Goal: Task Accomplishment & Management: Complete application form

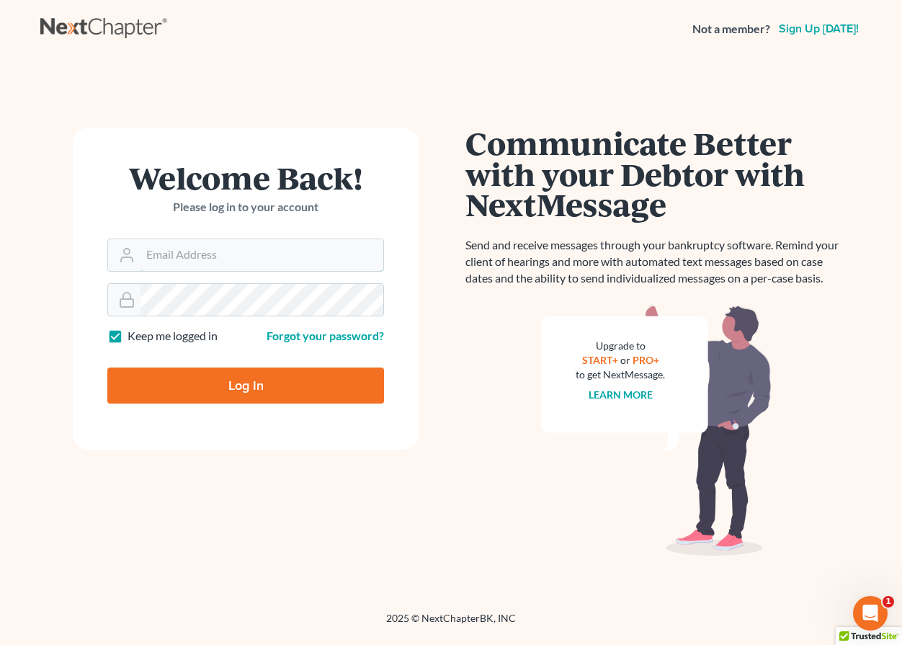
type input "[EMAIL_ADDRESS][DOMAIN_NAME]"
click at [239, 389] on input "Log In" at bounding box center [245, 385] width 277 height 36
type input "Thinking..."
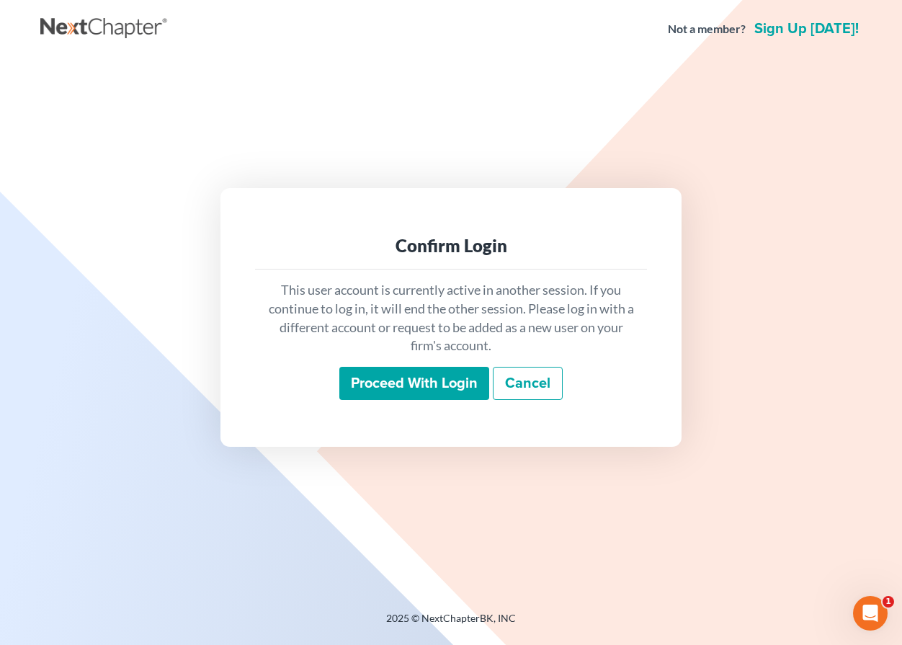
click at [372, 371] on input "Proceed with login" at bounding box center [414, 383] width 150 height 33
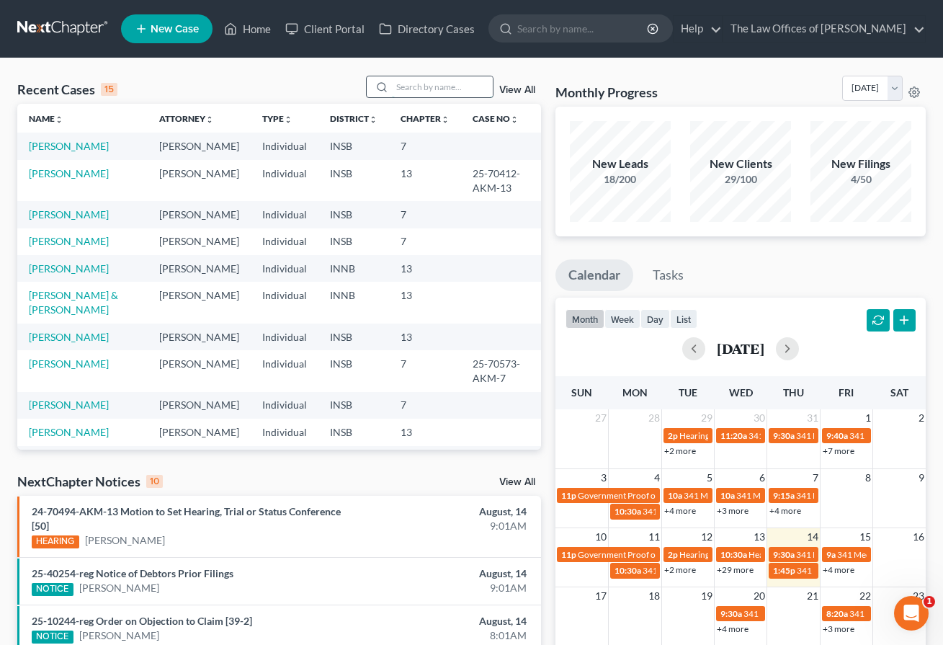
click at [445, 84] on input "search" at bounding box center [442, 86] width 101 height 21
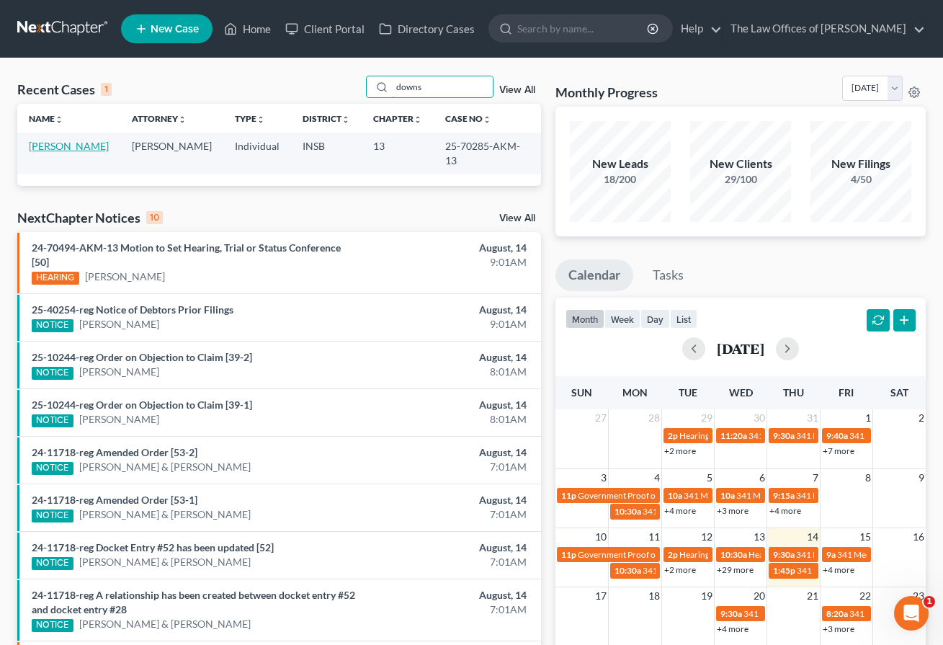
type input "downs"
click at [49, 149] on link "[PERSON_NAME]" at bounding box center [69, 146] width 80 height 12
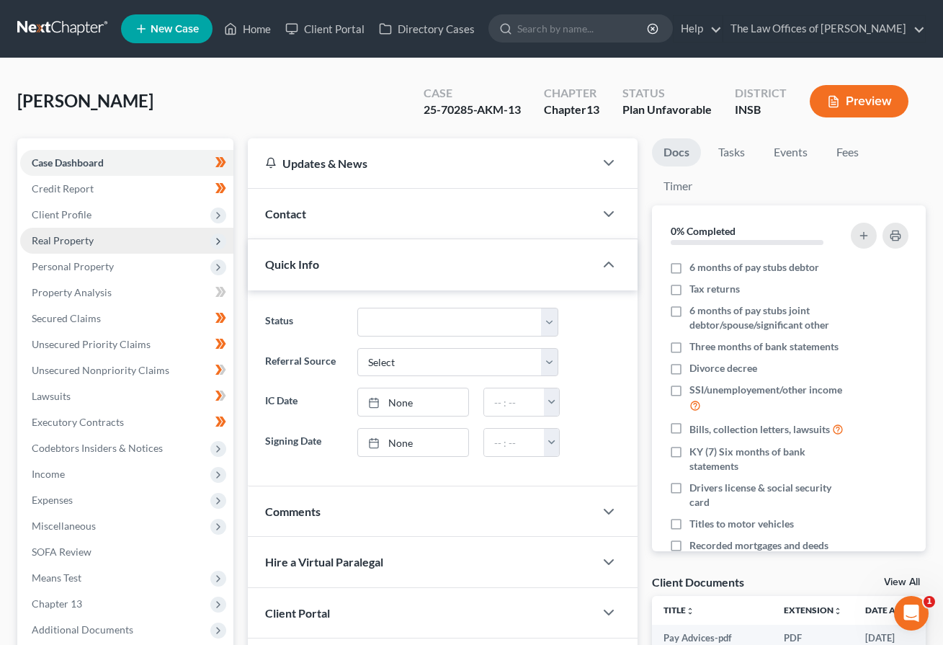
click at [63, 234] on span "Real Property" at bounding box center [63, 240] width 62 height 12
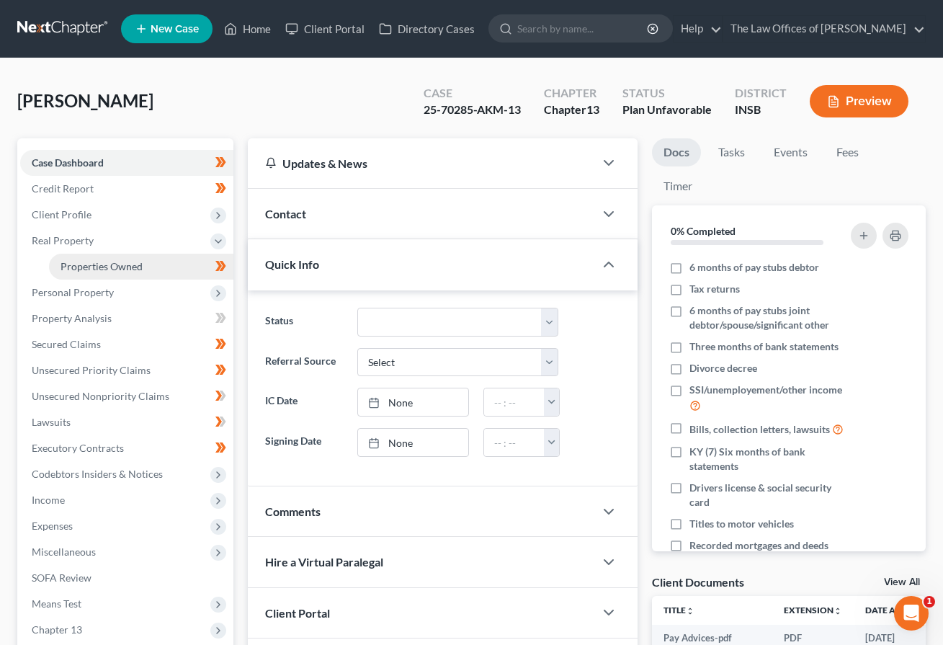
click at [82, 265] on span "Properties Owned" at bounding box center [102, 266] width 82 height 12
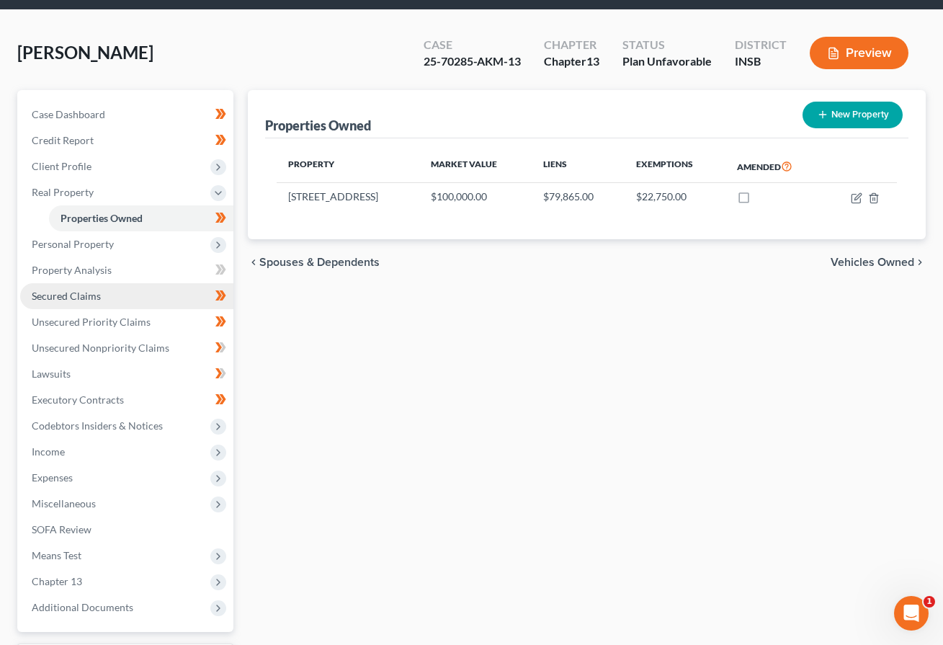
scroll to position [96, 0]
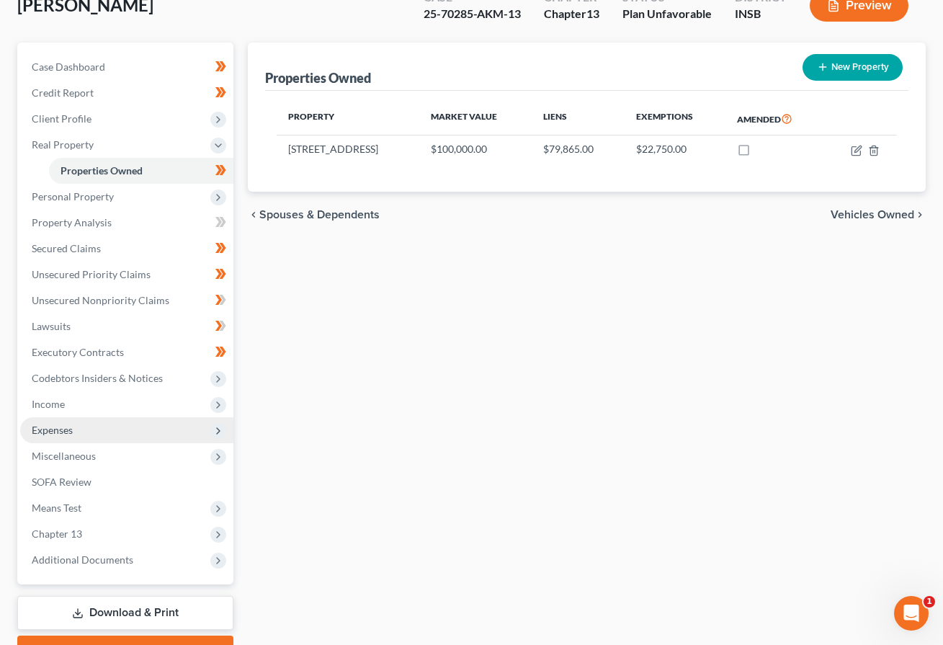
click at [47, 427] on span "Expenses" at bounding box center [52, 430] width 41 height 12
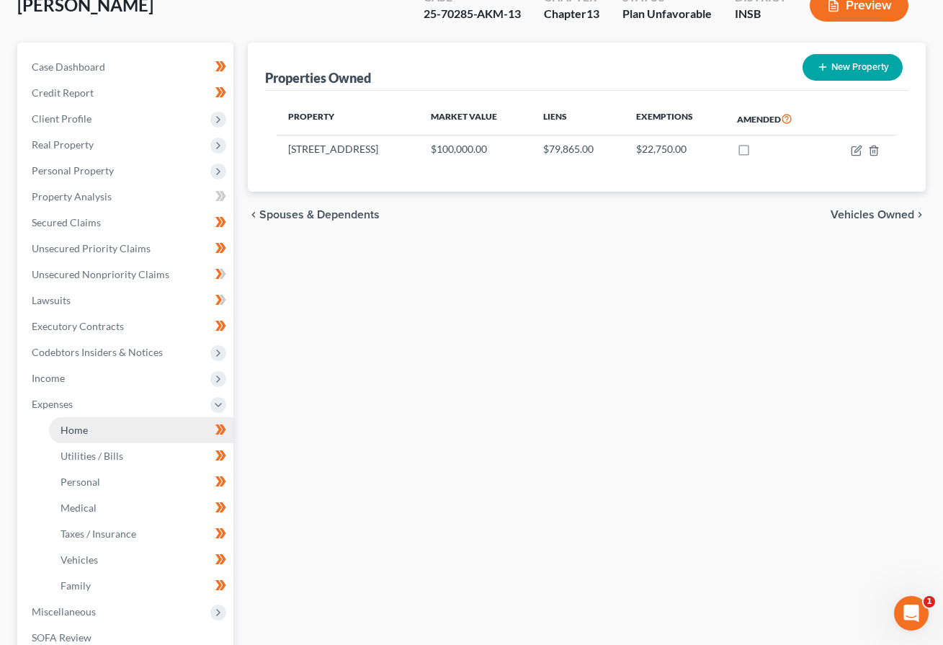
click at [82, 436] on link "Home" at bounding box center [141, 430] width 184 height 26
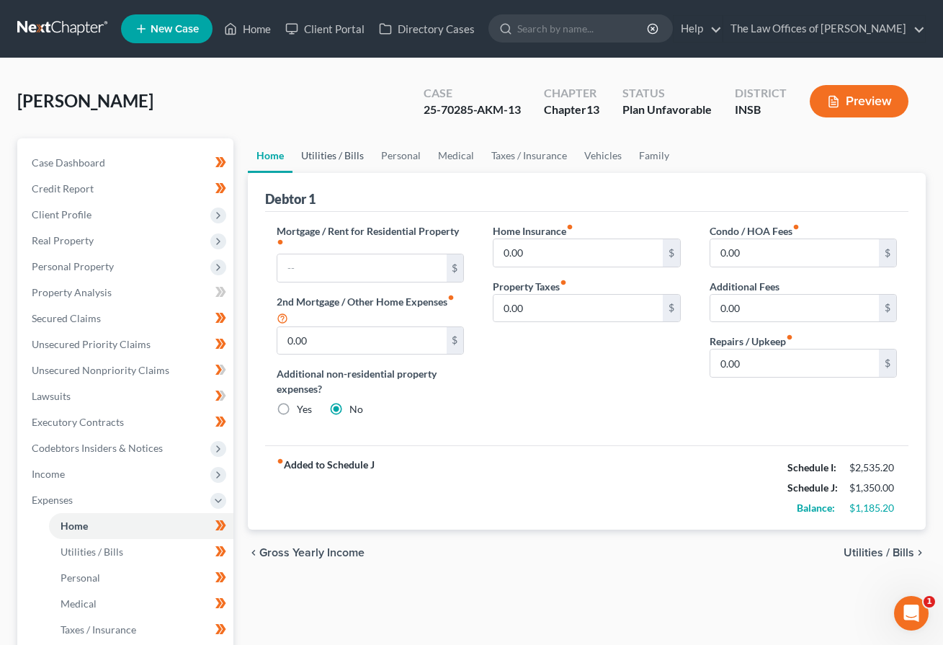
click at [328, 153] on link "Utilities / Bills" at bounding box center [332, 155] width 80 height 35
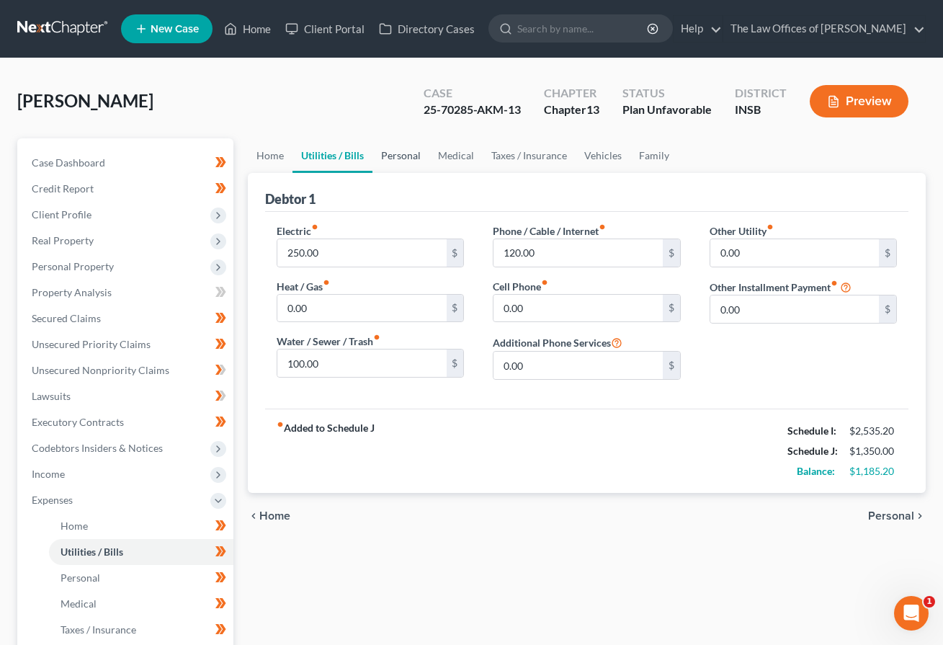
click at [402, 159] on link "Personal" at bounding box center [400, 155] width 57 height 35
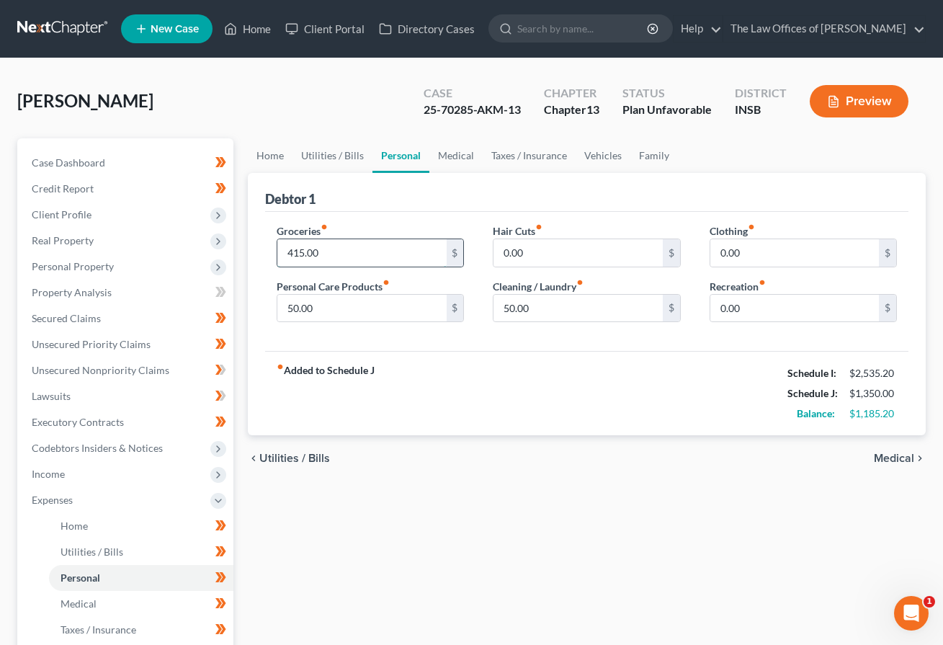
click at [359, 254] on input "415.00" at bounding box center [361, 252] width 169 height 27
type input "450.00"
click at [326, 316] on input "50.00" at bounding box center [361, 308] width 169 height 27
type input "100.00"
click at [544, 313] on input "50.00" at bounding box center [577, 308] width 169 height 27
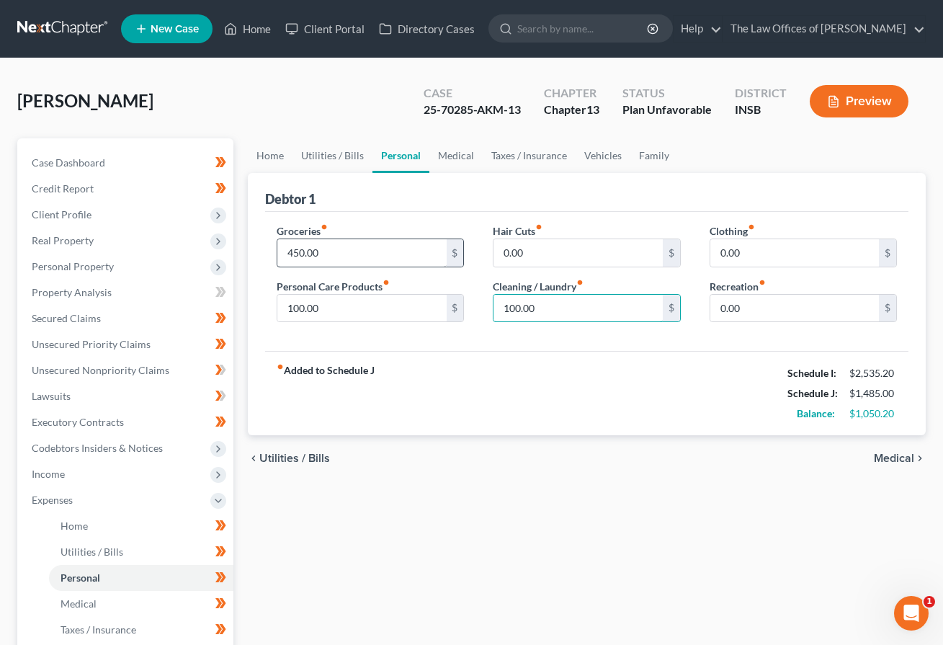
type input "100.00"
click at [355, 251] on input "450.00" at bounding box center [361, 252] width 169 height 27
click at [598, 158] on link "Vehicles" at bounding box center [603, 155] width 55 height 35
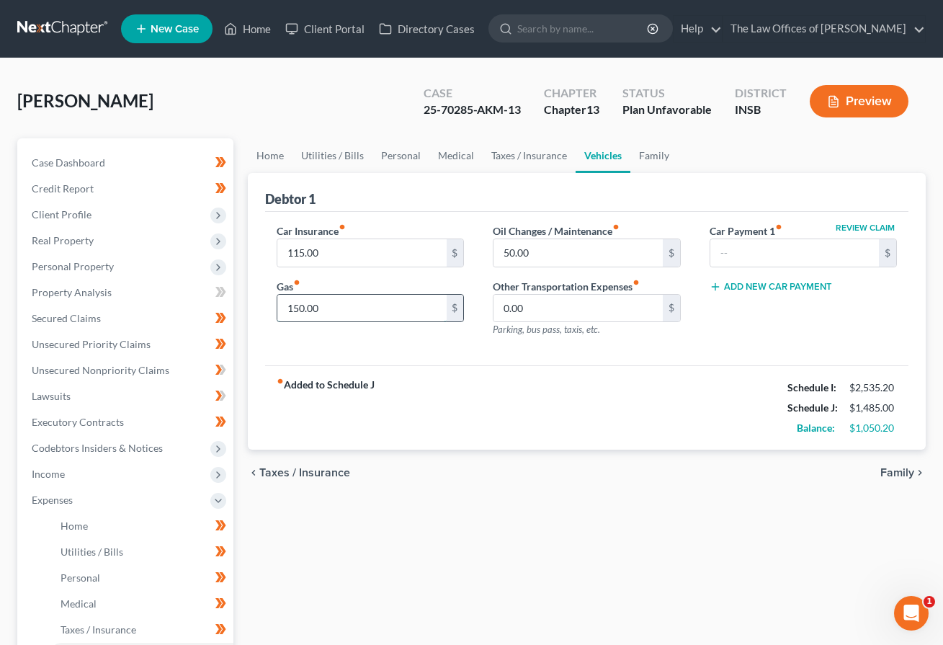
click at [328, 307] on input "150.00" at bounding box center [361, 308] width 169 height 27
type input "200.00"
click at [662, 155] on link "Family" at bounding box center [654, 155] width 48 height 35
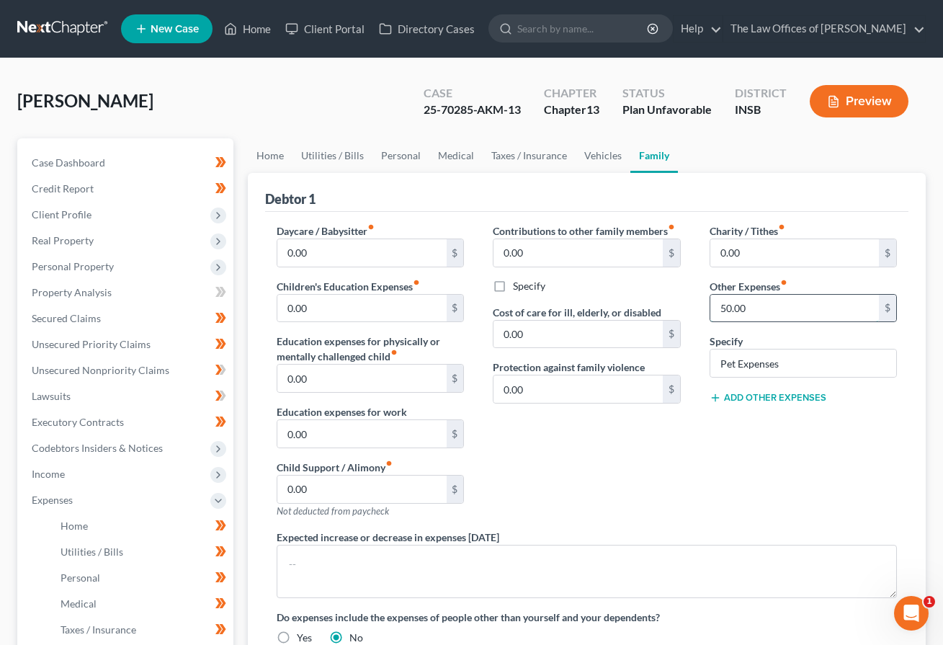
click at [766, 319] on input "50.00" at bounding box center [794, 308] width 169 height 27
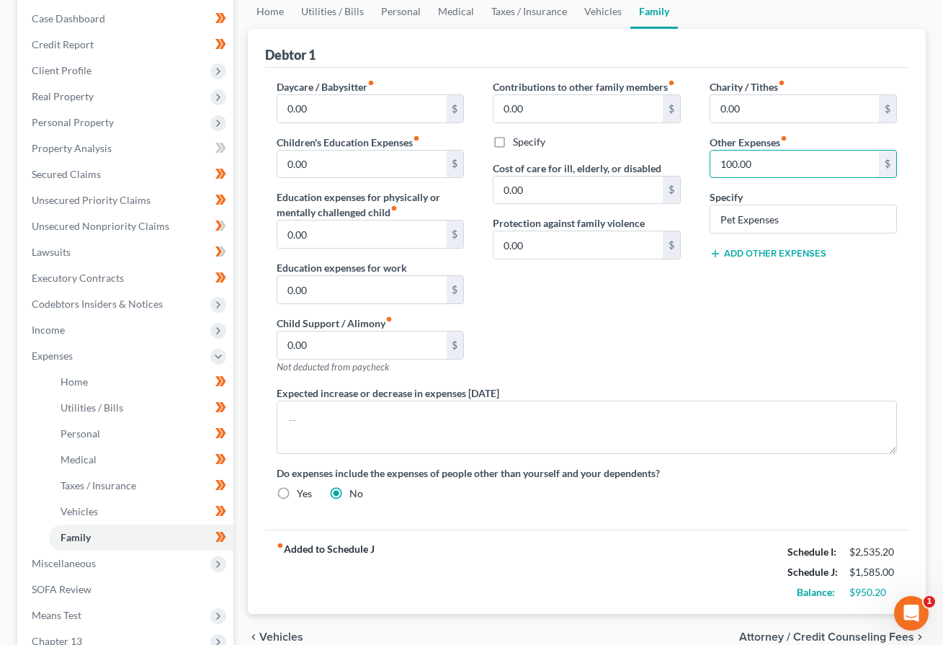
scroll to position [97, 0]
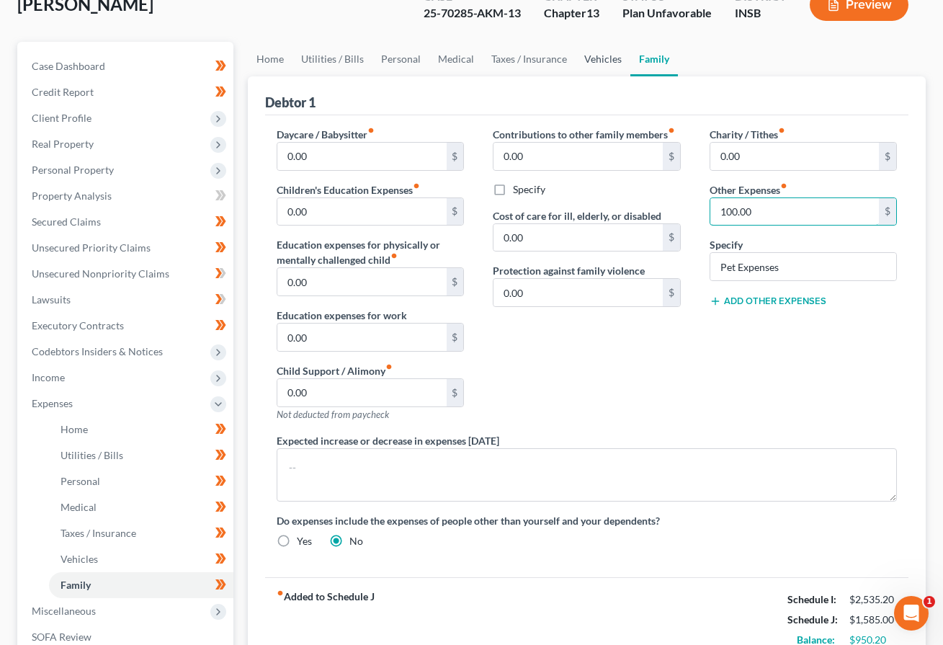
type input "100.00"
click at [584, 65] on link "Vehicles" at bounding box center [603, 59] width 55 height 35
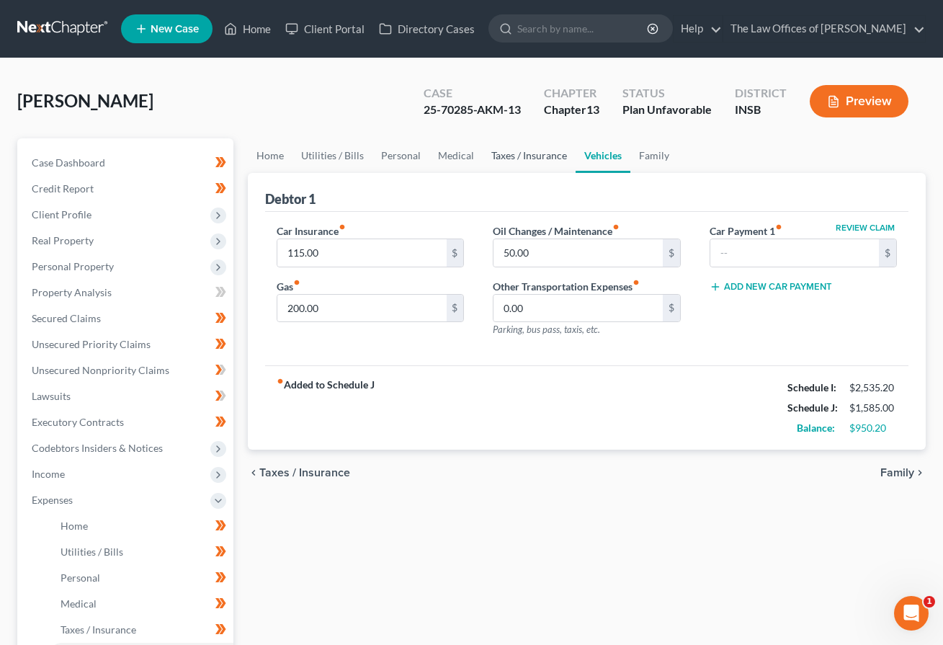
click at [522, 153] on link "Taxes / Insurance" at bounding box center [529, 155] width 93 height 35
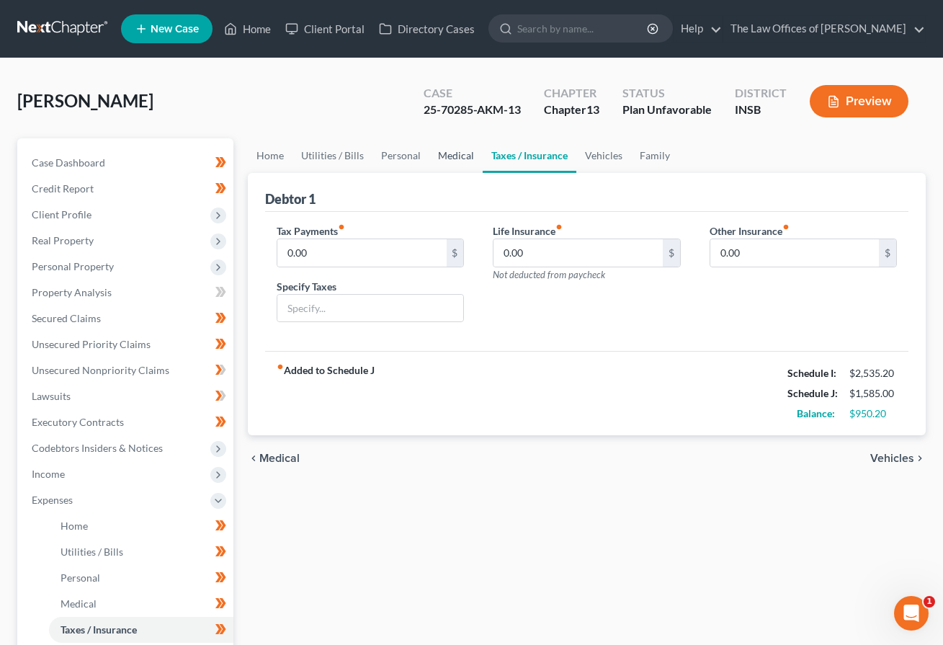
click at [451, 161] on link "Medical" at bounding box center [455, 155] width 53 height 35
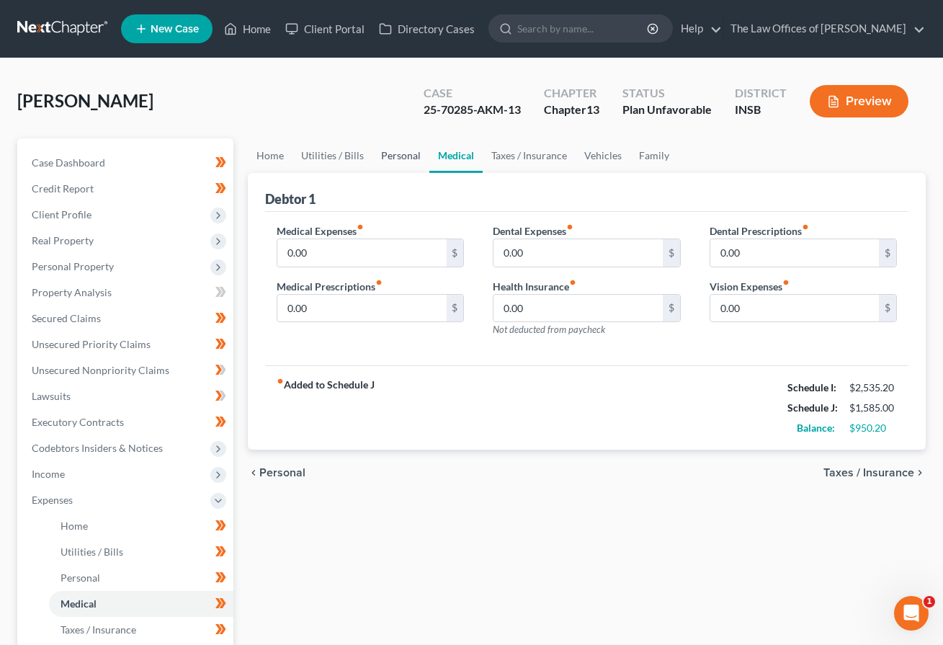
click at [406, 163] on link "Personal" at bounding box center [400, 155] width 57 height 35
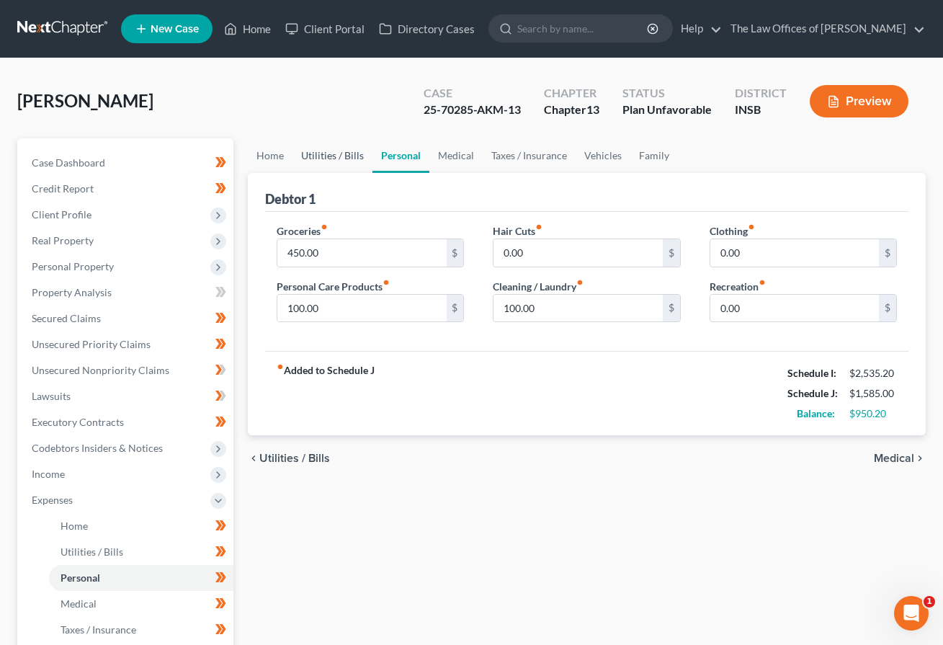
click at [334, 159] on link "Utilities / Bills" at bounding box center [332, 155] width 80 height 35
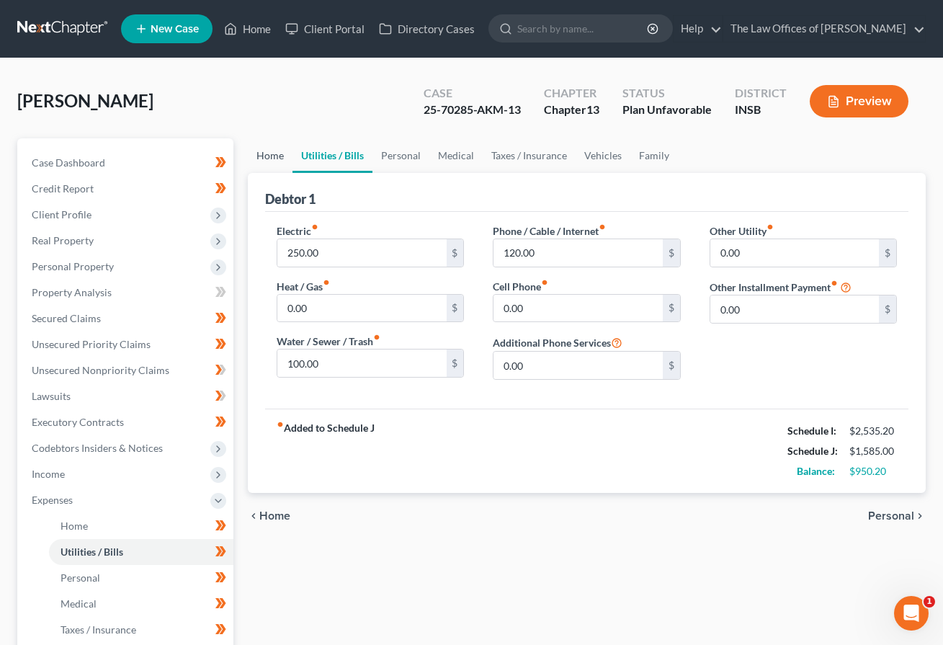
click at [264, 158] on link "Home" at bounding box center [270, 155] width 45 height 35
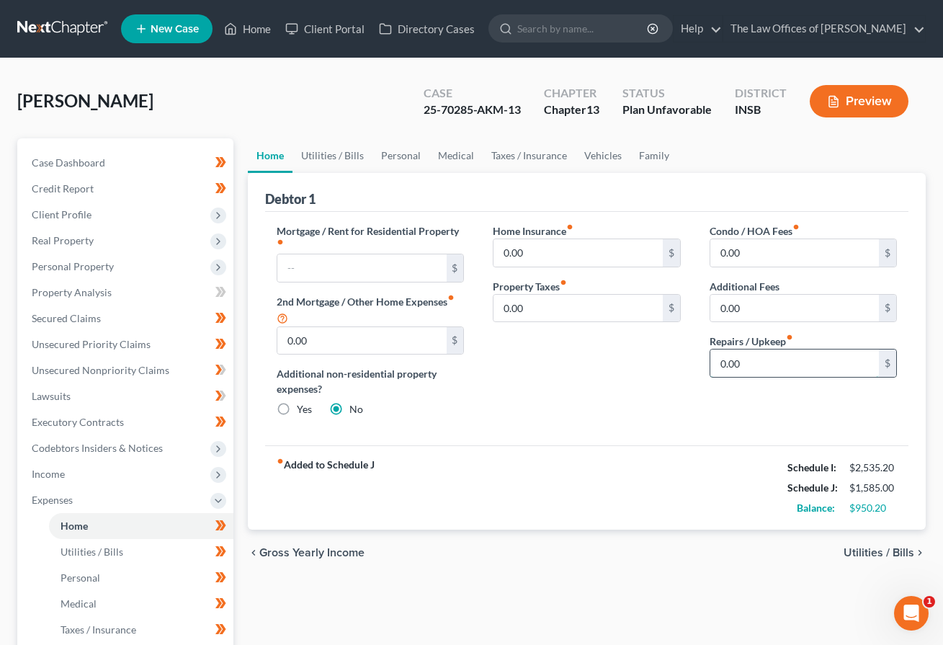
click at [747, 359] on input "0.00" at bounding box center [794, 362] width 169 height 27
type input "3"
type input "2"
type input "1"
type input "20.00"
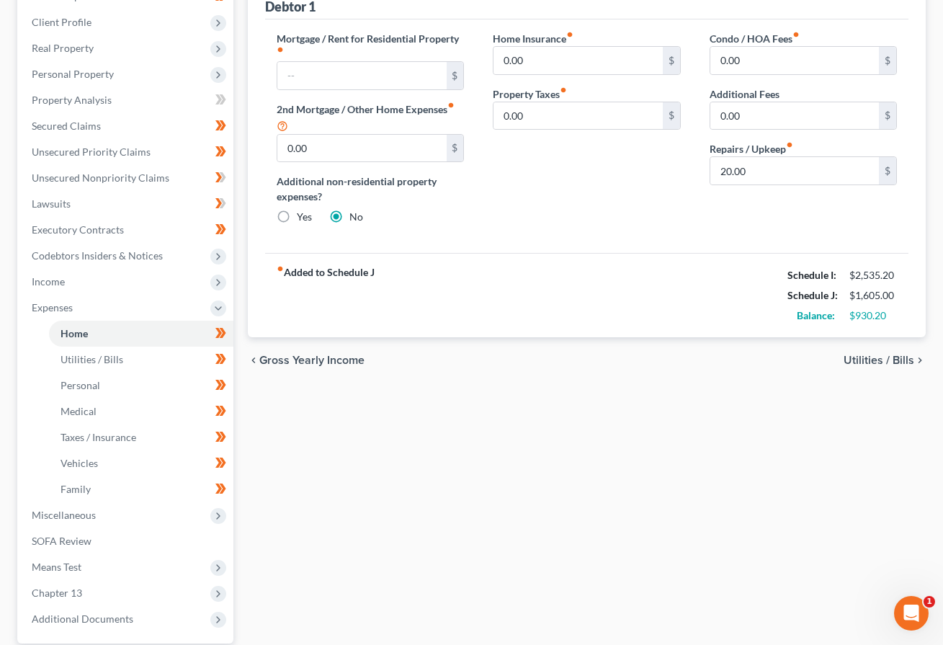
scroll to position [288, 0]
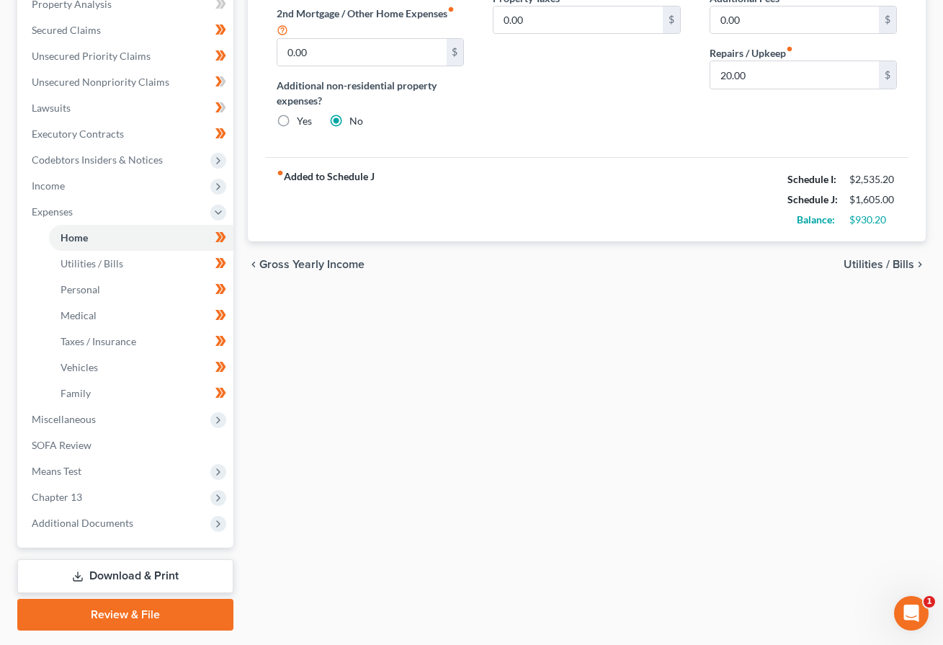
click at [422, 429] on div "Home Utilities / Bills Personal Medical Taxes / Insurance Vehicles Family Debto…" at bounding box center [587, 240] width 692 height 780
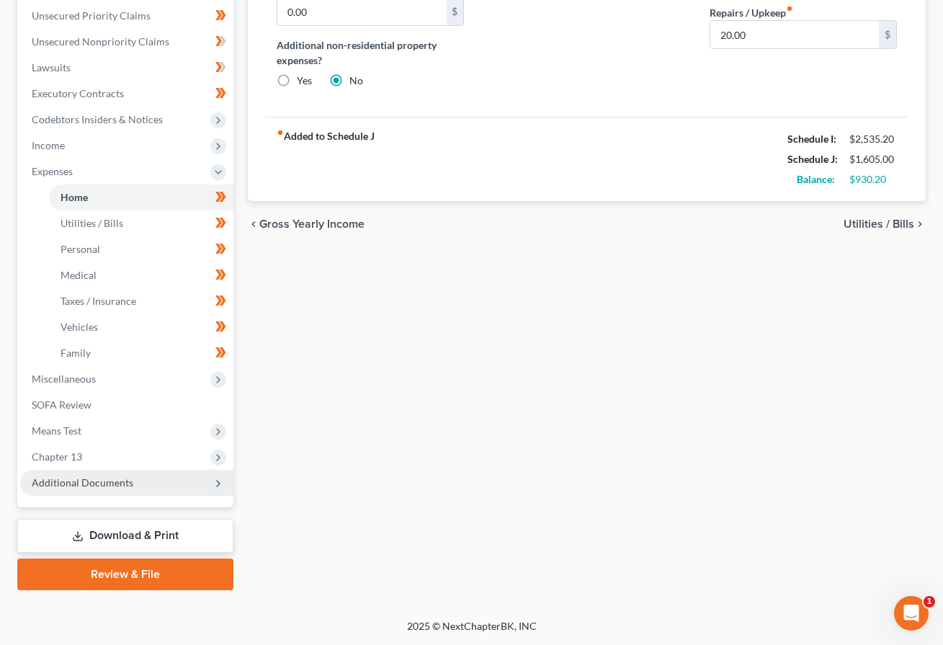
click at [101, 487] on span "Additional Documents" at bounding box center [83, 482] width 102 height 12
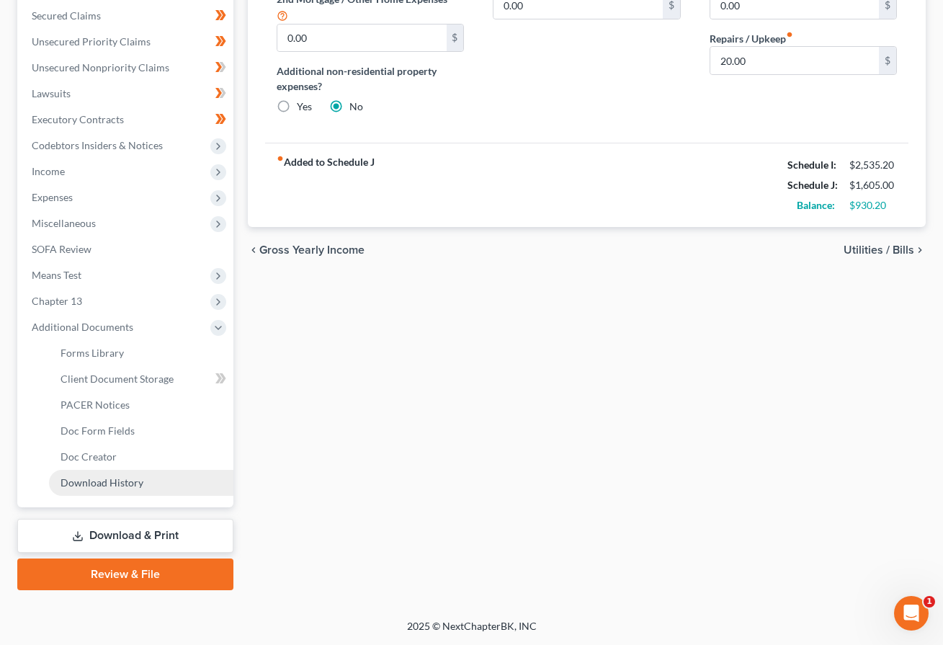
scroll to position [303, 0]
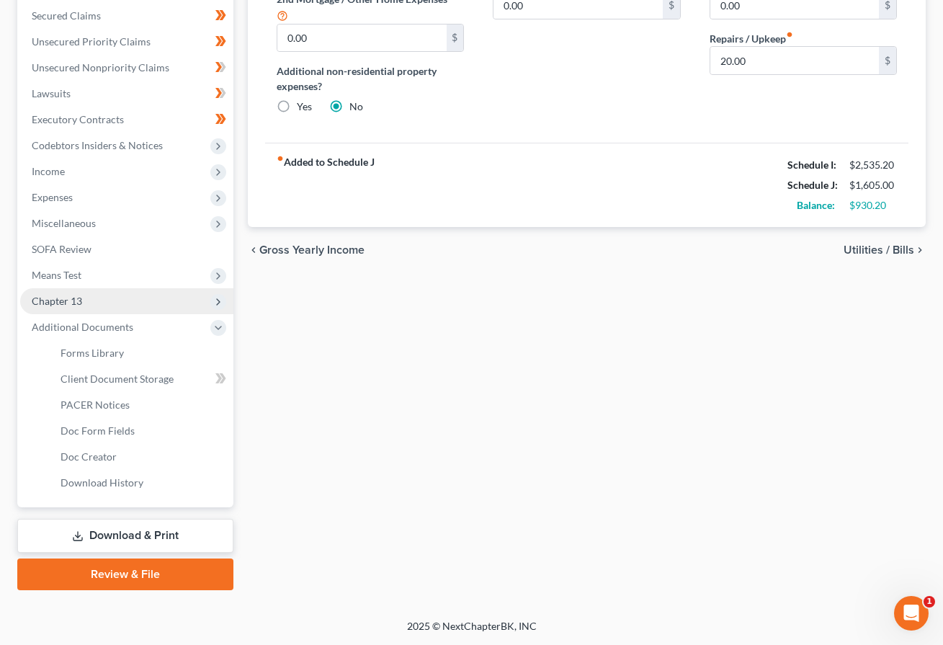
click at [74, 303] on span "Chapter 13" at bounding box center [57, 301] width 50 height 12
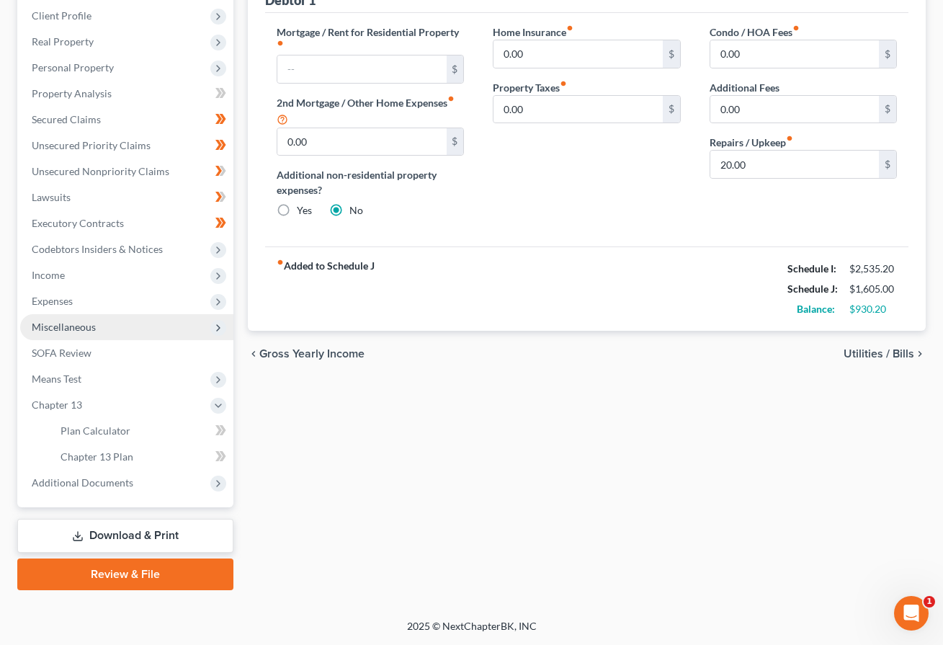
scroll to position [199, 0]
click at [318, 484] on div "Home Utilities / Bills Personal Medical Taxes / Insurance Vehicles Family Debto…" at bounding box center [587, 264] width 692 height 650
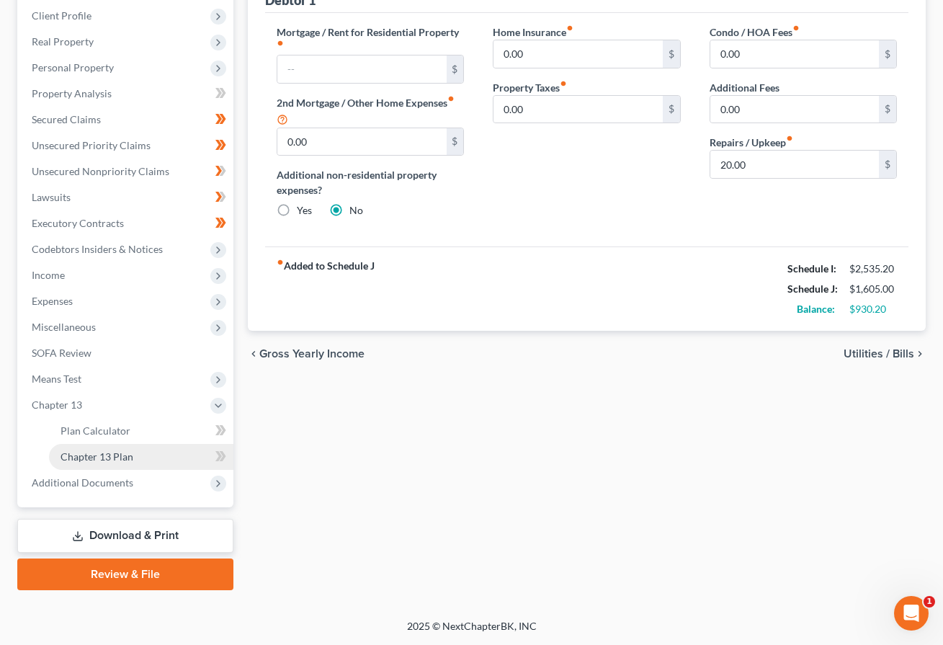
click at [100, 447] on link "Chapter 13 Plan" at bounding box center [141, 457] width 184 height 26
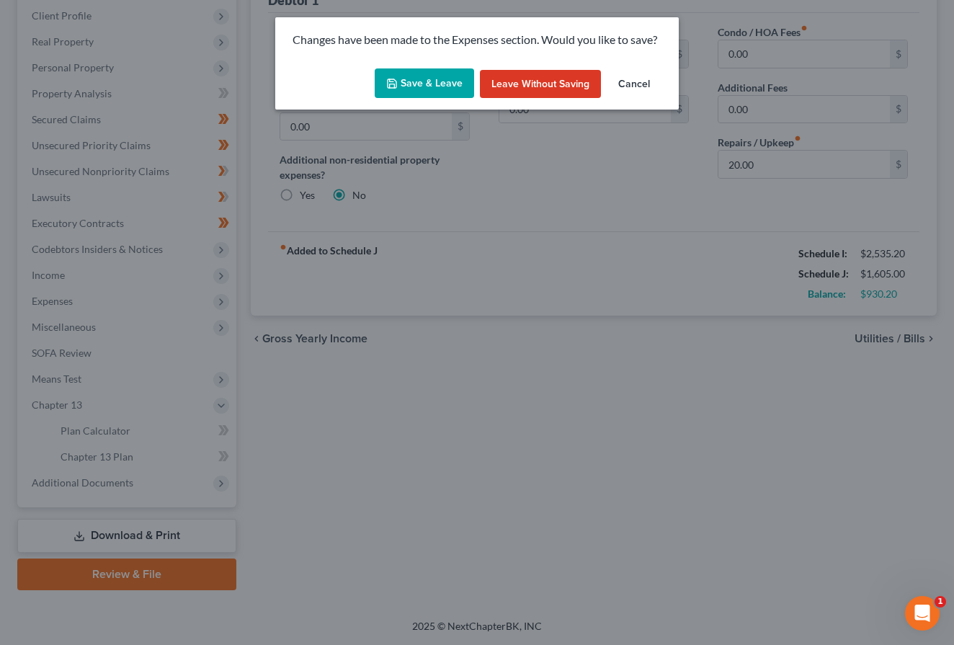
click at [408, 81] on button "Save & Leave" at bounding box center [424, 83] width 99 height 30
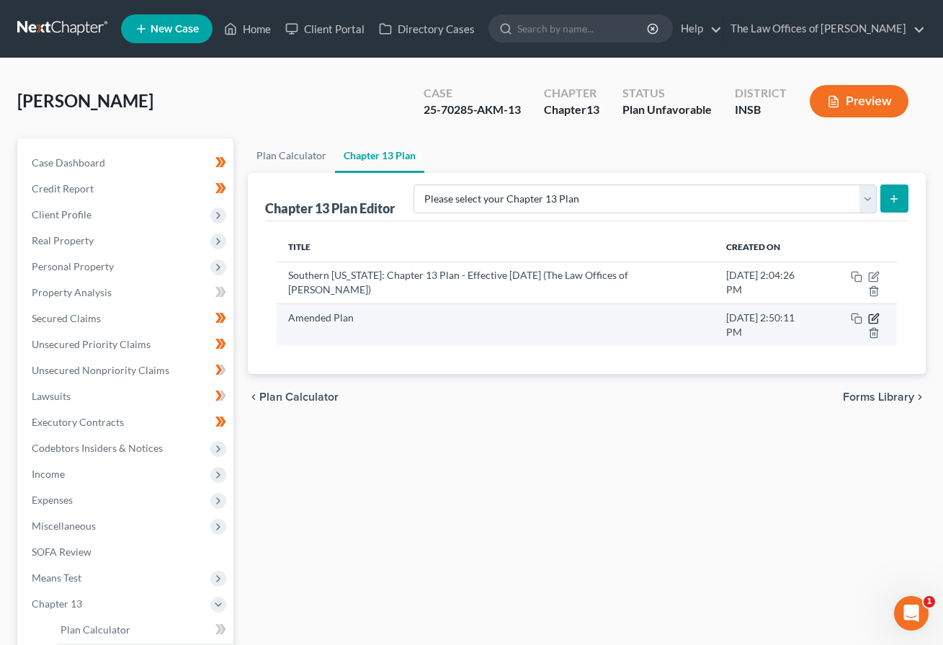
click at [872, 313] on icon "button" at bounding box center [875, 316] width 6 height 6
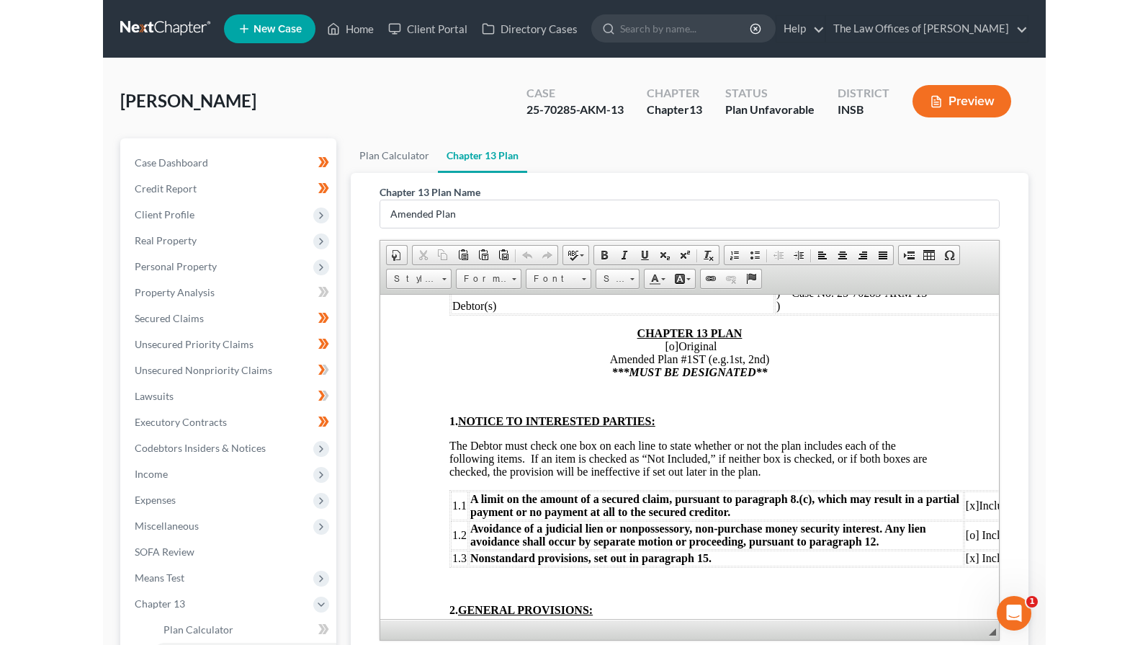
scroll to position [240, 0]
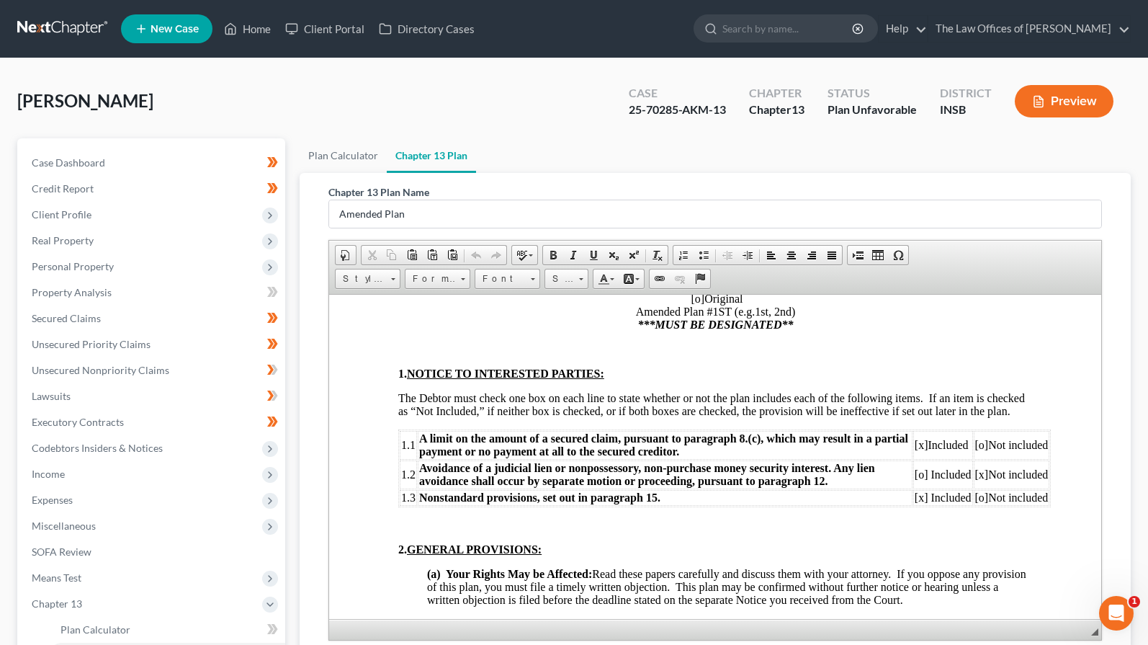
click at [901, 480] on span "[x]" at bounding box center [982, 474] width 14 height 12
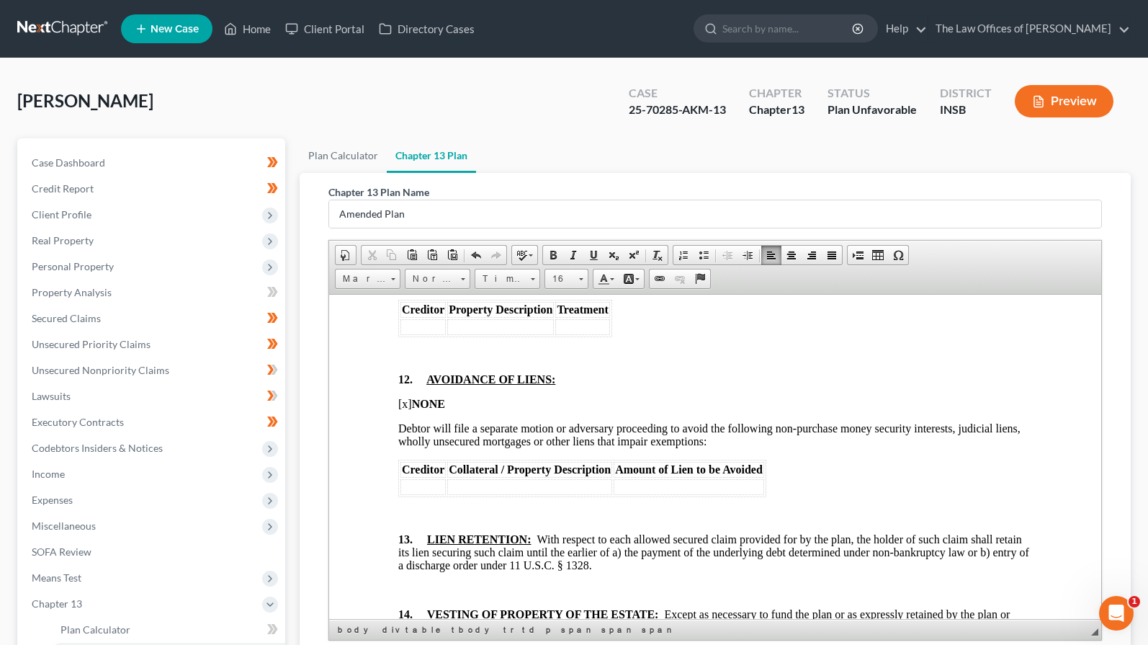
scroll to position [3553, 0]
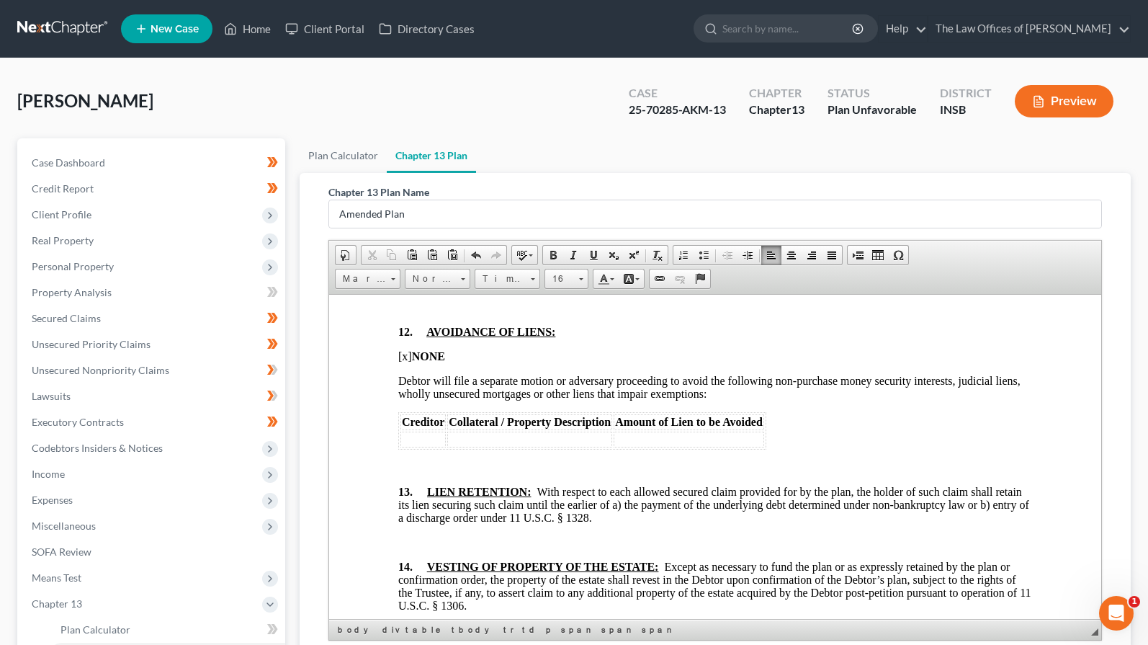
click at [429, 447] on td at bounding box center [422, 439] width 45 height 16
click at [425, 447] on td "Mar" at bounding box center [422, 439] width 45 height 16
click at [426, 447] on td "Mar" at bounding box center [422, 439] width 45 height 16
click at [590, 447] on td "1326 E Sycamore St" at bounding box center [566, 439] width 165 height 16
click at [453, 447] on td "Mariner Fiinance" at bounding box center [441, 439] width 83 height 16
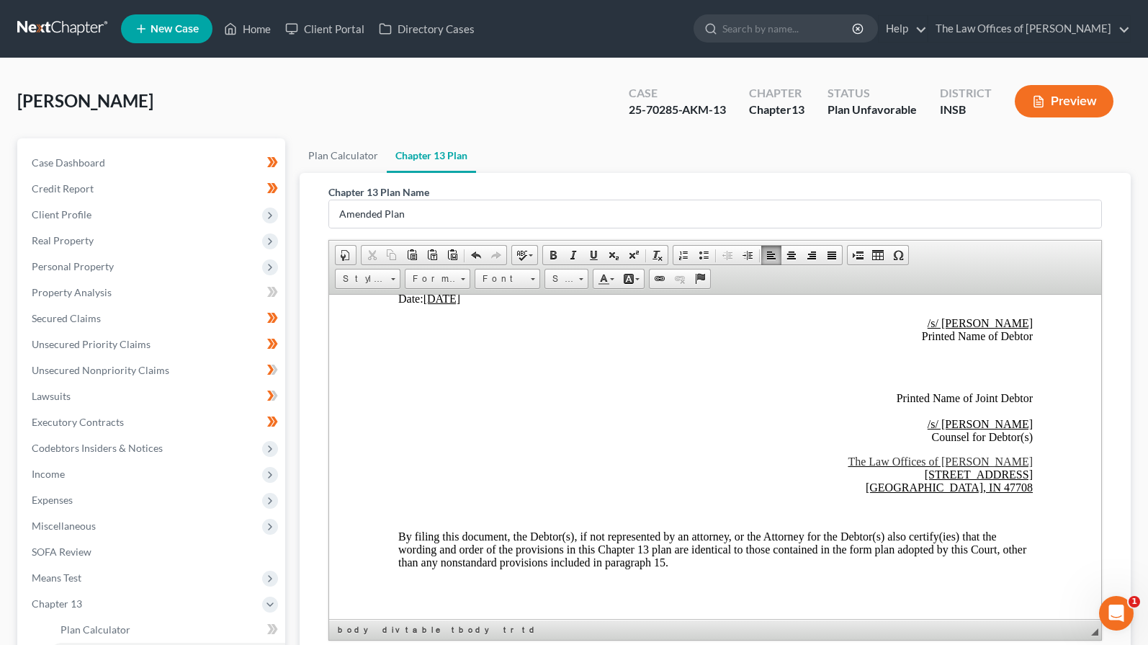
scroll to position [3976, 0]
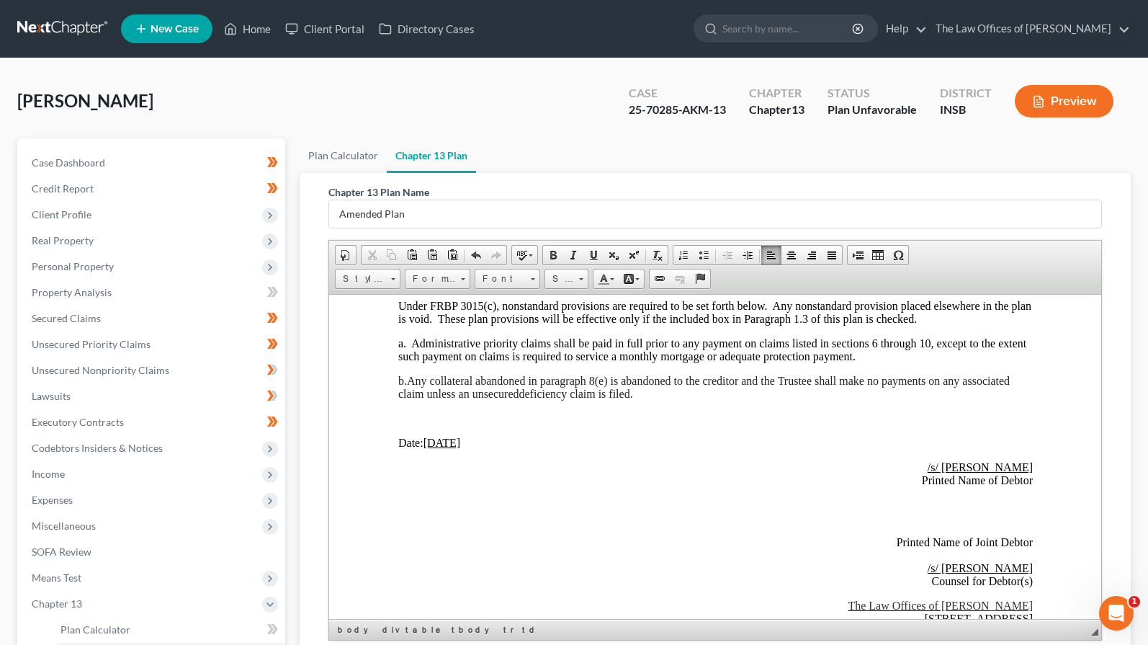
click at [449, 448] on u "08/05/2025" at bounding box center [441, 442] width 37 height 12
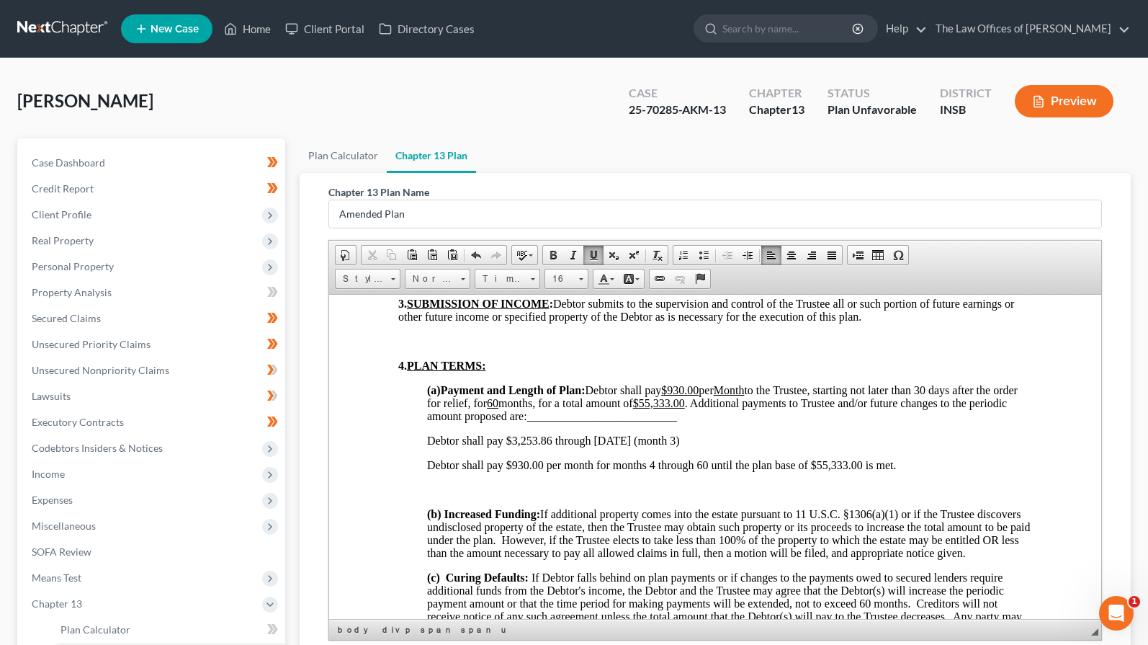
scroll to position [854, 0]
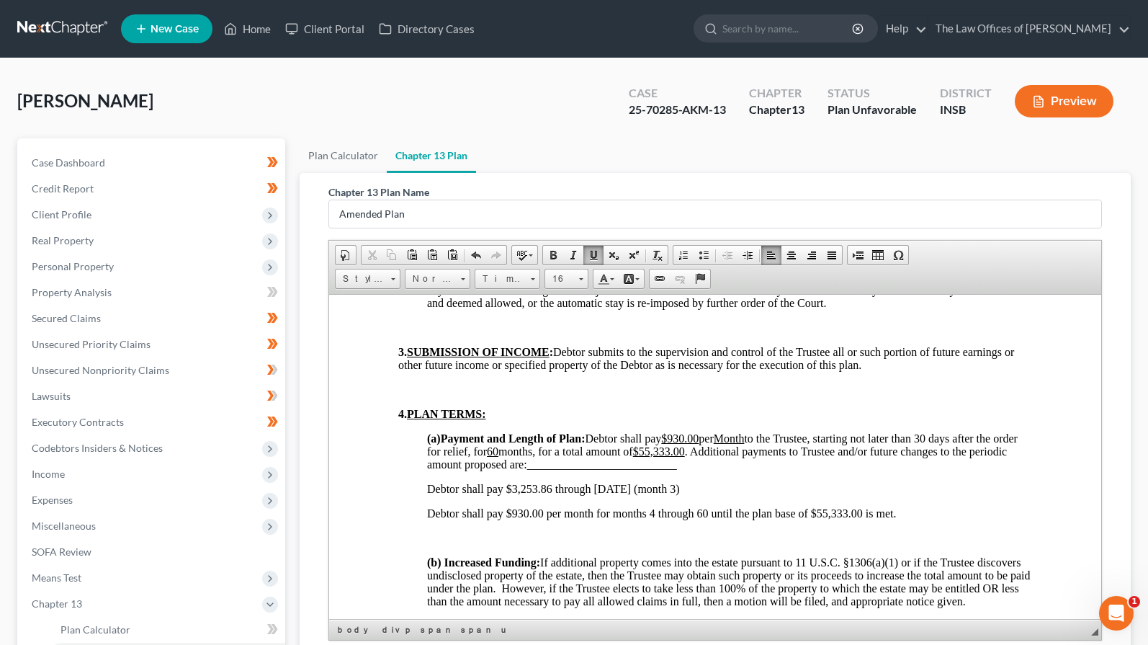
click at [604, 494] on span "Debtor shall pay $3,253.86 through 8/5/2025 (month 3)" at bounding box center [552, 488] width 253 height 12
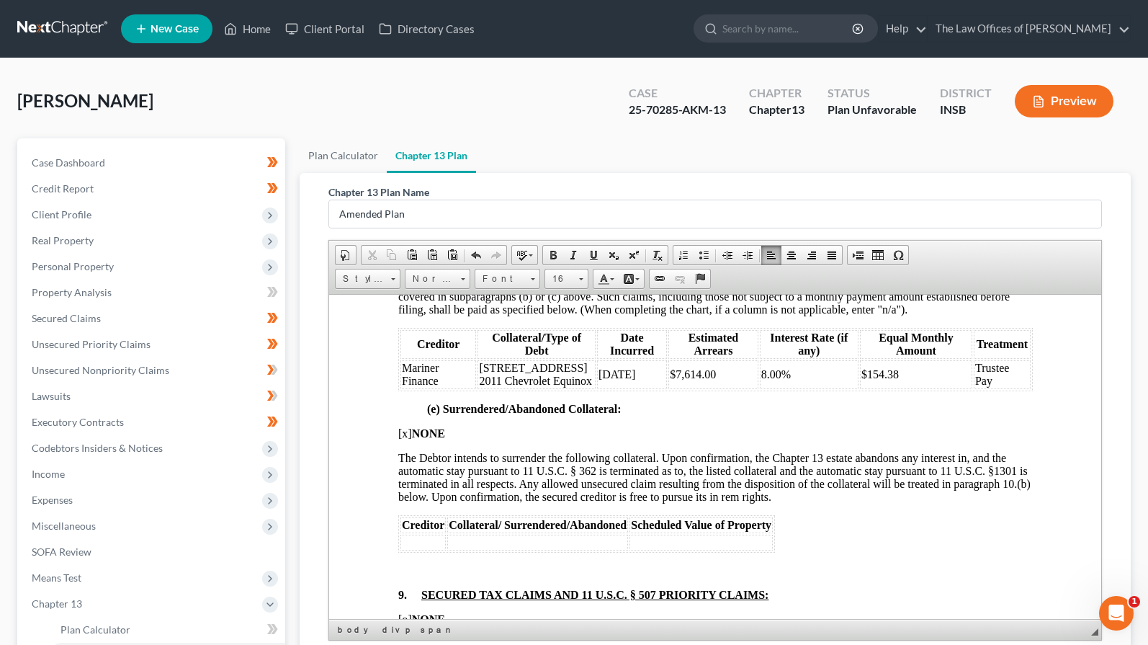
scroll to position [2727, 0]
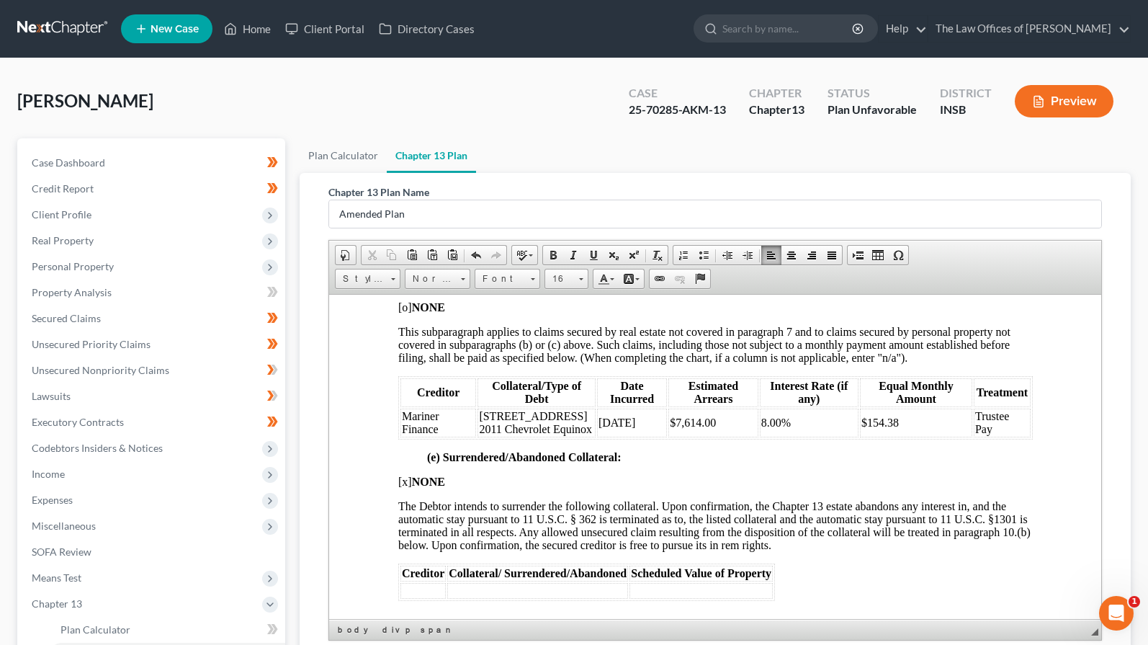
click at [414, 437] on td "Mariner Finance" at bounding box center [438, 422] width 76 height 29
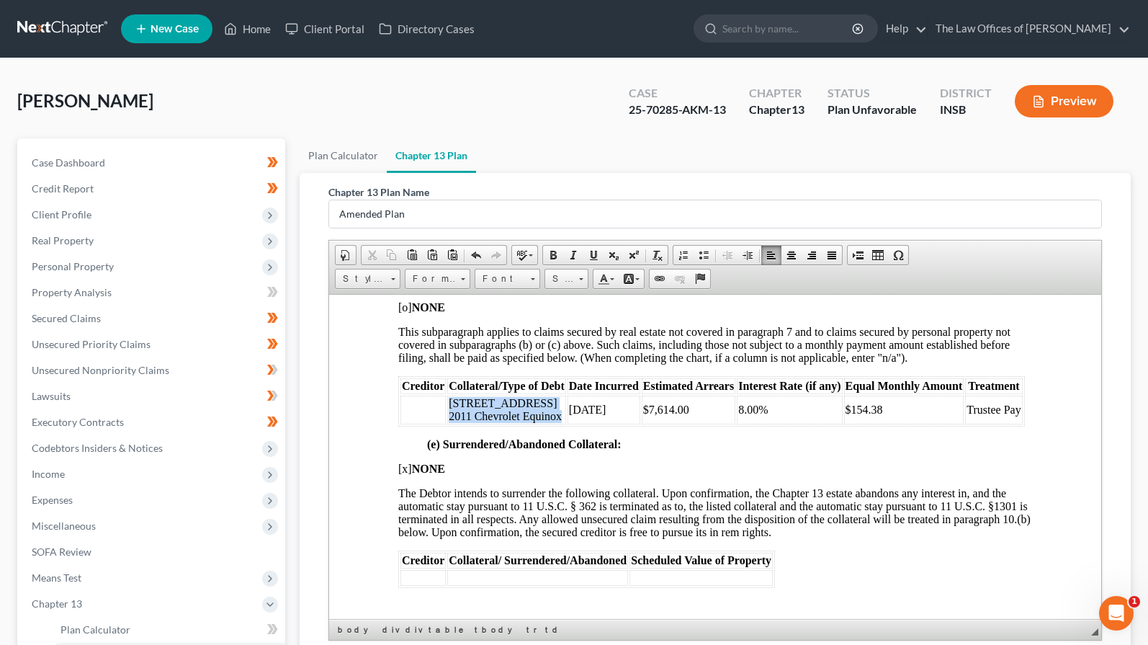
drag, startPoint x: 561, startPoint y: 465, endPoint x: 442, endPoint y: 450, distance: 120.4
click at [442, 424] on tr "1326 E Sycamore St 2011 Chevrolet Equinox 01-12-2024 $7,614.00 8.00% $154.38 Tr…" at bounding box center [711, 409] width 622 height 29
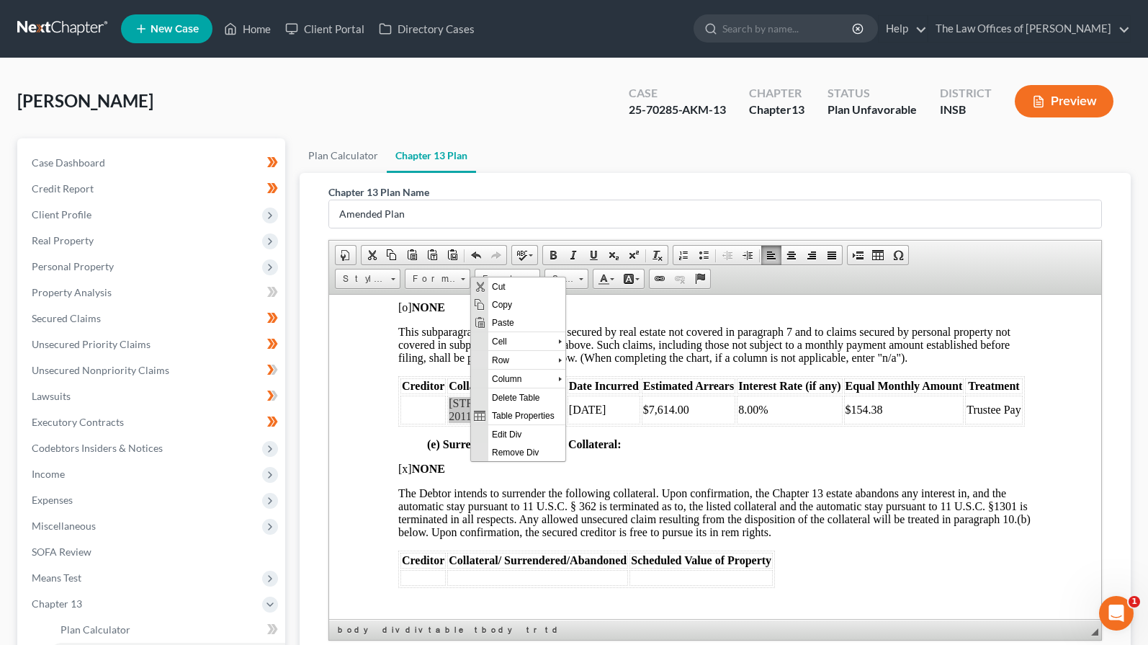
scroll to position [0, 0]
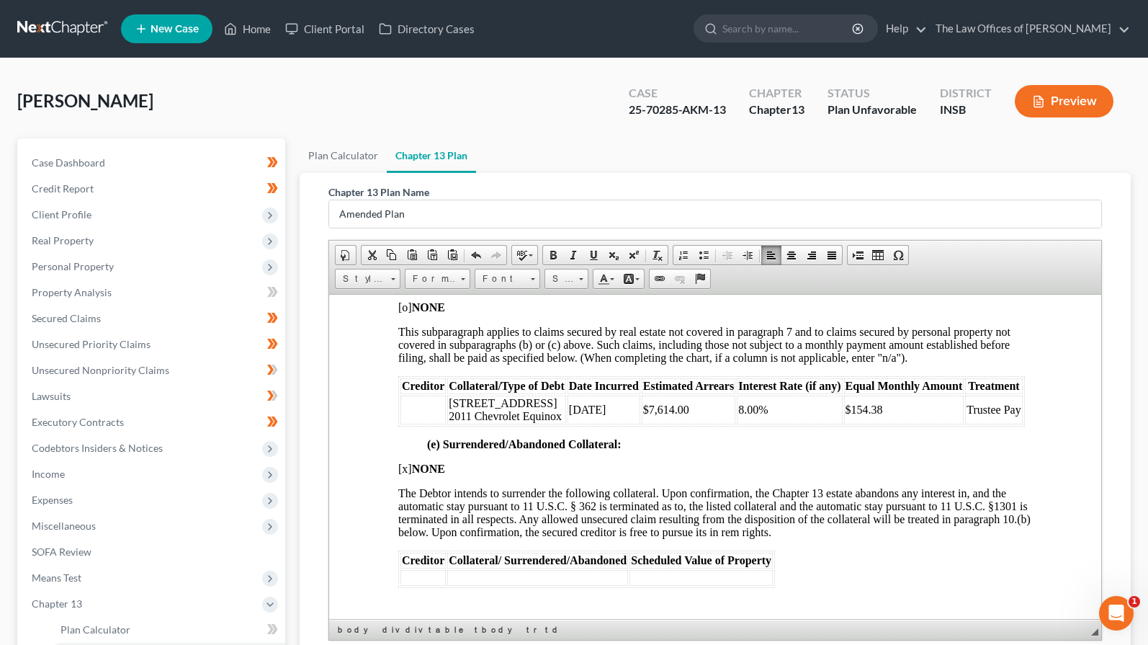
click at [491, 508] on div "8. PAYMENT OF SECURED CLAIMS OTHER THAN CLAIMS TREATED UNDER PARAGRAPH 7: (a) C…" at bounding box center [715, 469] width 635 height 1364
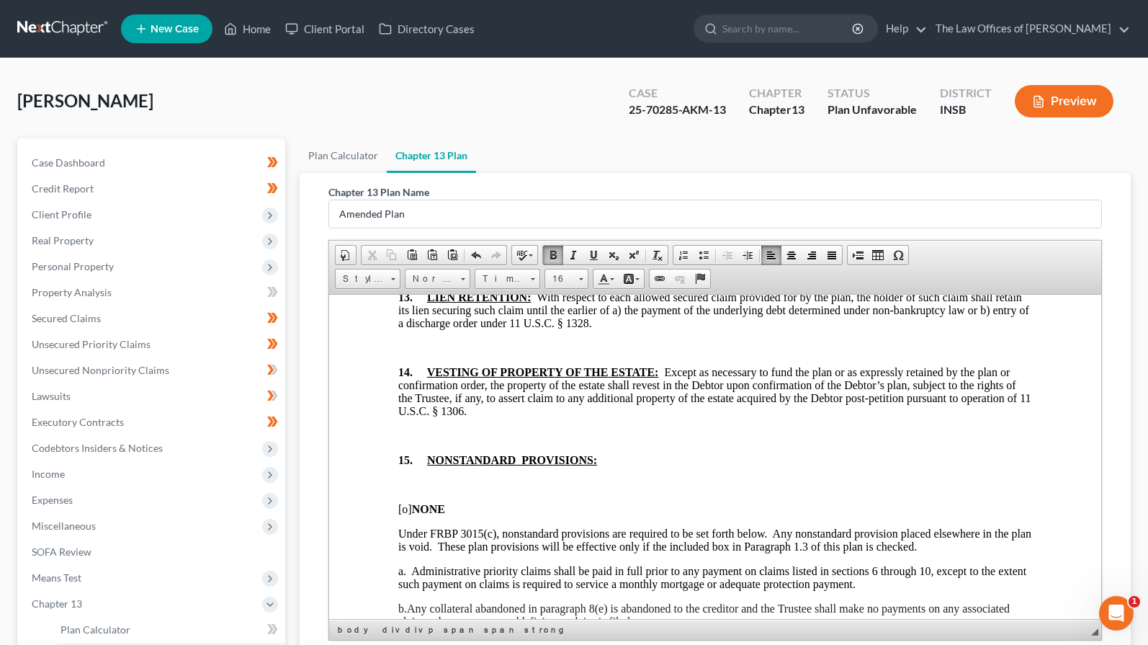
scroll to position [3591, 0]
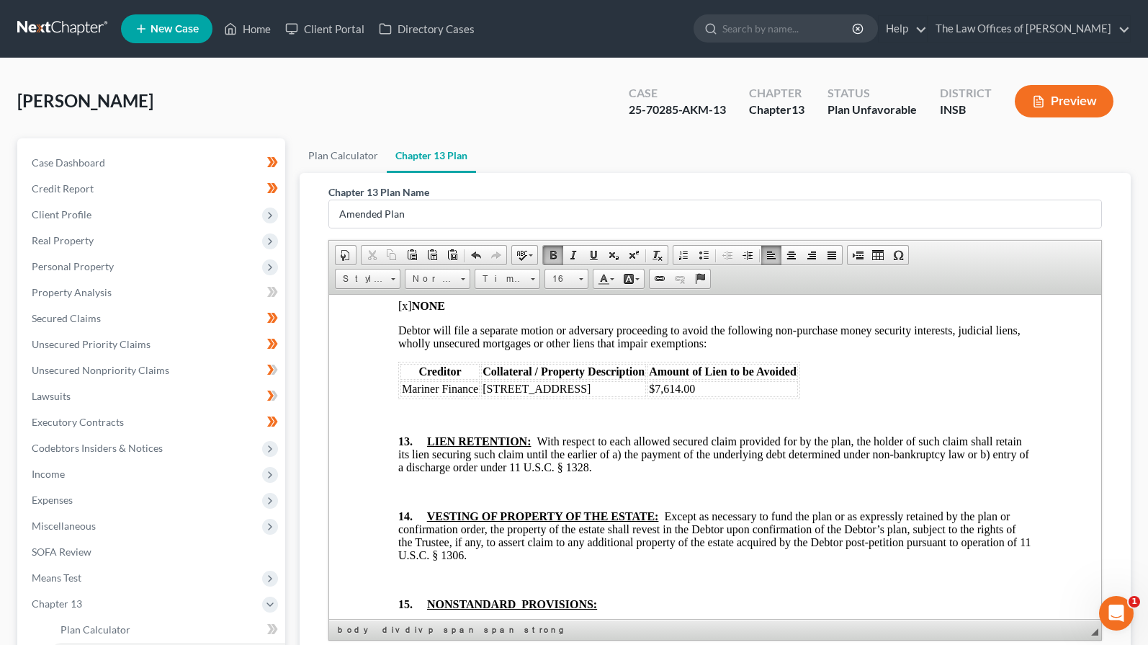
click at [645, 396] on td "1326 E Sycamore St, Evansville, IN 47714" at bounding box center [562, 388] width 165 height 16
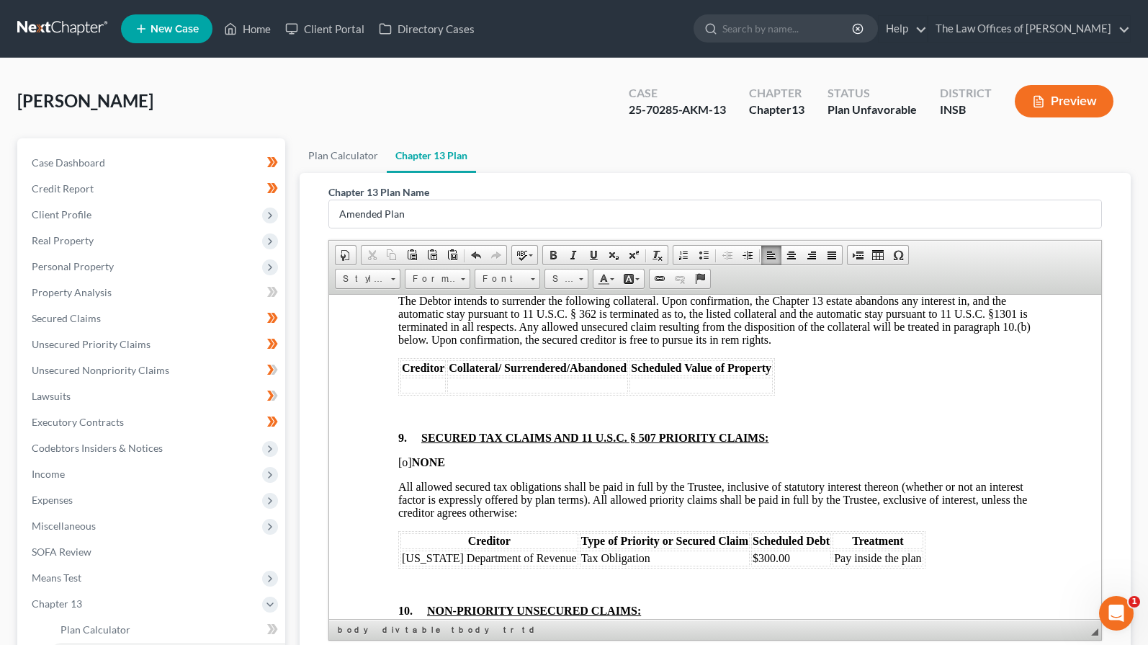
scroll to position [2775, 0]
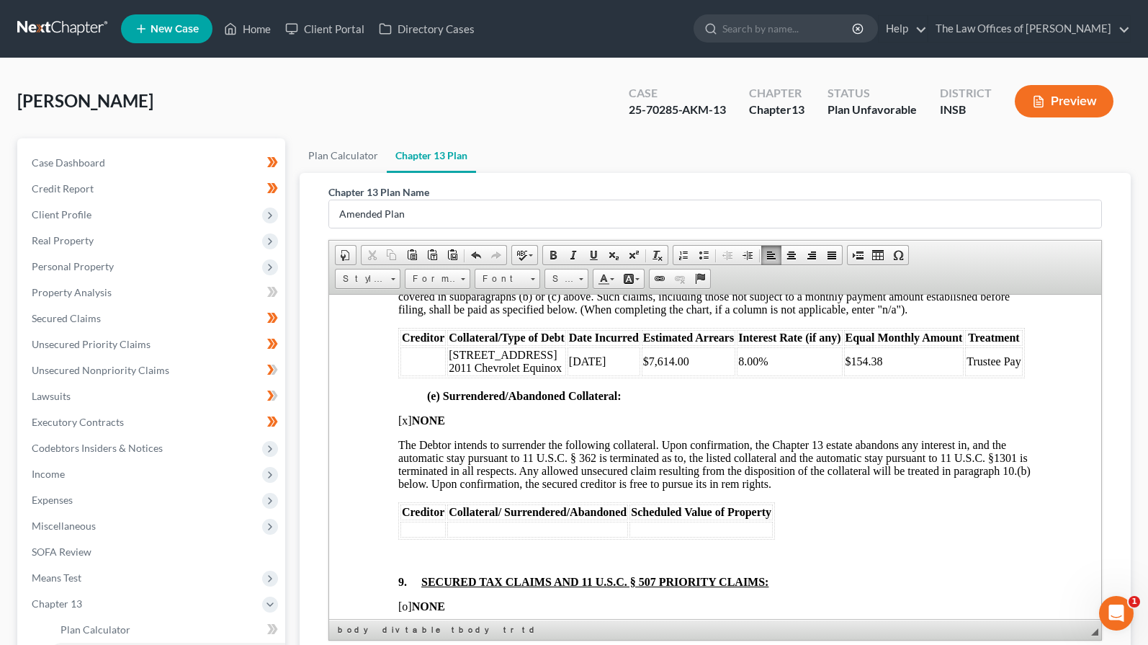
click at [496, 375] on td "1326 E Sycamore St 2011 Chevrolet Equinox" at bounding box center [506, 360] width 119 height 29
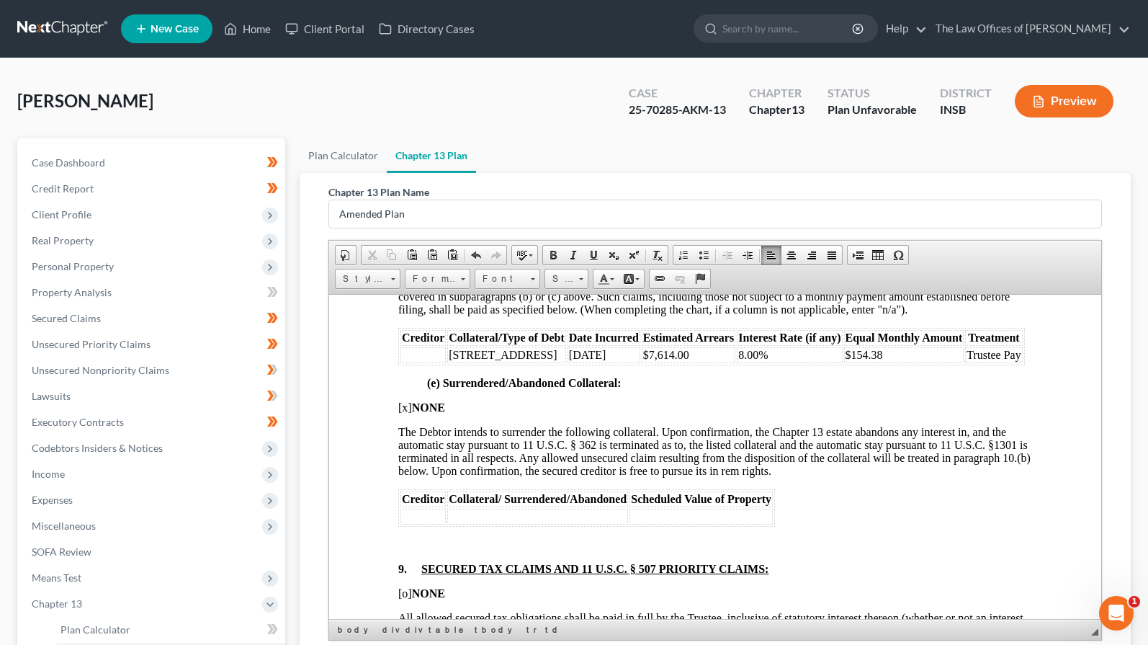
click at [496, 362] on td "1326 E Sycamore St" at bounding box center [506, 354] width 119 height 16
click at [590, 362] on td "01-12-2024" at bounding box center [603, 354] width 73 height 16
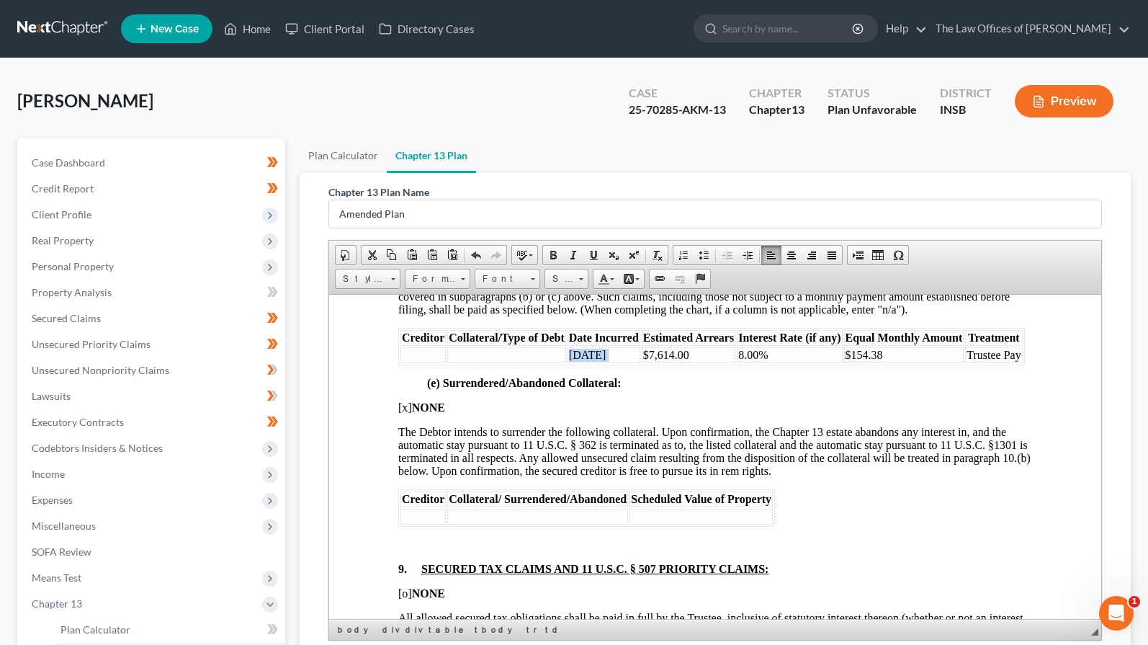
click at [590, 362] on td "01-12-2024" at bounding box center [603, 354] width 73 height 16
click at [669, 362] on td "$7,614.00" at bounding box center [688, 354] width 94 height 16
click at [756, 362] on td "8.00%" at bounding box center [788, 354] width 105 height 16
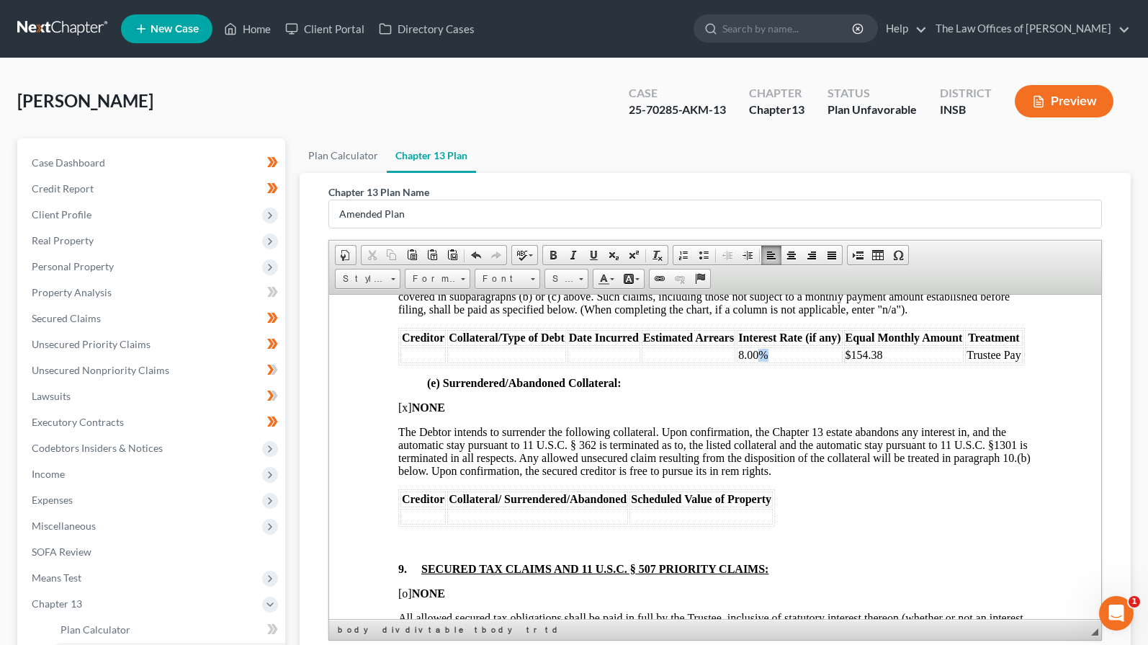
click at [756, 362] on td "8.00%" at bounding box center [788, 354] width 105 height 16
click at [873, 362] on td "$154.38" at bounding box center [904, 354] width 120 height 16
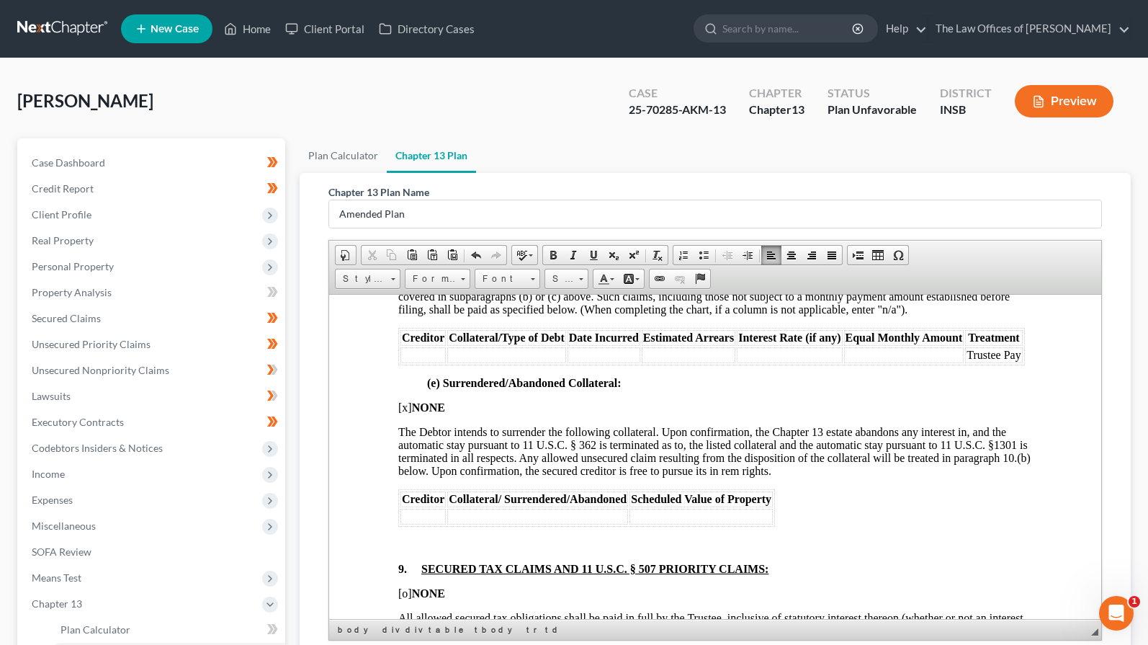
click at [901, 362] on td "Trustee Pay" at bounding box center [993, 354] width 57 height 16
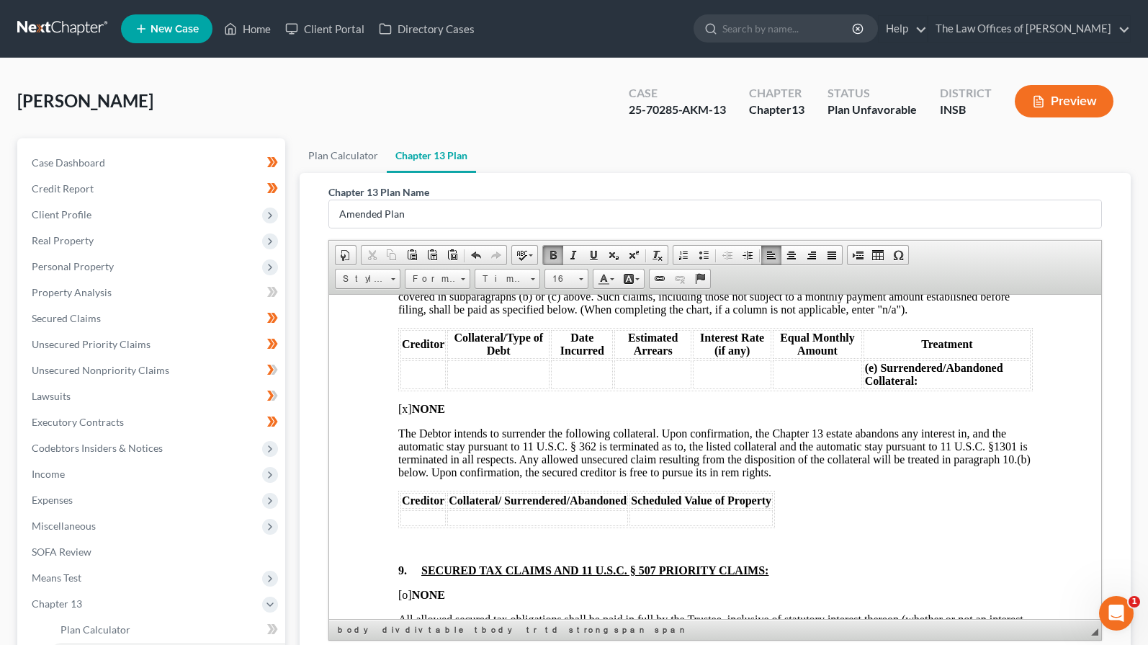
scroll to position [2727, 0]
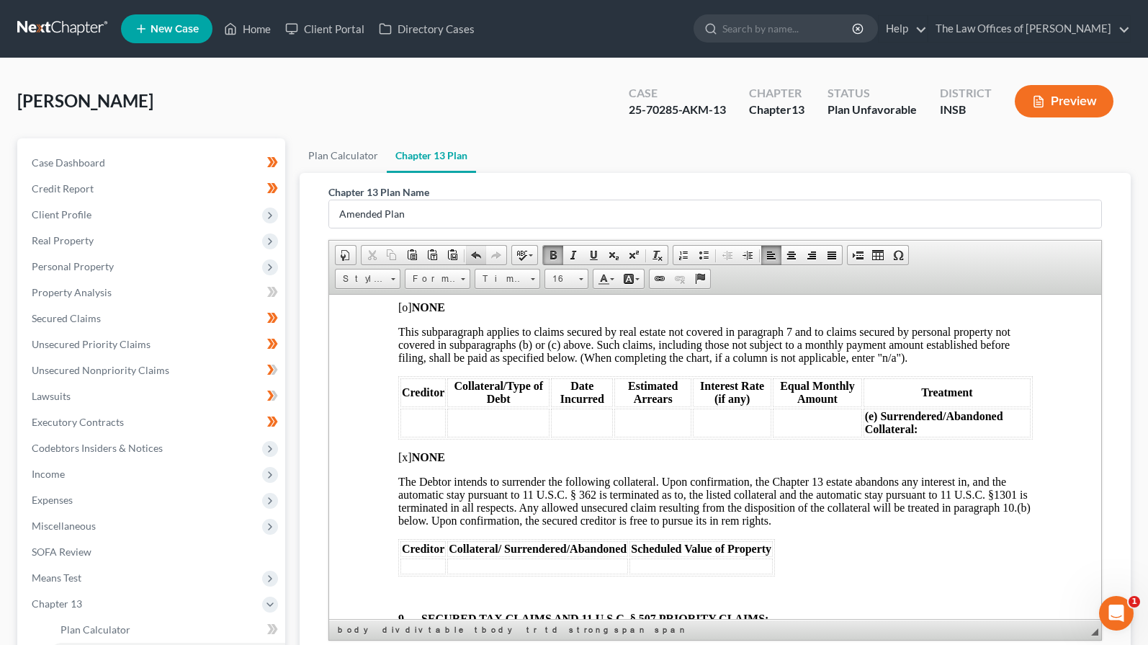
click at [474, 259] on span at bounding box center [476, 255] width 12 height 12
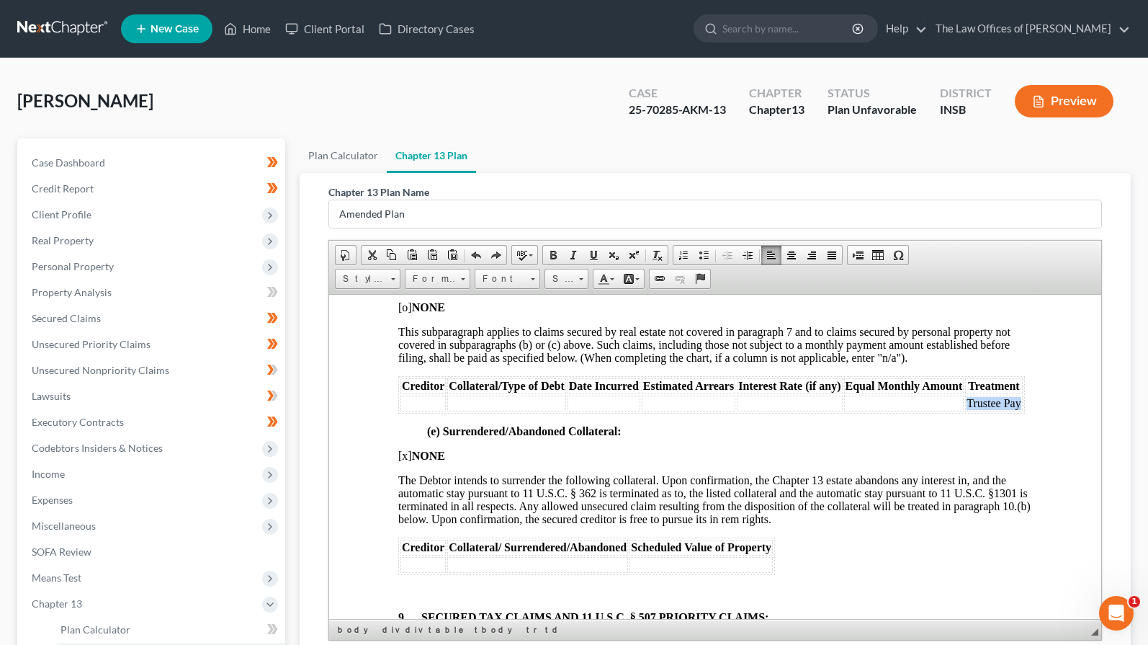
click at [901, 411] on td "Trustee Pay" at bounding box center [993, 403] width 57 height 16
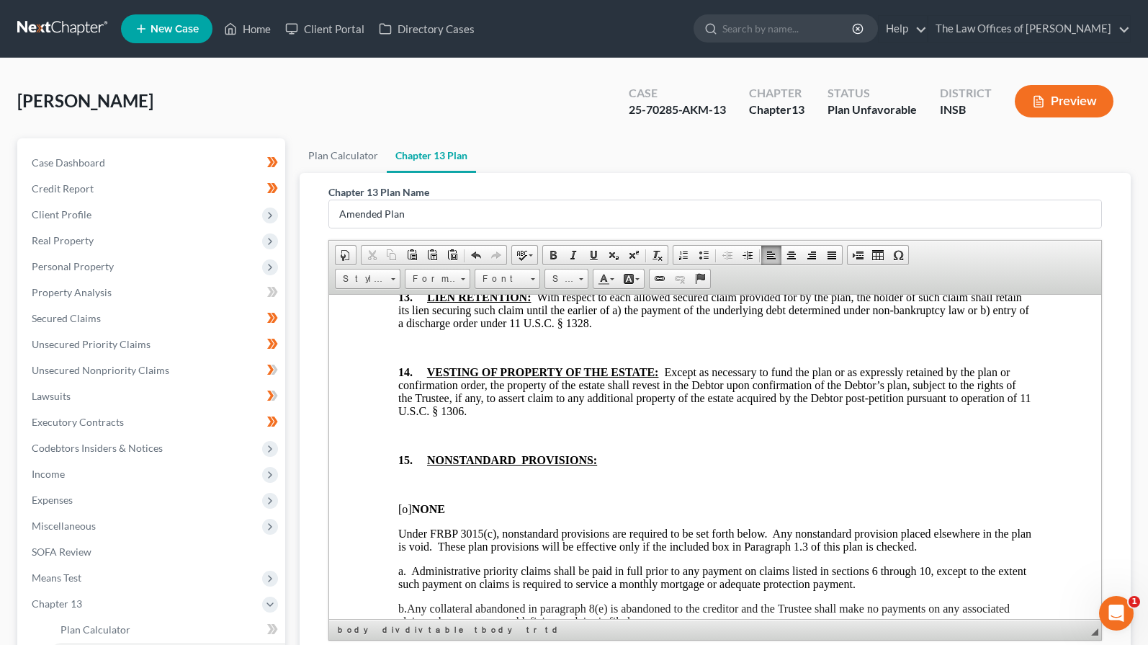
scroll to position [3591, 0]
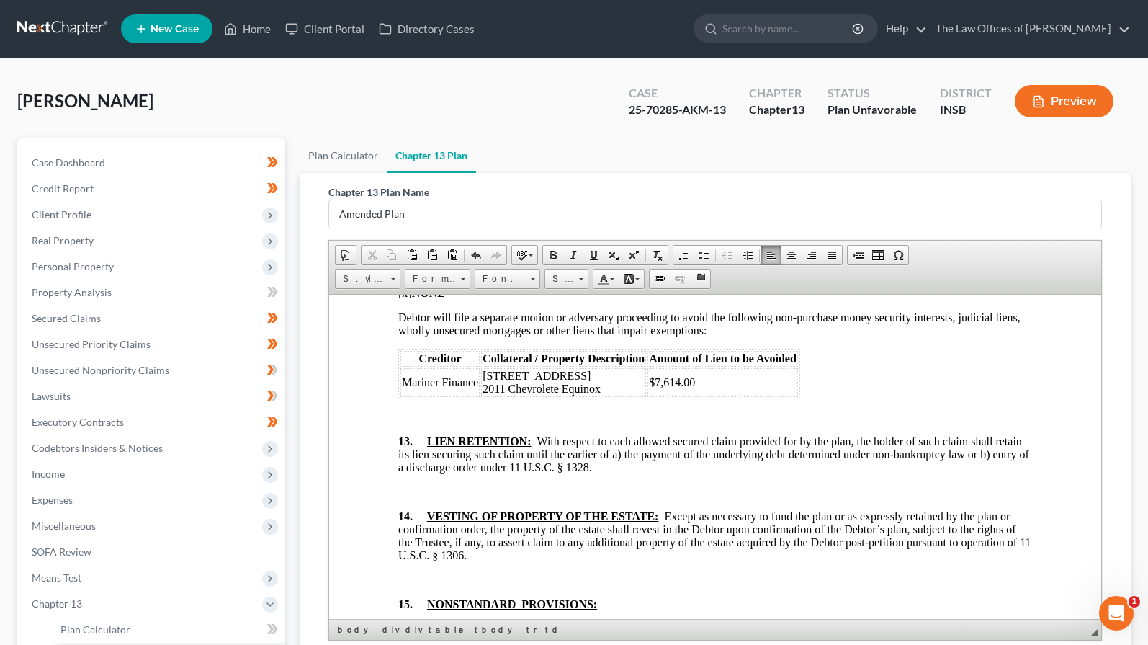
drag, startPoint x: 681, startPoint y: 412, endPoint x: 585, endPoint y: 408, distance: 95.9
click at [585, 396] on td "1326 E Sycamore St, Evansville, IN 47714 2011 Chevrolete Equinox" at bounding box center [562, 381] width 165 height 29
click at [624, 423] on p at bounding box center [715, 416] width 635 height 13
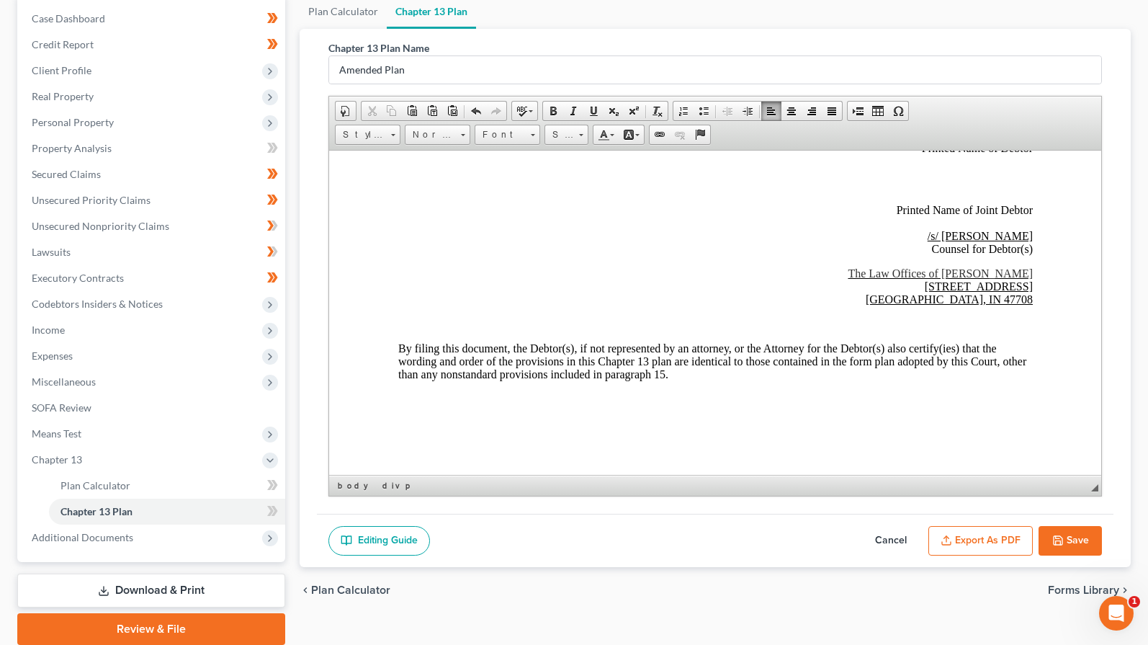
scroll to position [199, 0]
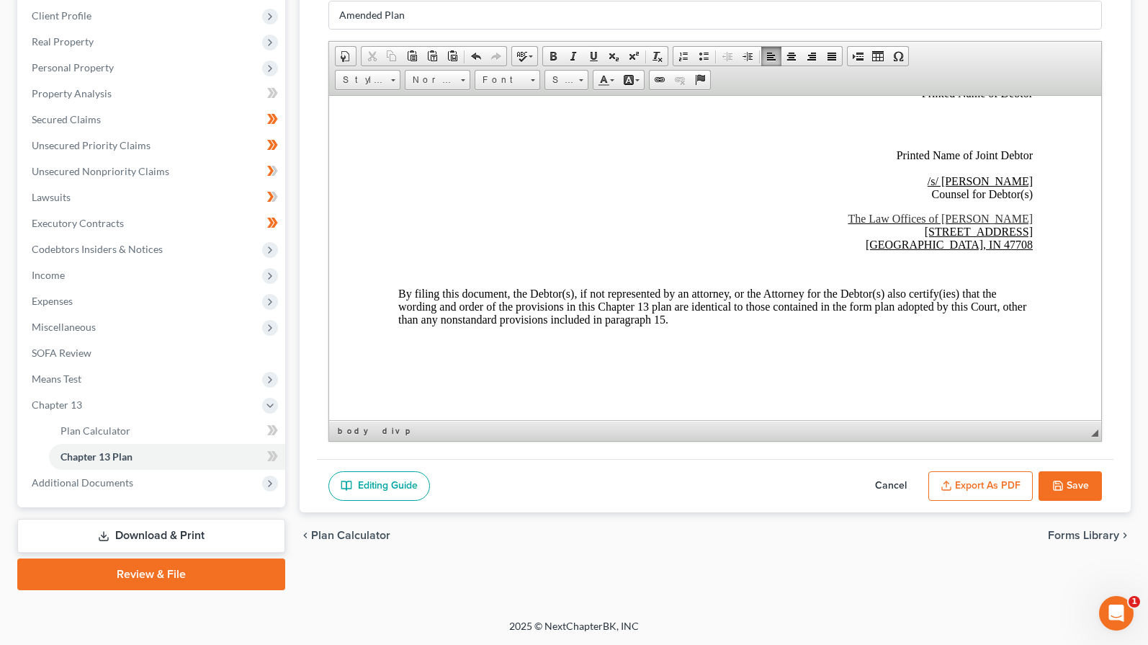
click at [901, 488] on button "Save" at bounding box center [1070, 486] width 63 height 30
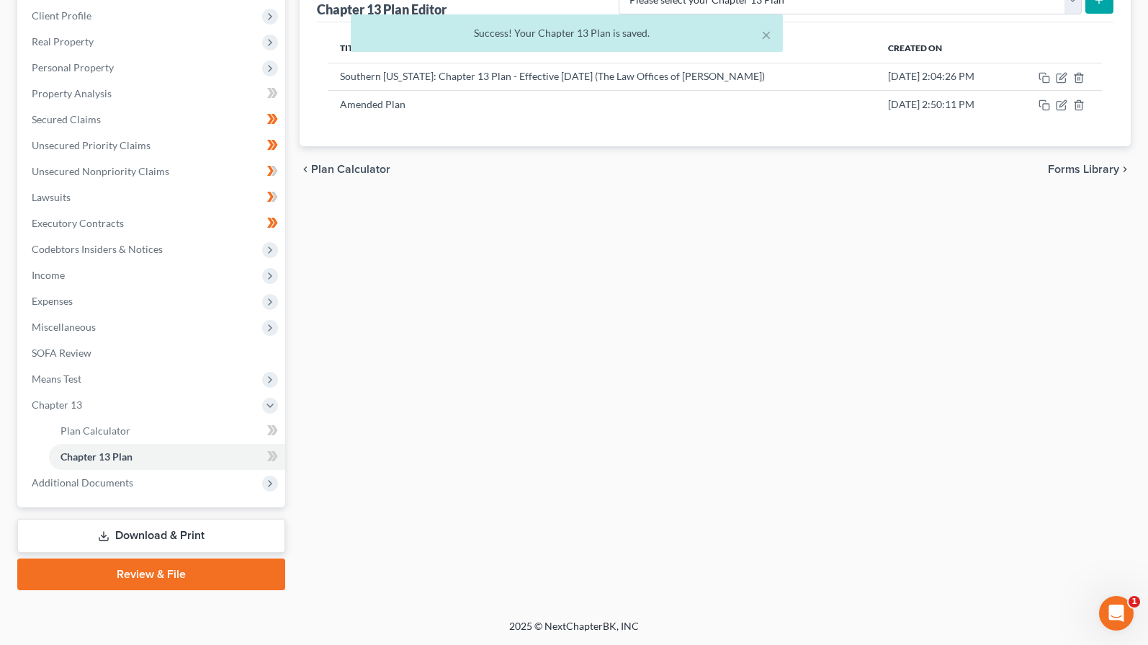
scroll to position [6, 0]
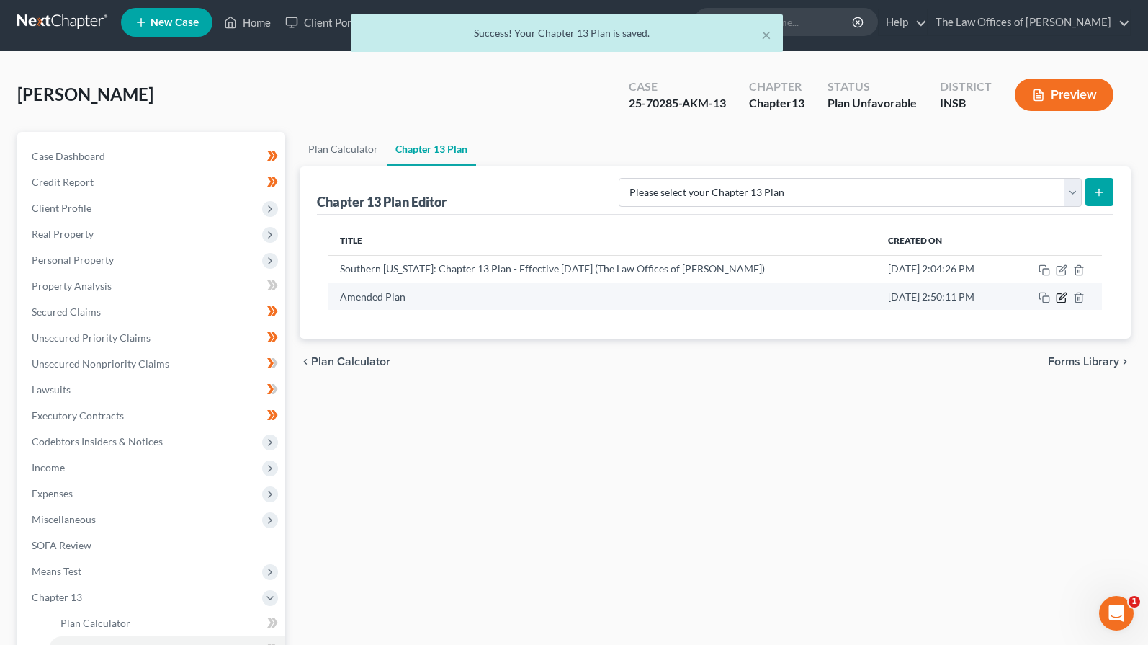
click at [901, 301] on icon "button" at bounding box center [1062, 298] width 12 height 12
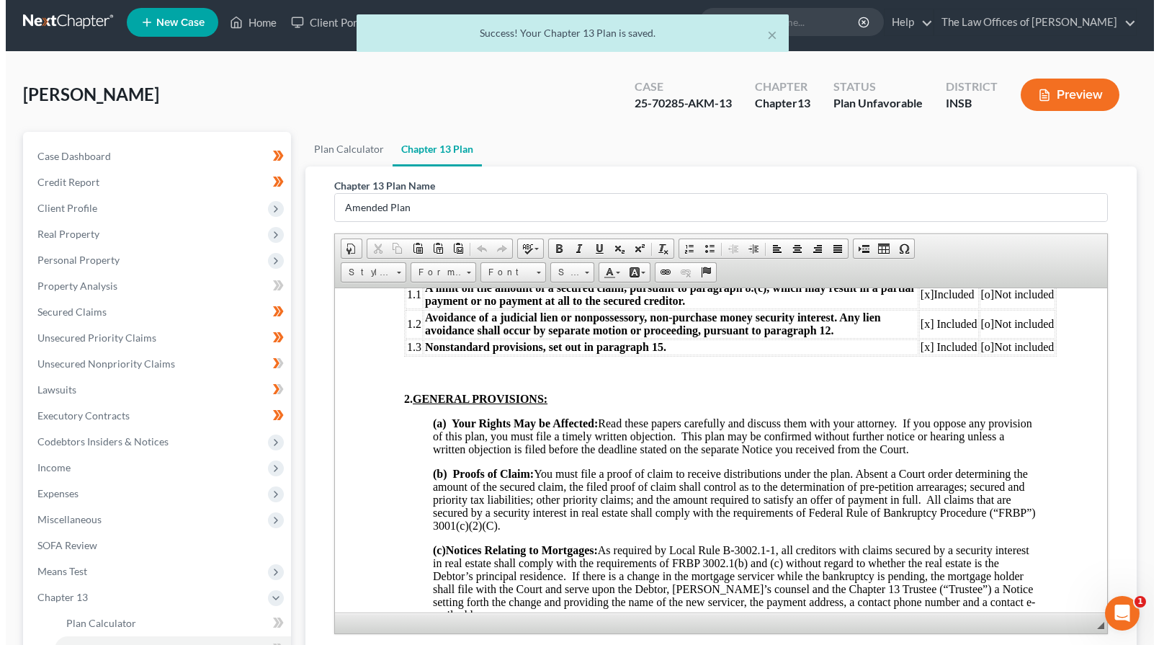
scroll to position [199, 0]
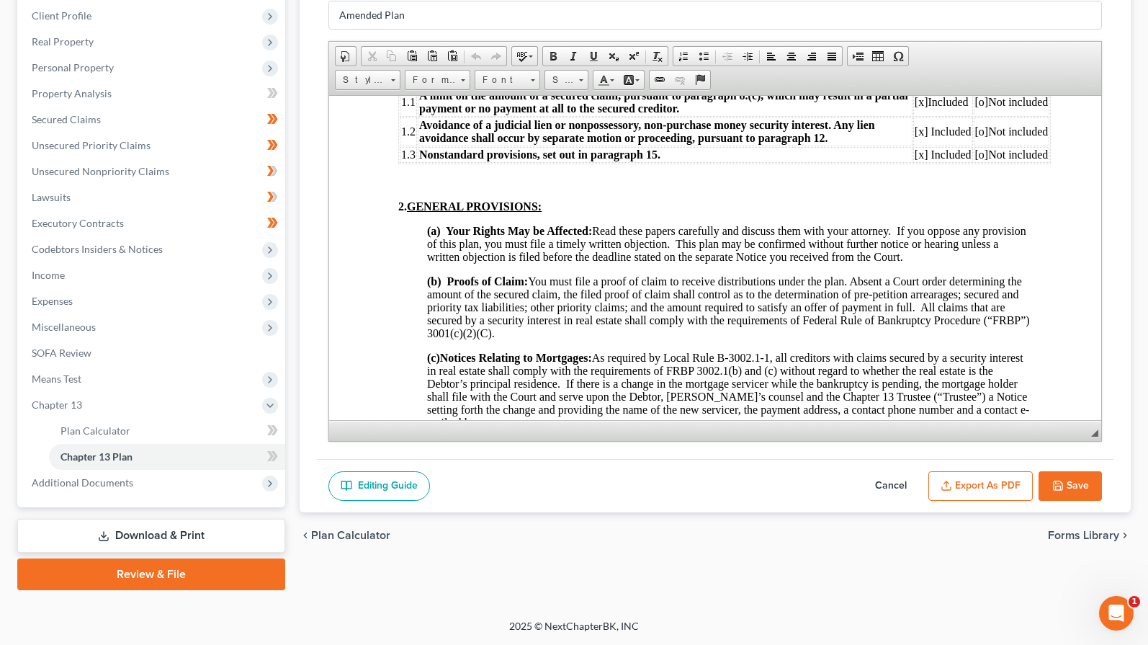
click at [901, 483] on button "Export as PDF" at bounding box center [981, 486] width 104 height 30
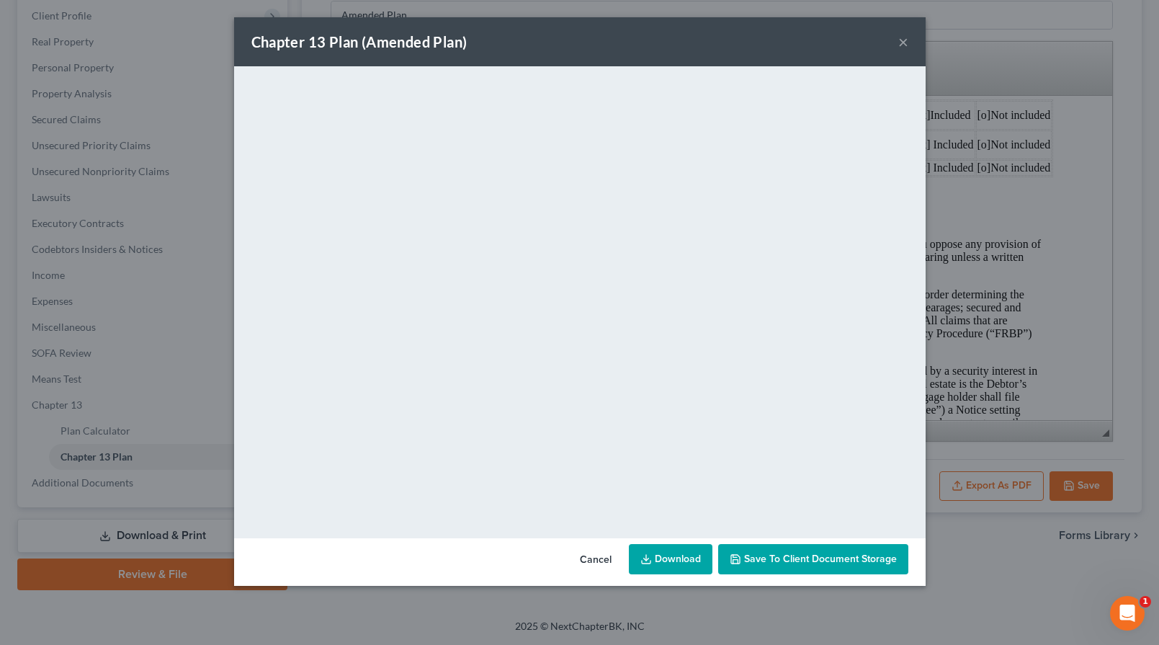
click at [682, 563] on link "Download" at bounding box center [671, 559] width 84 height 30
click at [900, 35] on button "×" at bounding box center [903, 41] width 10 height 17
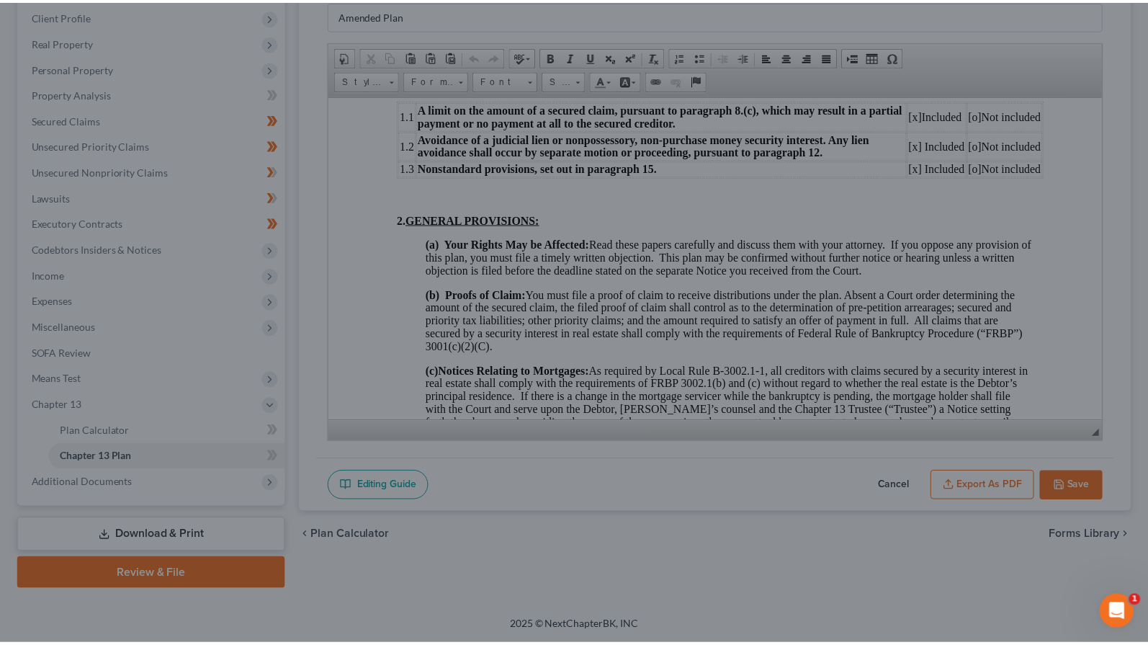
scroll to position [384, 0]
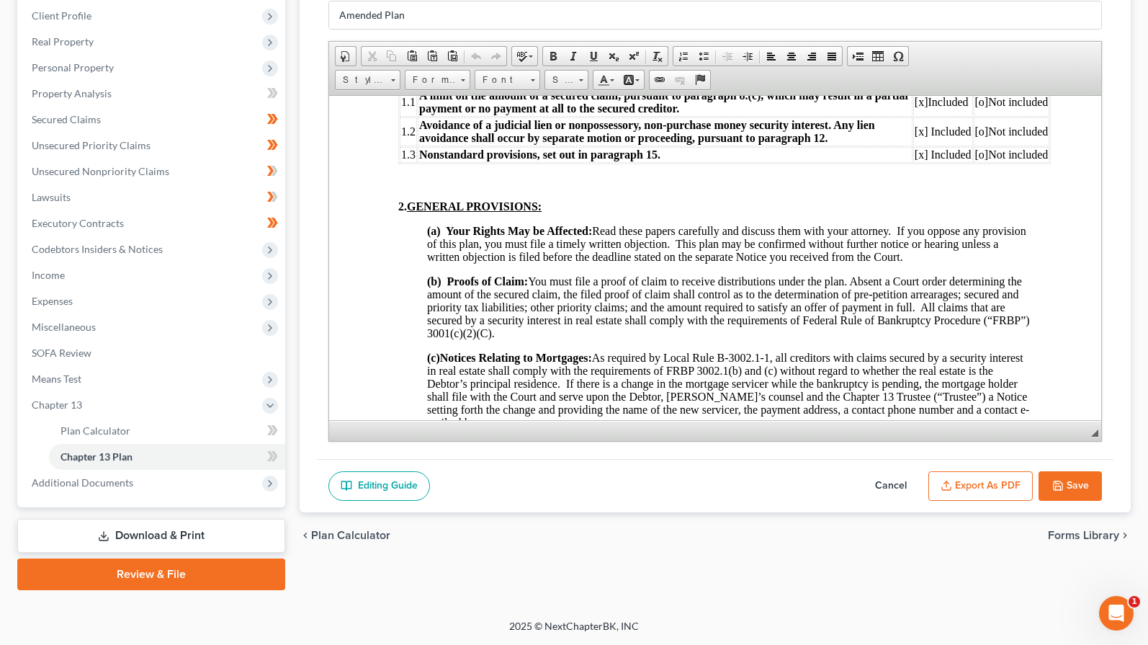
click at [901, 488] on button "Save" at bounding box center [1070, 486] width 63 height 30
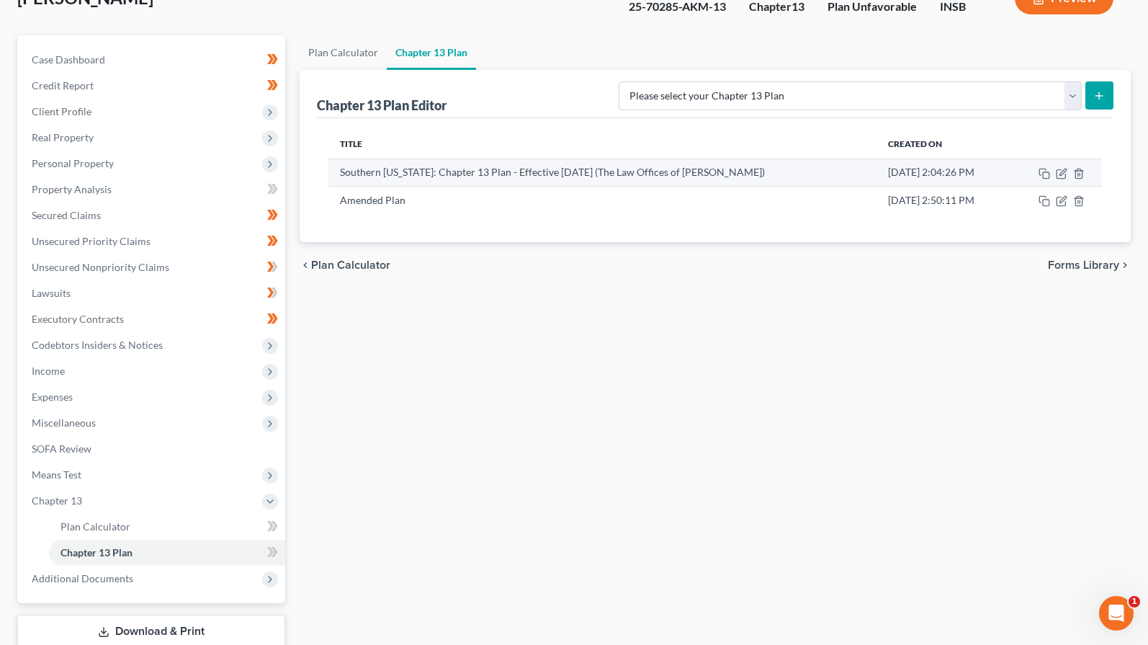
scroll to position [0, 0]
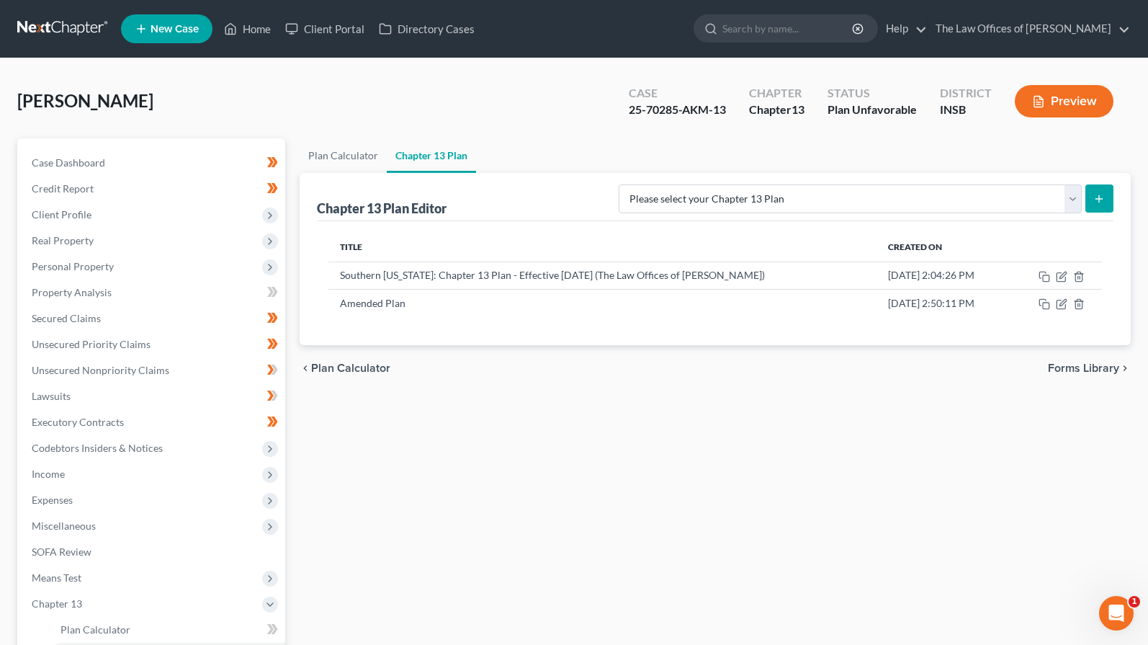
click at [65, 31] on link at bounding box center [63, 29] width 92 height 26
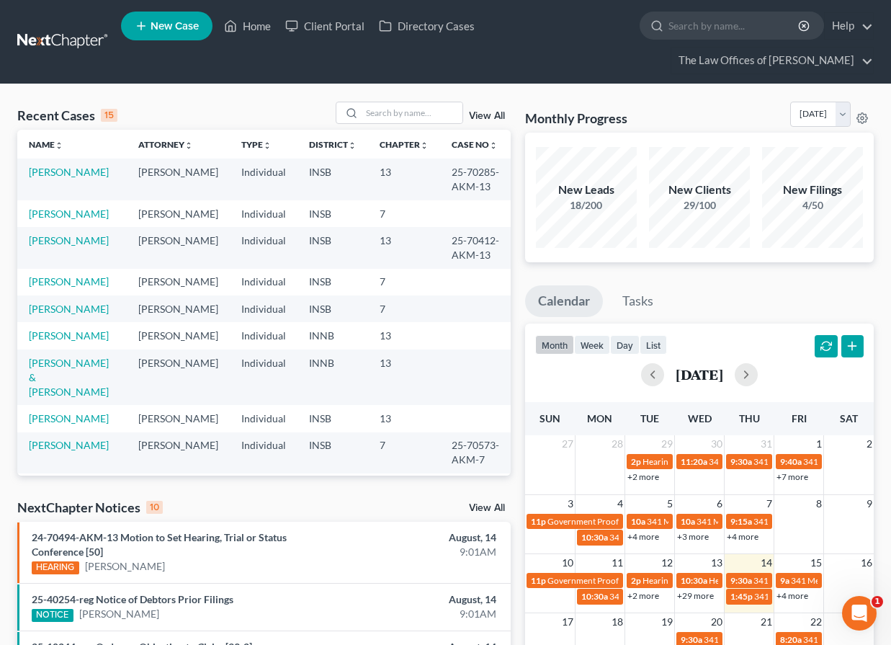
click at [86, 179] on td "Downs, Susan" at bounding box center [71, 178] width 109 height 41
click at [81, 171] on link "Downs, Susan" at bounding box center [69, 172] width 80 height 12
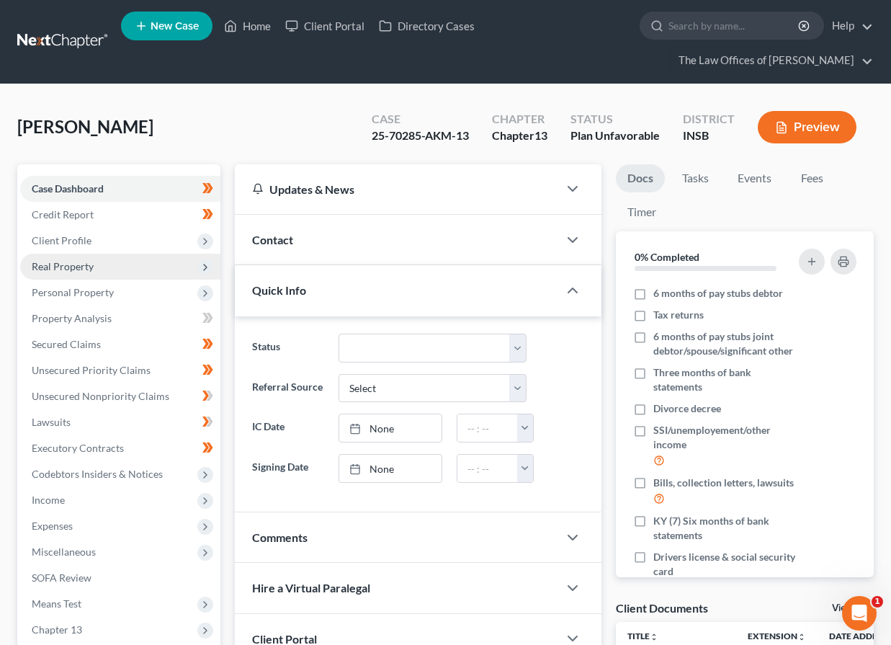
click at [74, 272] on span "Real Property" at bounding box center [120, 267] width 200 height 26
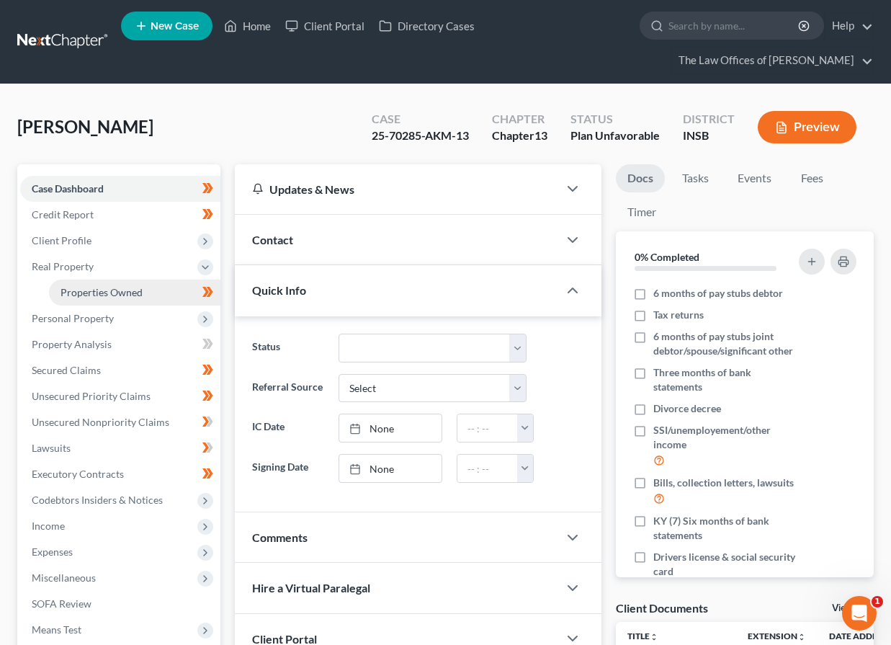
click at [75, 294] on span "Properties Owned" at bounding box center [102, 292] width 82 height 12
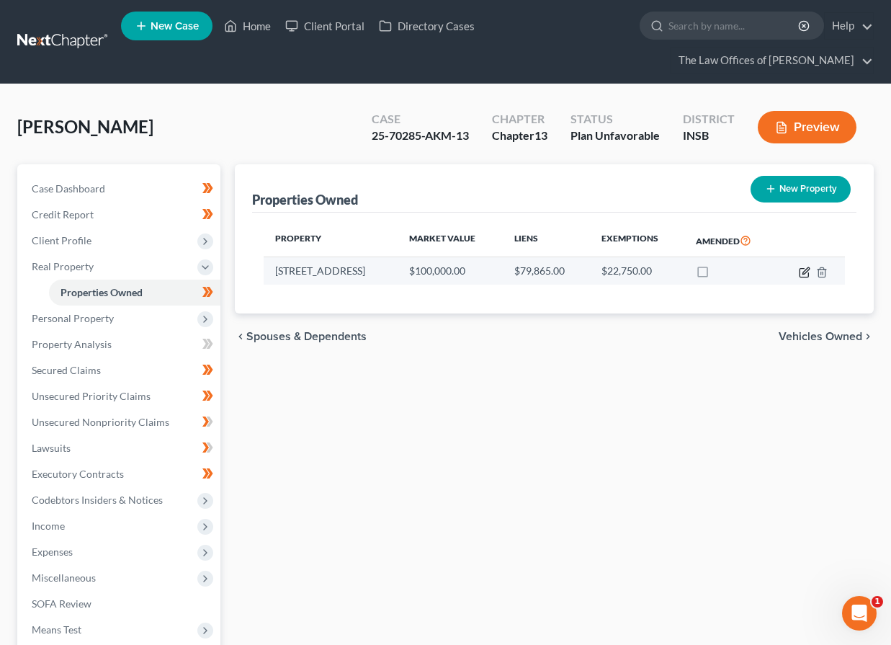
click at [801, 272] on icon "button" at bounding box center [805, 273] width 12 height 12
select select "15"
select select "0"
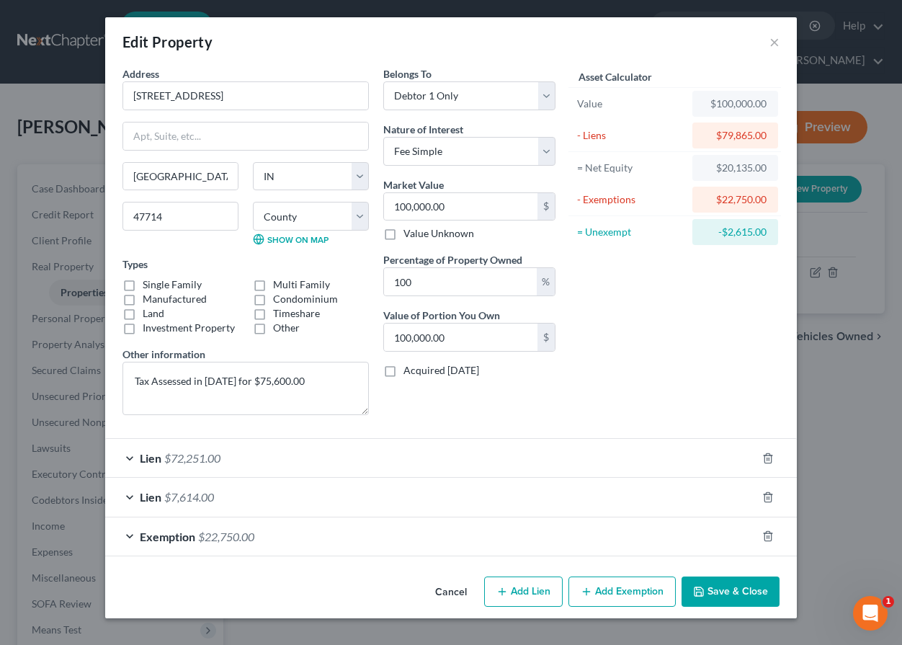
click at [483, 493] on div "Lien $7,614.00" at bounding box center [430, 497] width 651 height 38
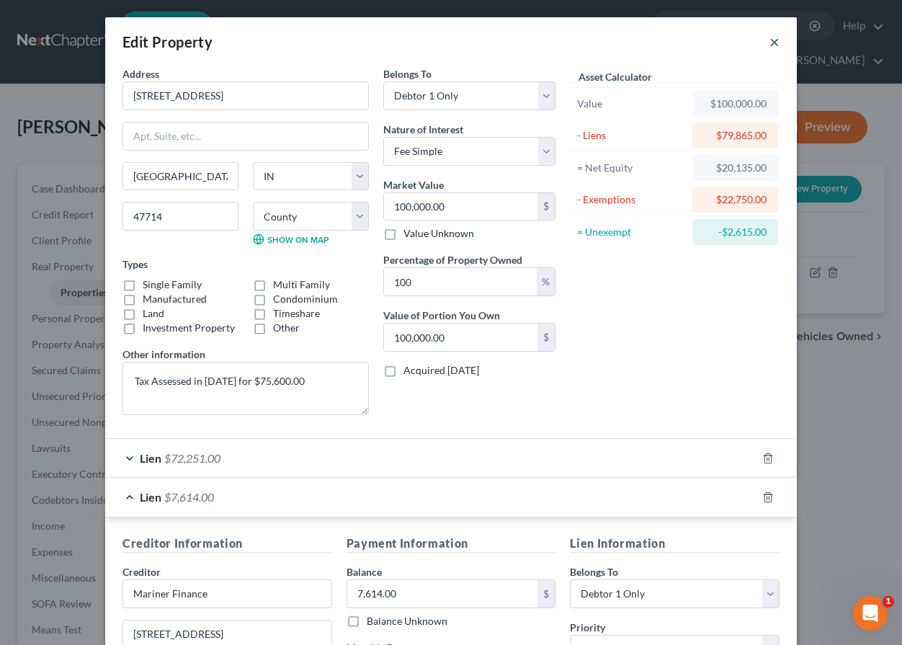
click at [769, 44] on button "×" at bounding box center [774, 41] width 10 height 17
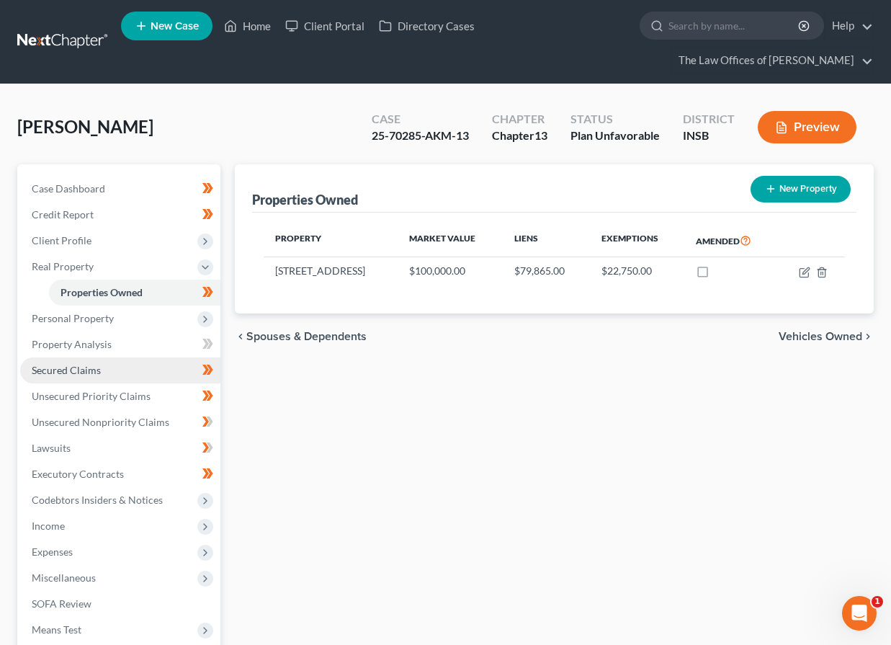
click at [65, 368] on span "Secured Claims" at bounding box center [66, 370] width 69 height 12
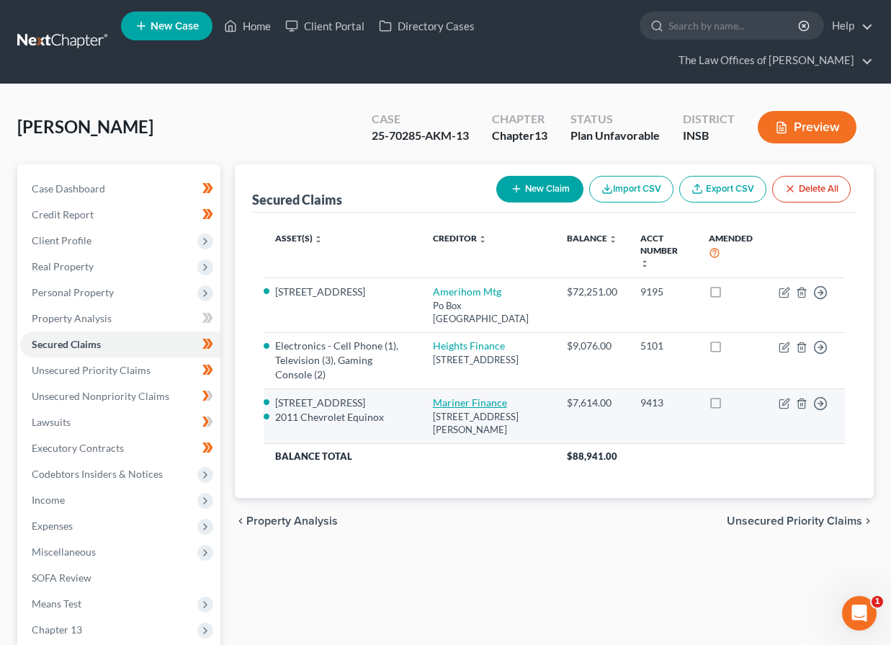
click at [447, 396] on link "Mariner Finance" at bounding box center [470, 402] width 74 height 12
select select "21"
select select "2"
select select "0"
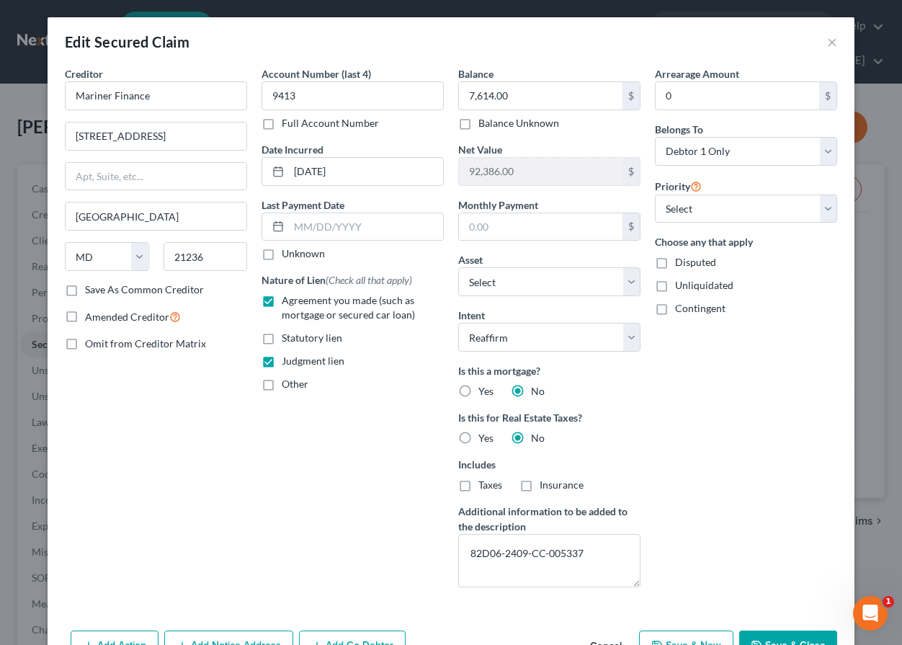
select select "2617859"
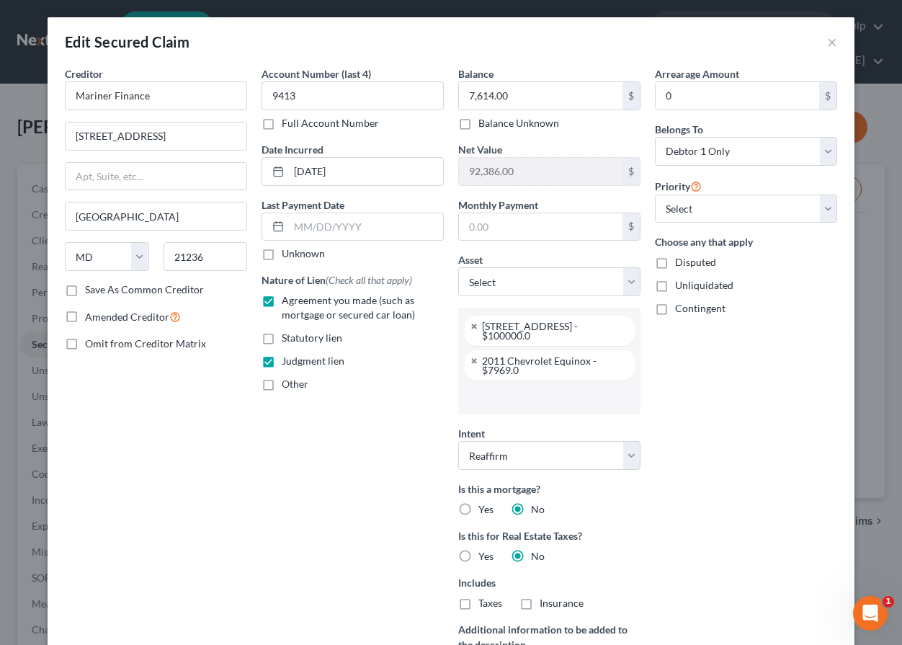
scroll to position [192, 0]
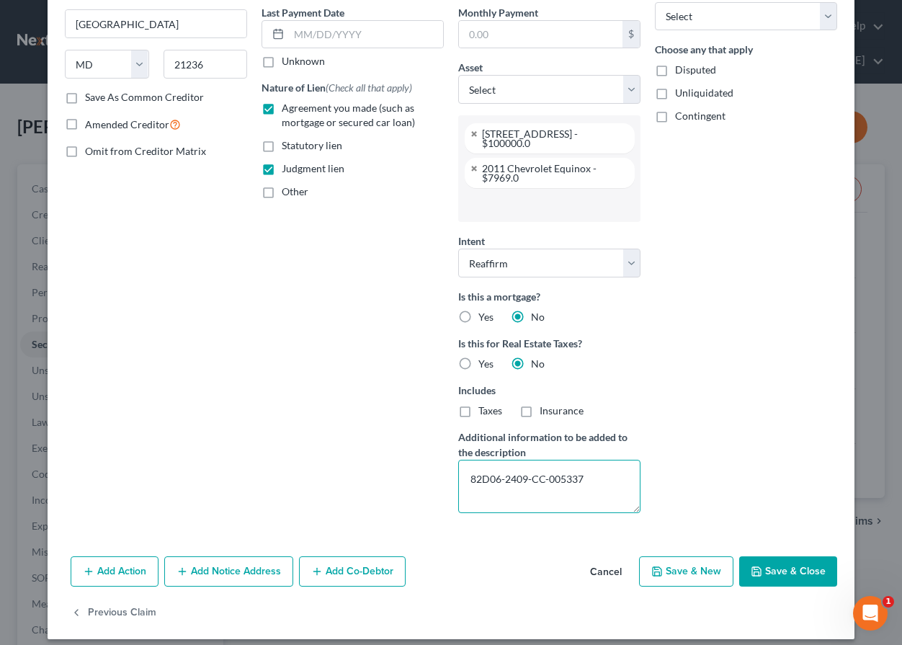
click at [493, 481] on textarea "82D06-2409-CC-005337" at bounding box center [549, 486] width 182 height 53
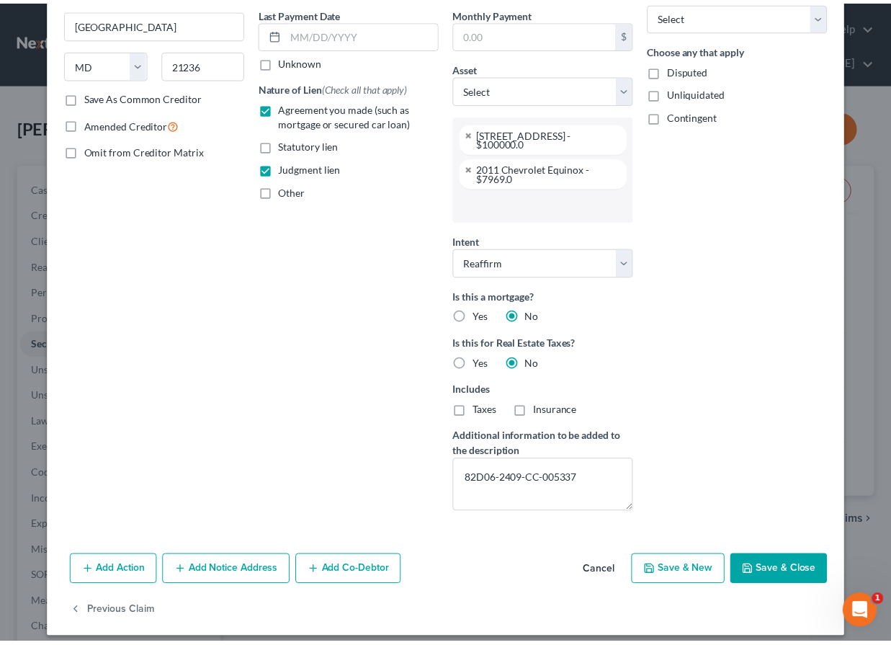
scroll to position [0, 0]
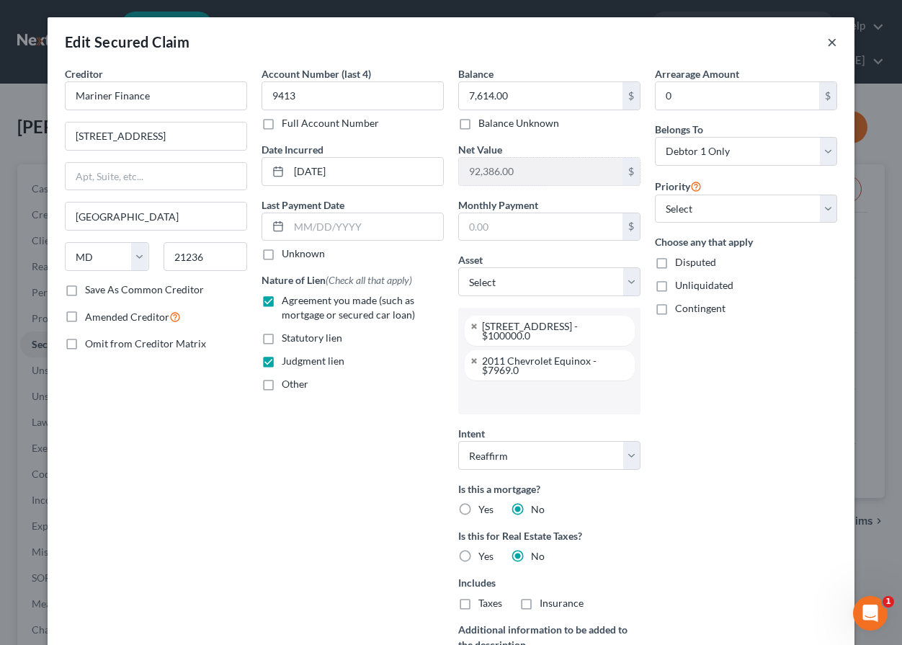
click at [827, 44] on button "×" at bounding box center [832, 41] width 10 height 17
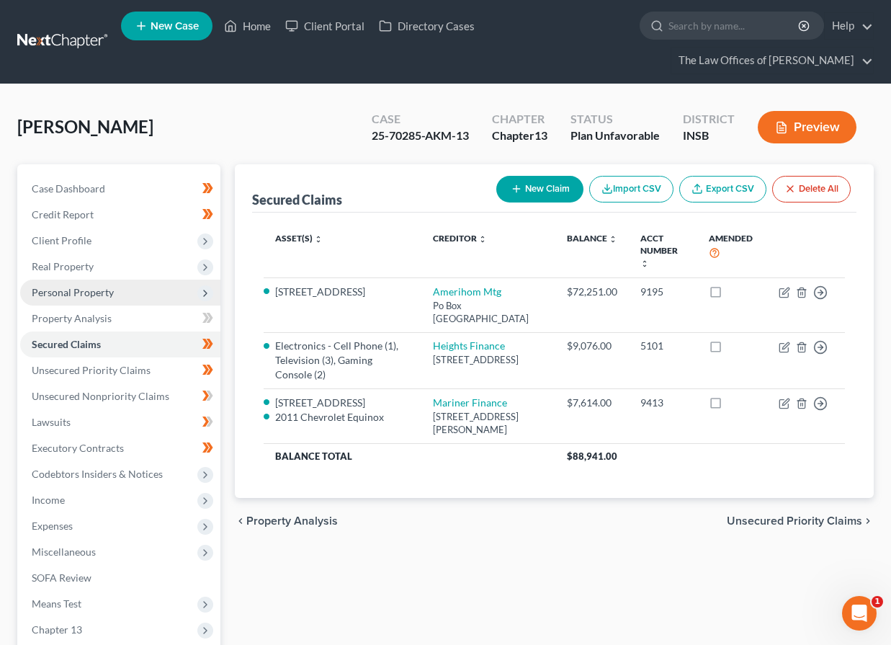
click at [79, 290] on span "Personal Property" at bounding box center [73, 292] width 82 height 12
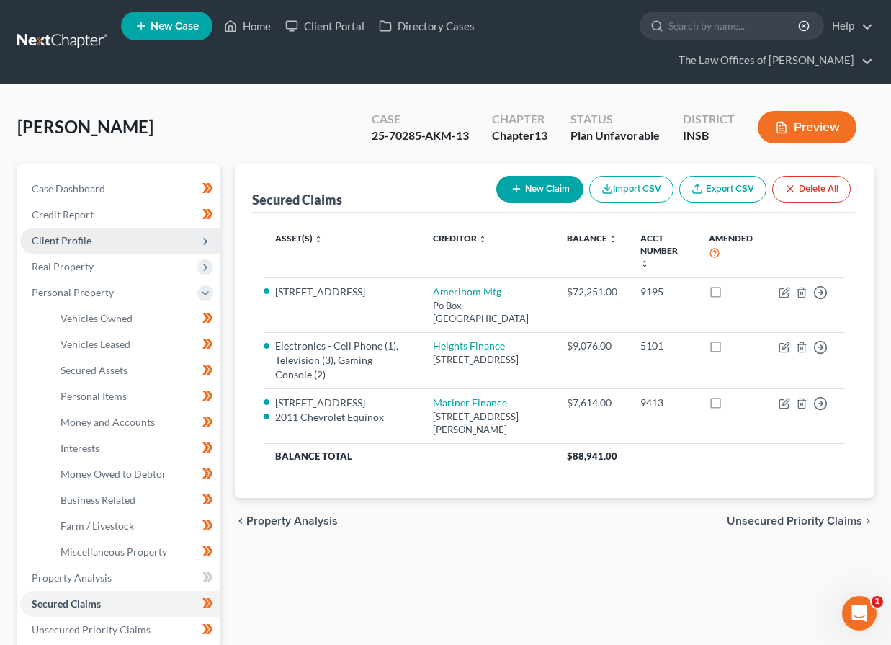
click at [75, 240] on span "Client Profile" at bounding box center [62, 240] width 60 height 12
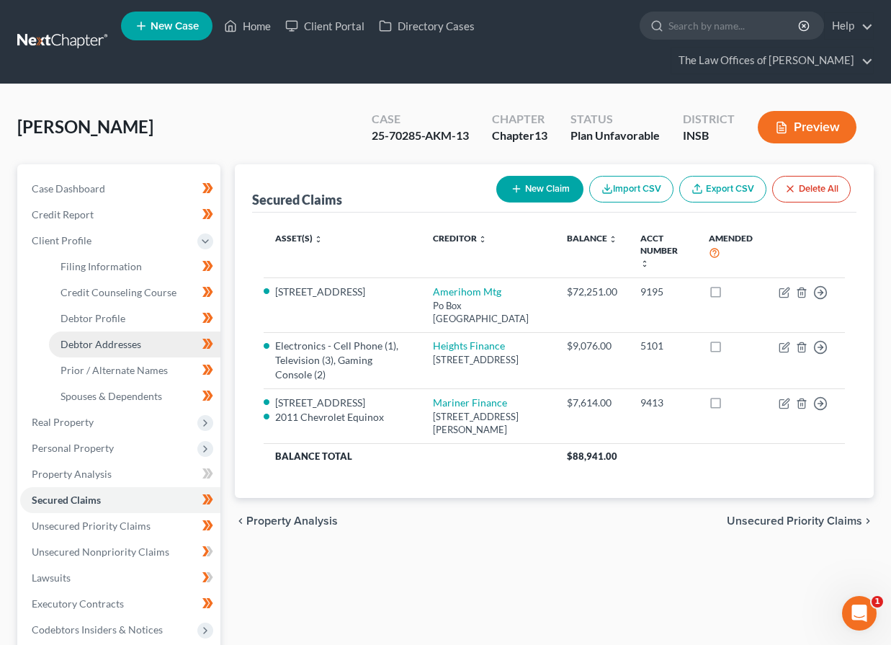
click at [109, 339] on span "Debtor Addresses" at bounding box center [101, 344] width 81 height 12
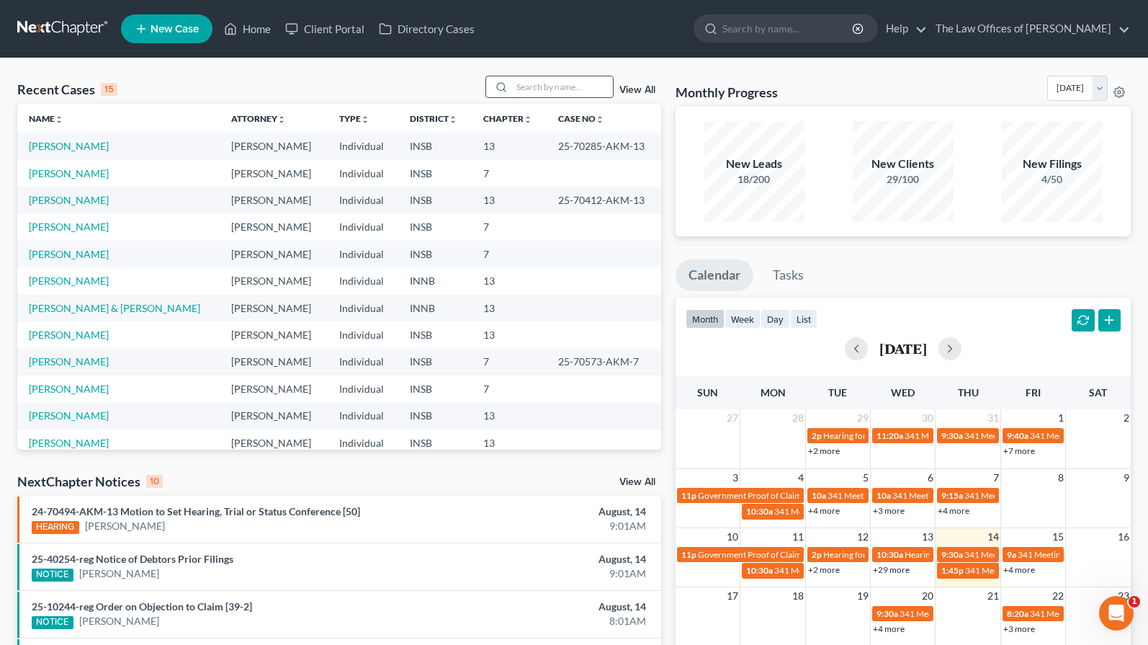
click at [546, 86] on input "search" at bounding box center [562, 86] width 101 height 21
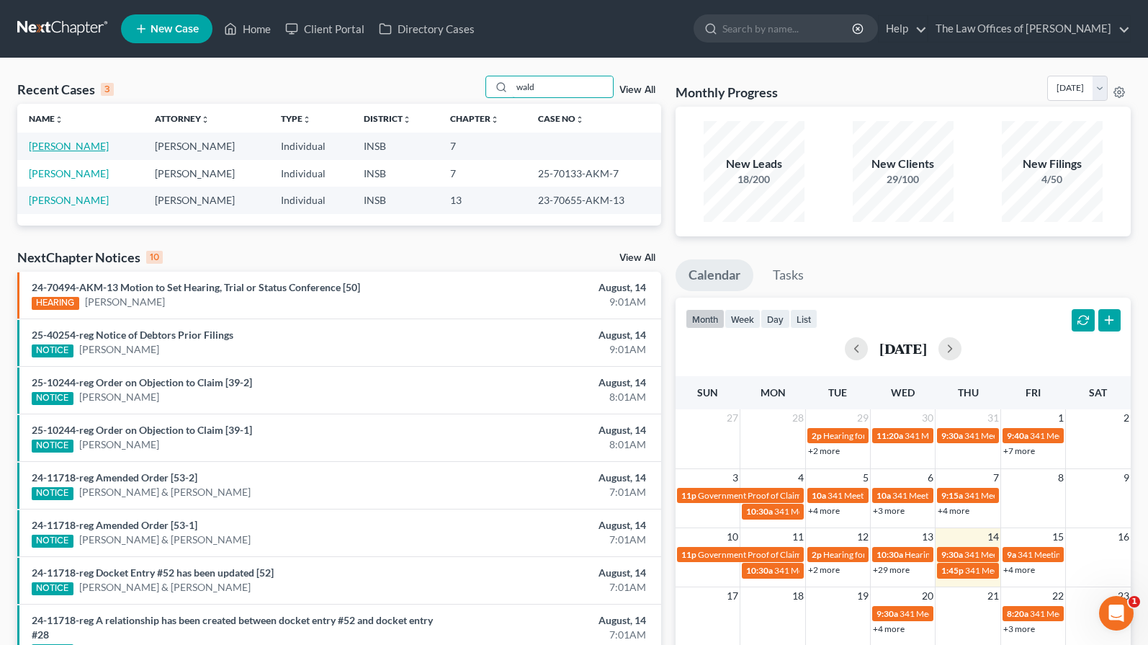
type input "wald"
click at [91, 151] on link "[PERSON_NAME]" at bounding box center [69, 146] width 80 height 12
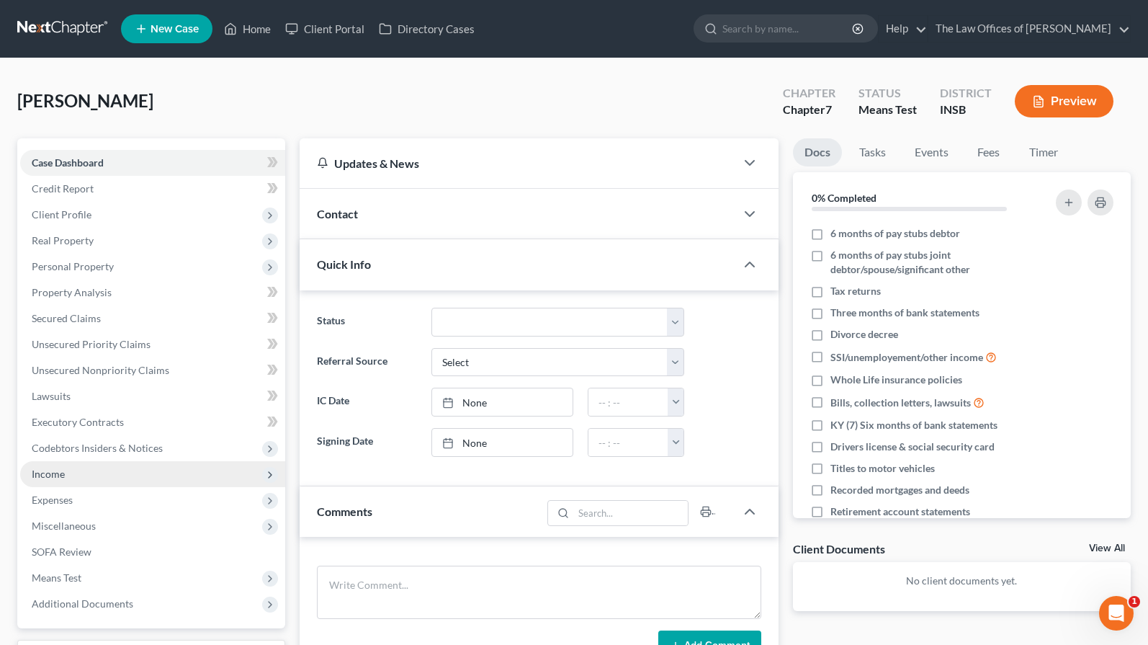
click at [64, 480] on span "Income" at bounding box center [152, 474] width 265 height 26
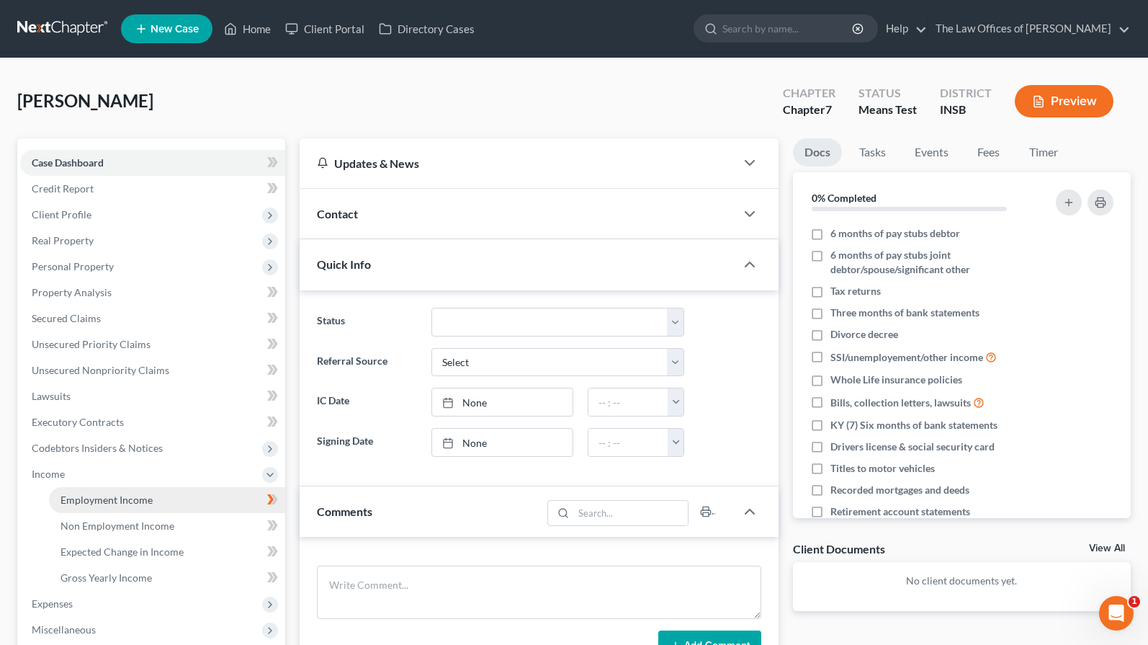
click at [110, 493] on span "Employment Income" at bounding box center [107, 499] width 92 height 12
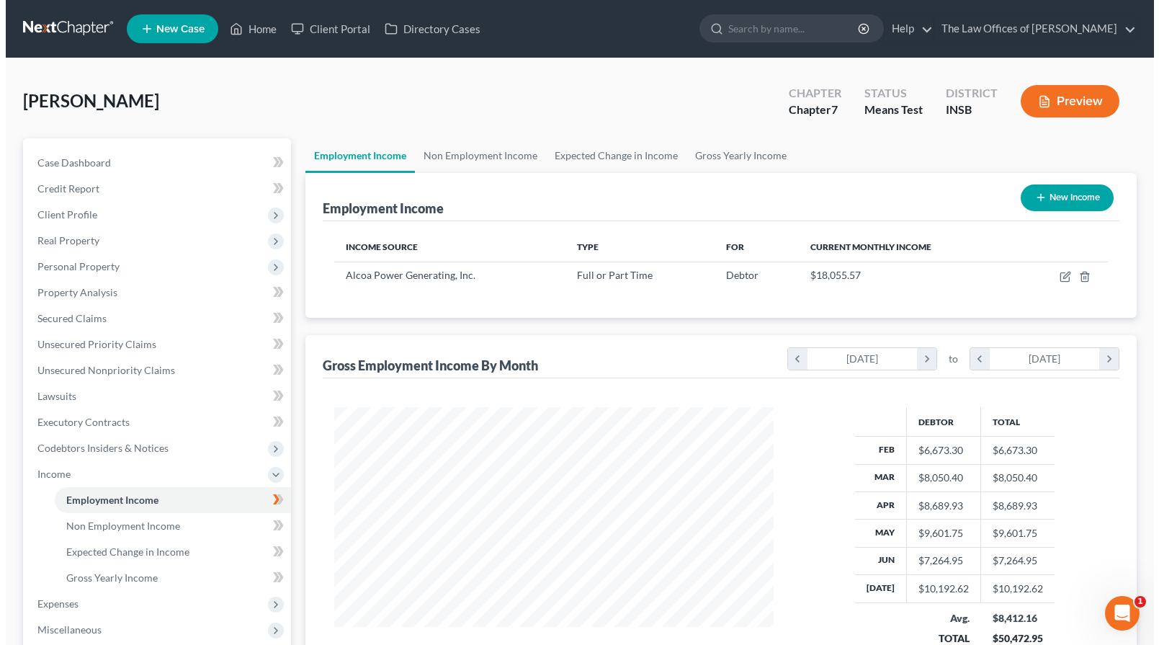
scroll to position [48, 0]
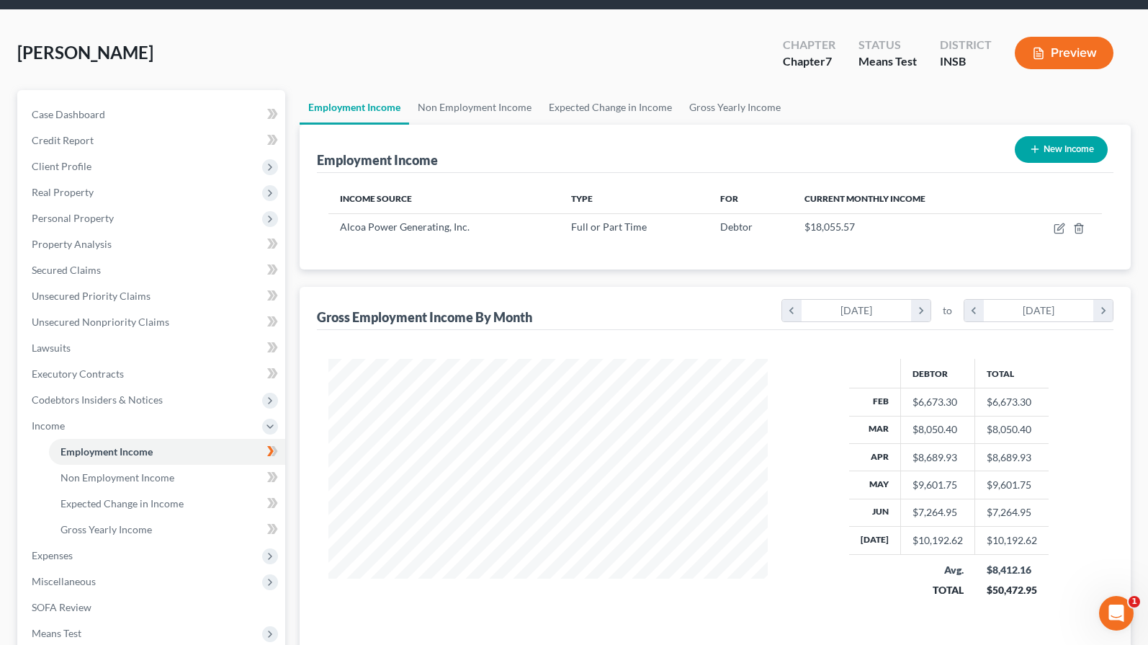
click at [343, 246] on div "Income Source Type For Current Monthly Income Alcoa Power Generating, Inc. Full…" at bounding box center [715, 221] width 797 height 97
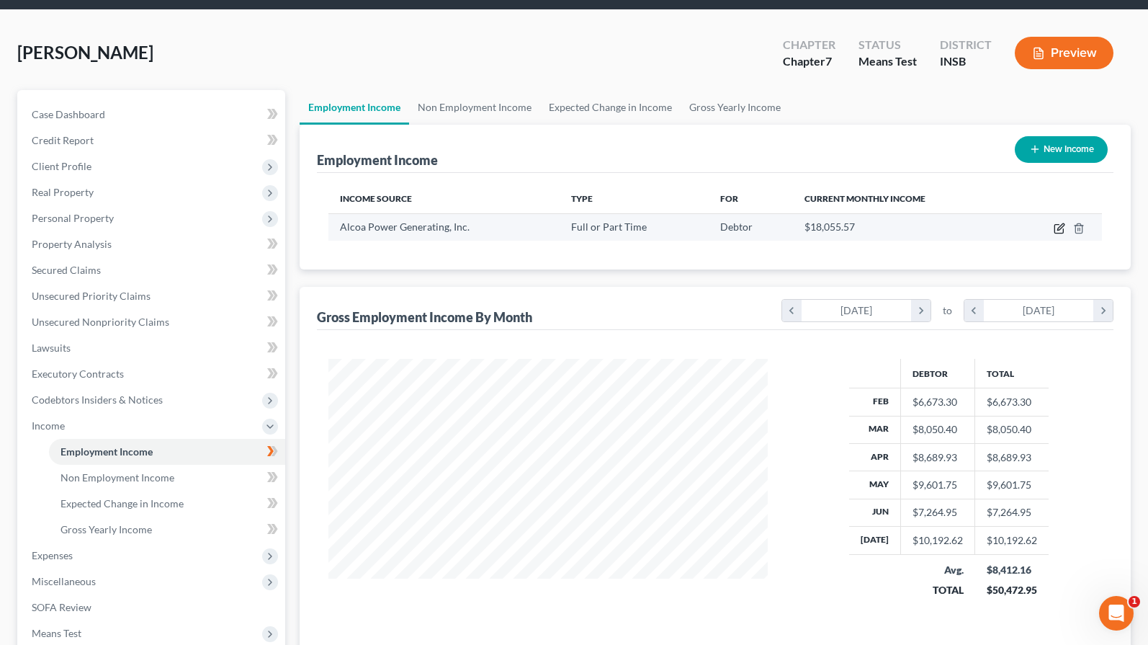
click at [1058, 227] on icon "button" at bounding box center [1060, 229] width 12 height 12
select select "0"
select select "39"
select select "3"
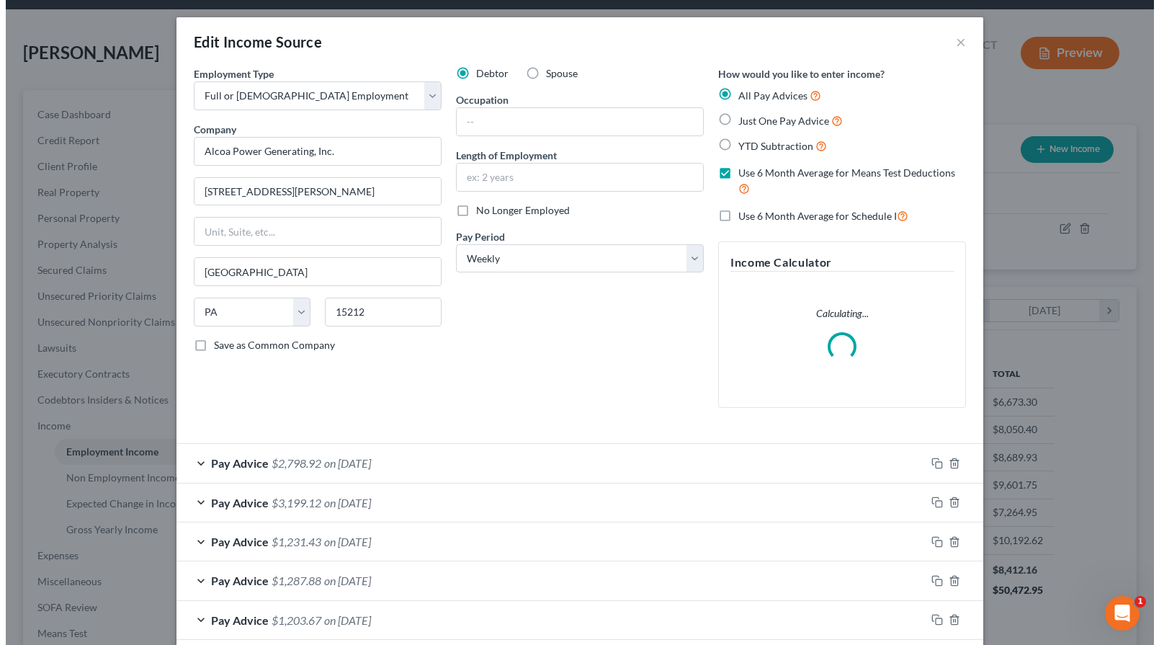
scroll to position [259, 473]
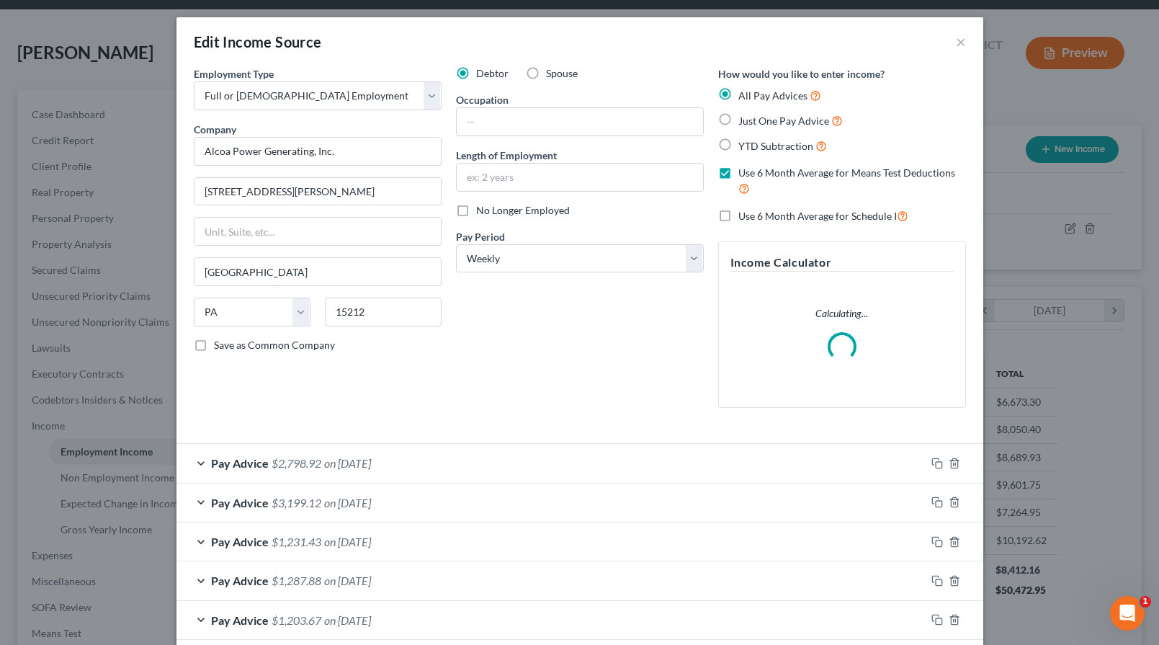
click at [738, 171] on label "Use 6 Month Average for Means Test Deductions" at bounding box center [852, 181] width 228 height 31
click at [744, 171] on input "Use 6 Month Average for Means Test Deductions" at bounding box center [748, 170] width 9 height 9
checkbox input "false"
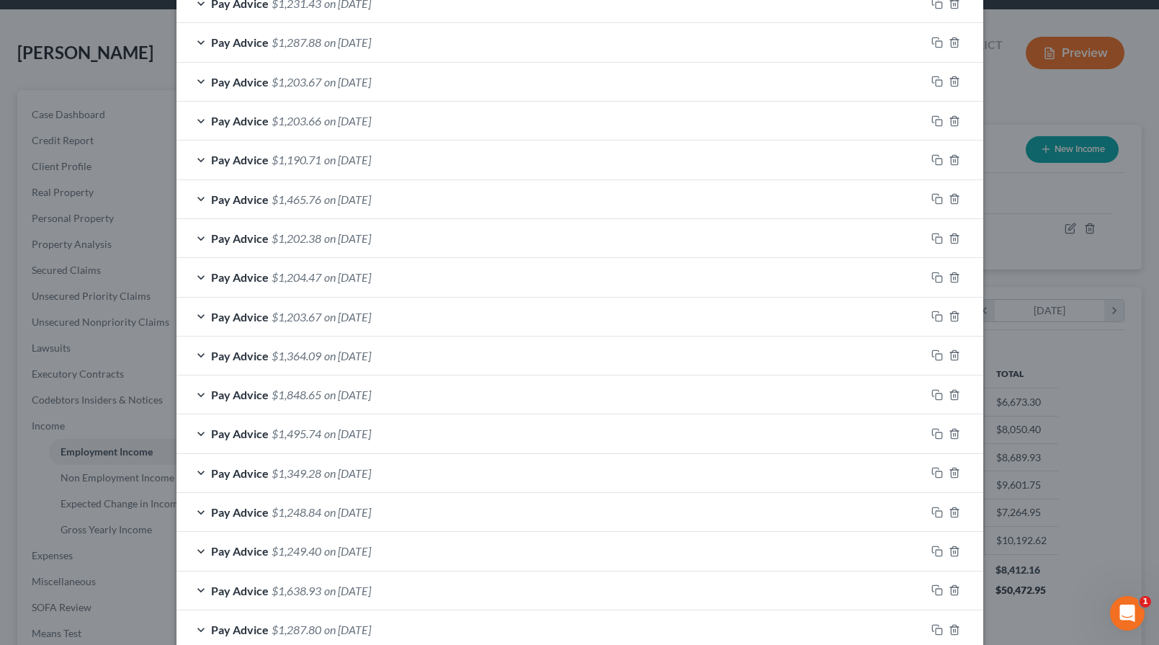
scroll to position [821, 0]
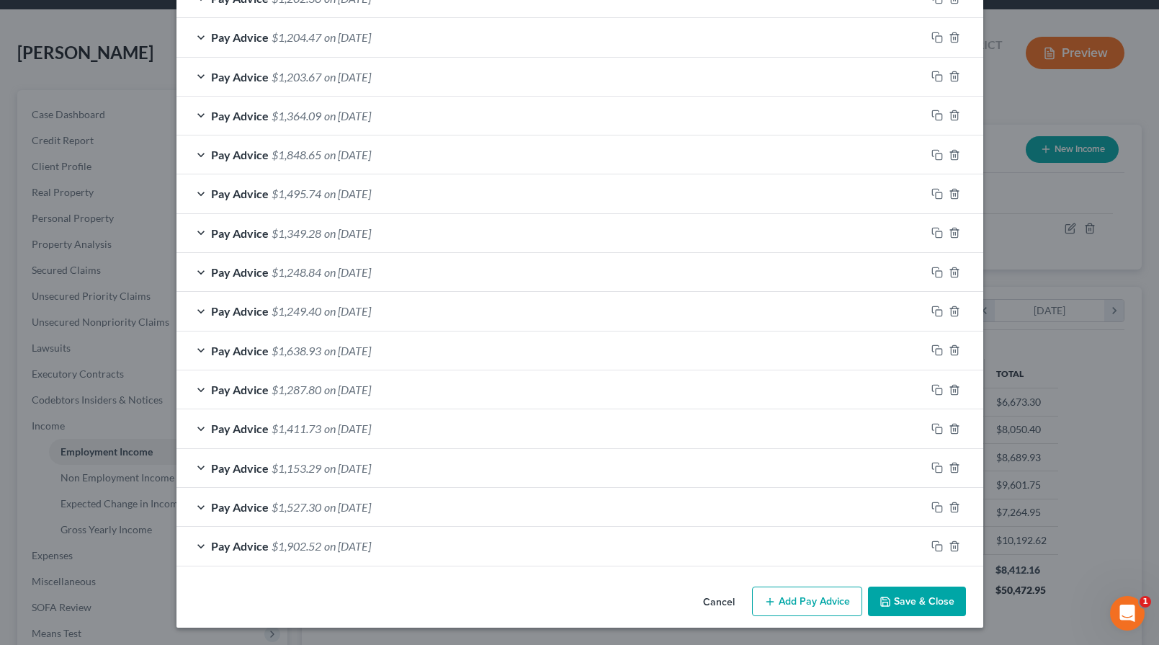
click at [805, 605] on button "Add Pay Advice" at bounding box center [807, 601] width 110 height 30
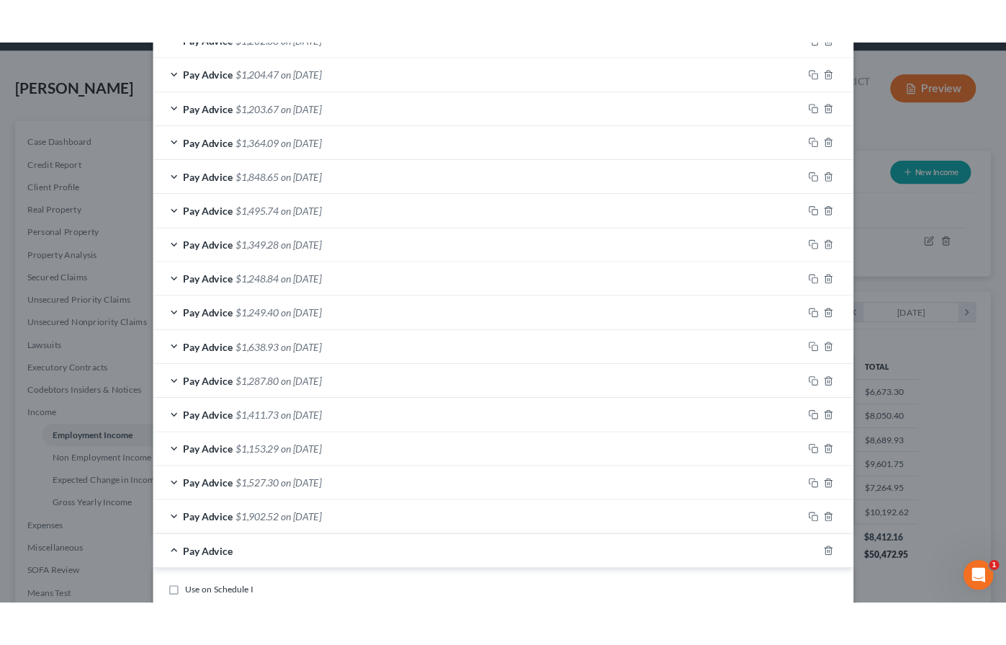
scroll to position [1294, 0]
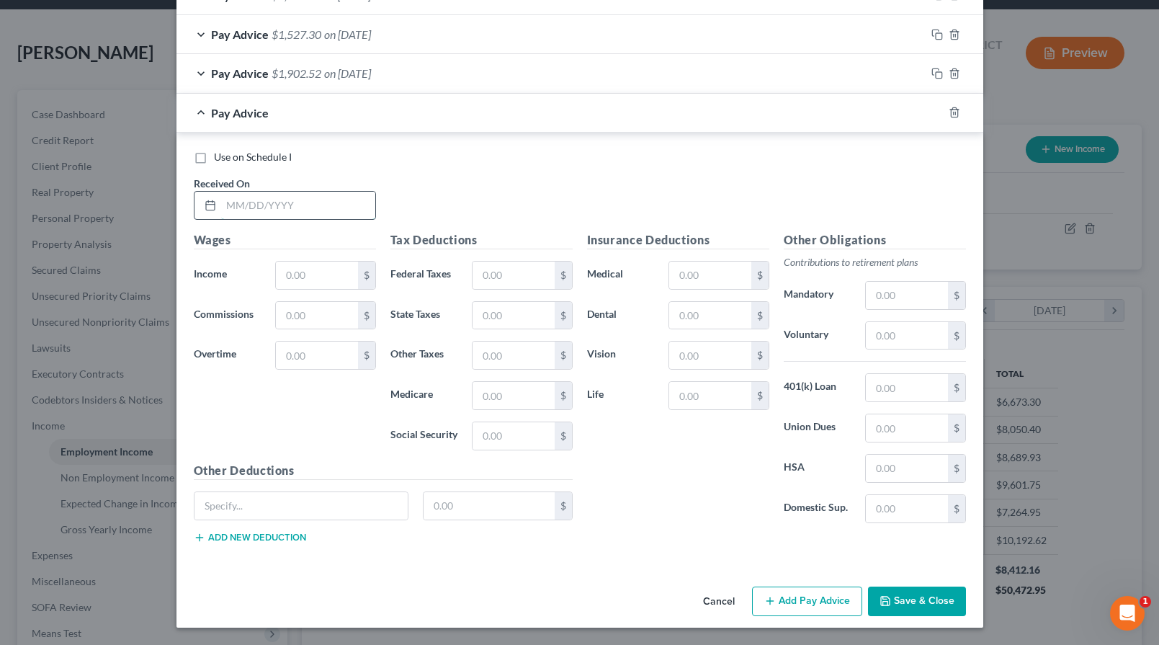
click at [260, 216] on input "text" at bounding box center [298, 205] width 154 height 27
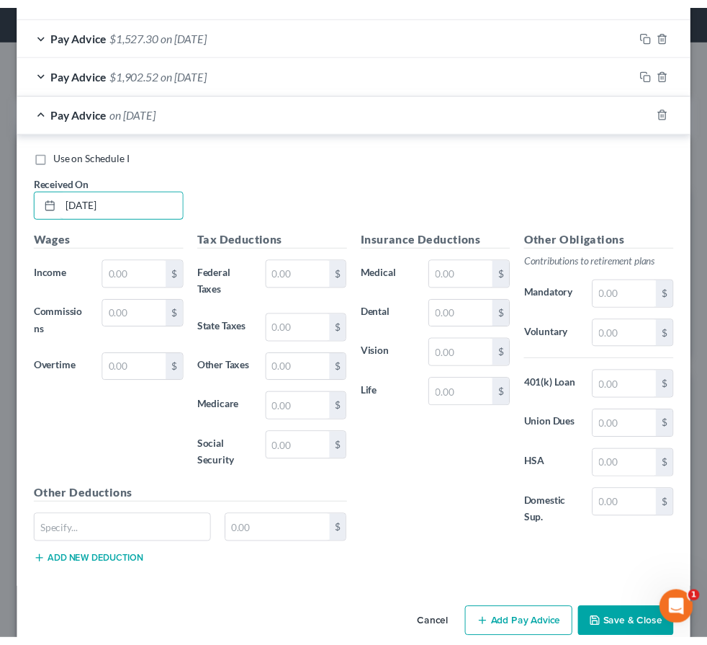
scroll to position [720046, 719718]
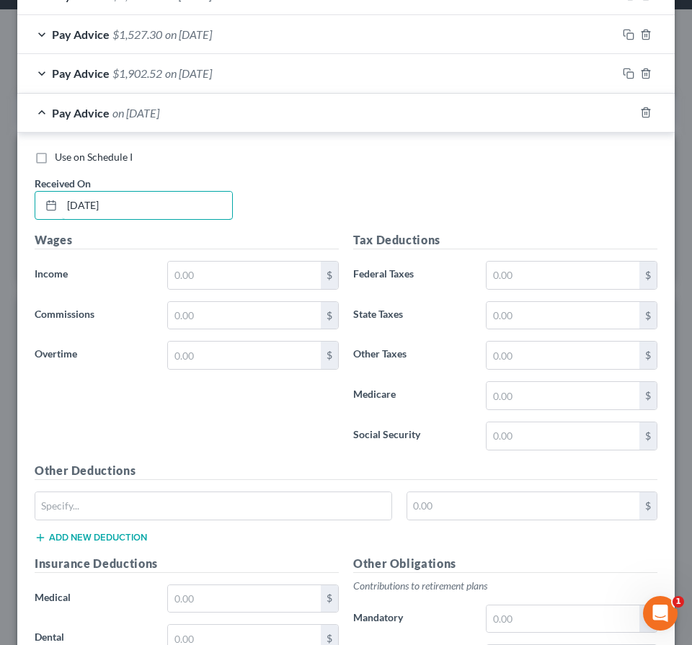
type input "[DATE]"
click at [63, 422] on div "Wages Income * $ Commissions $ Overtime $" at bounding box center [186, 346] width 318 height 231
click at [179, 276] on input "text" at bounding box center [244, 274] width 153 height 27
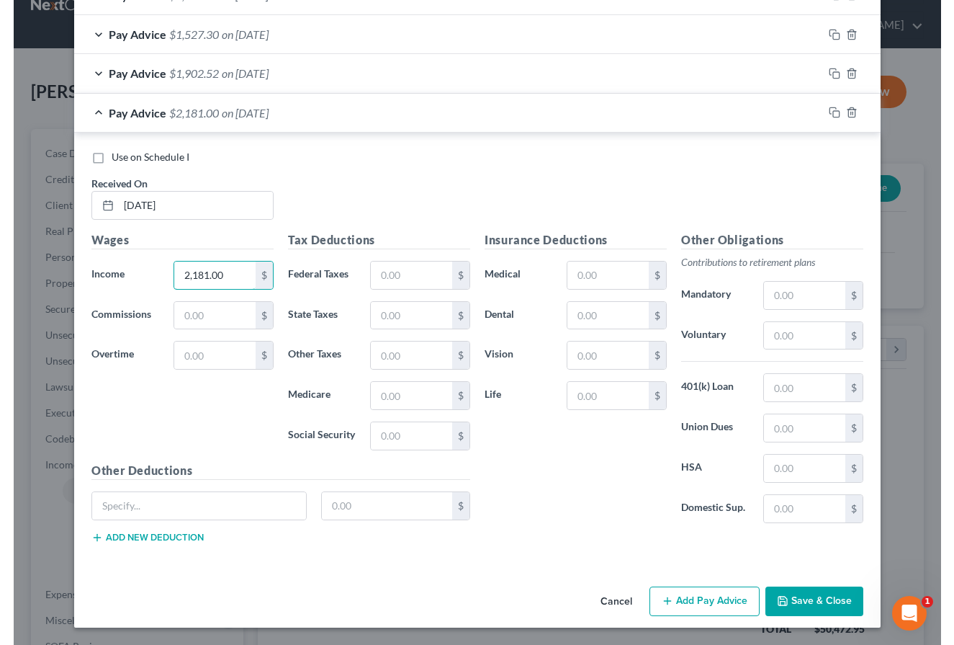
scroll to position [0, 0]
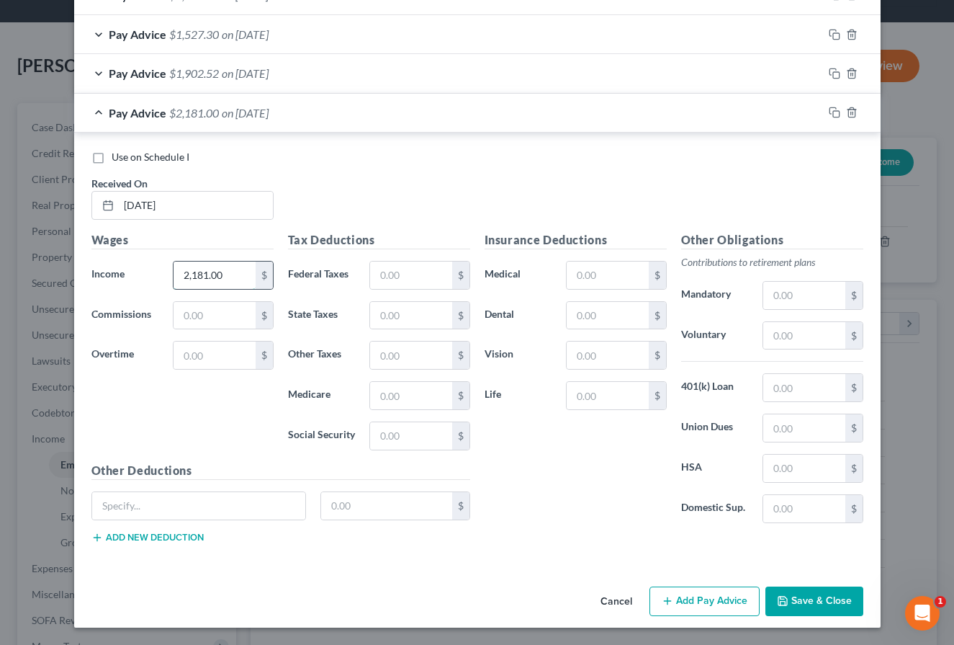
click at [221, 269] on input "2,181.00" at bounding box center [214, 274] width 81 height 27
type input "1,463.27"
click at [332, 189] on div "Use on Schedule I Received On * [DATE]" at bounding box center [477, 190] width 787 height 81
click at [112, 156] on label "Use on Schedule I" at bounding box center [151, 157] width 78 height 14
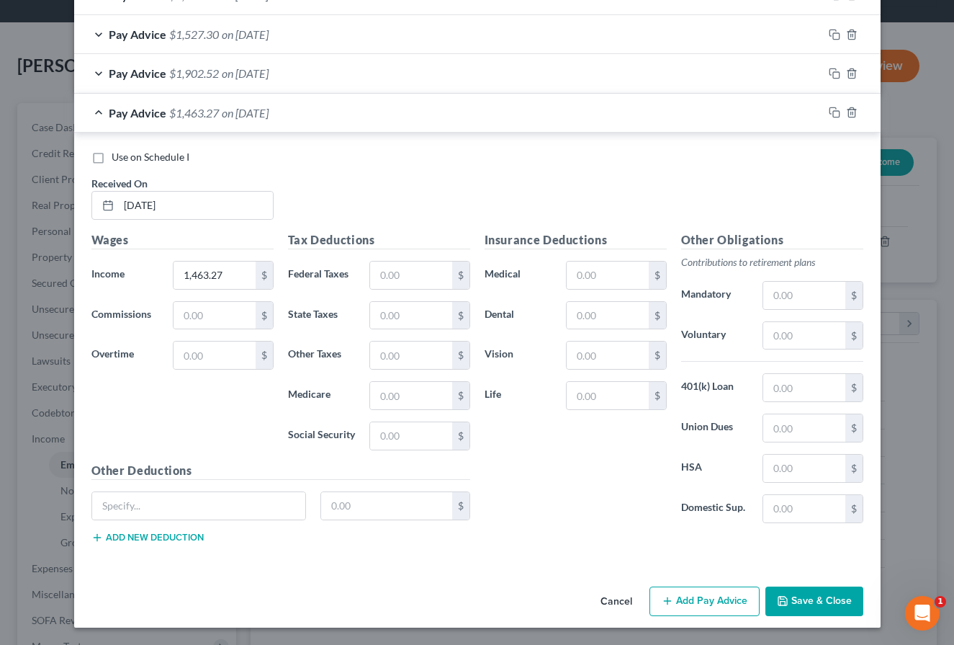
click at [117, 156] on input "Use on Schedule I" at bounding box center [121, 154] width 9 height 9
checkbox input "true"
click at [799, 605] on button "Save & Close" at bounding box center [815, 601] width 98 height 30
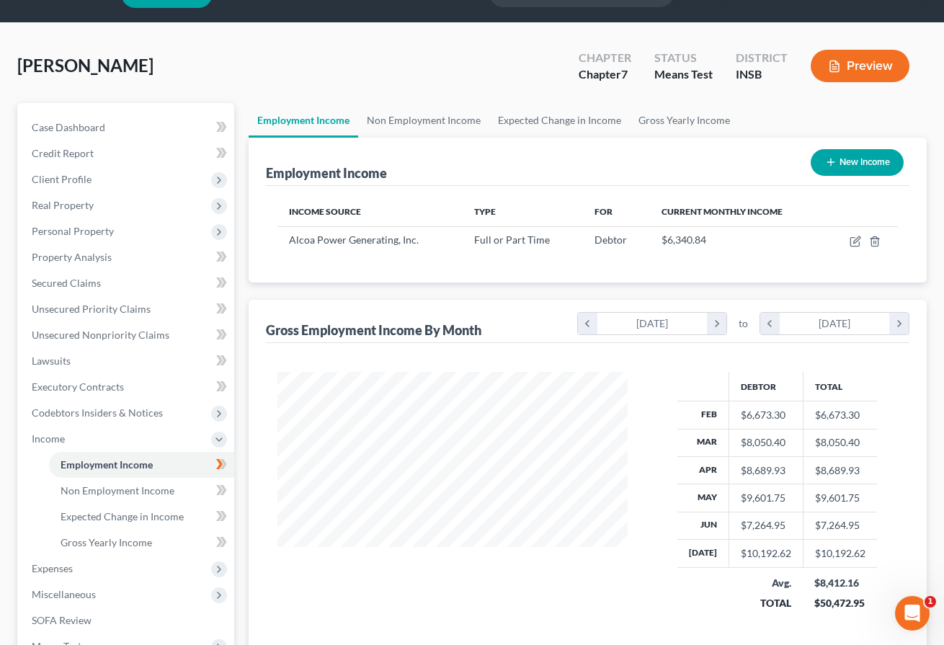
scroll to position [131, 0]
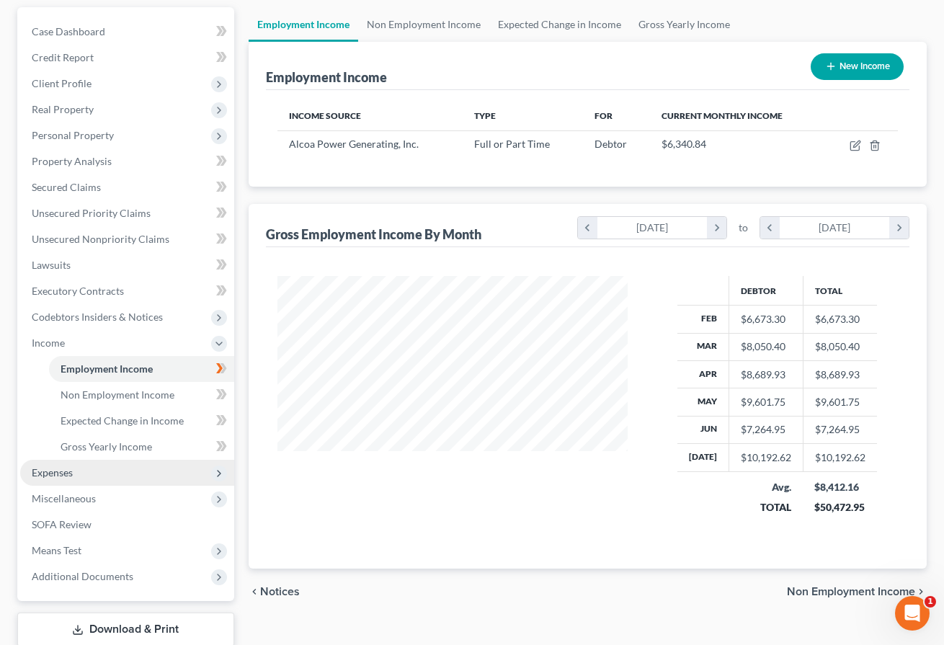
click at [79, 467] on span "Expenses" at bounding box center [127, 473] width 214 height 26
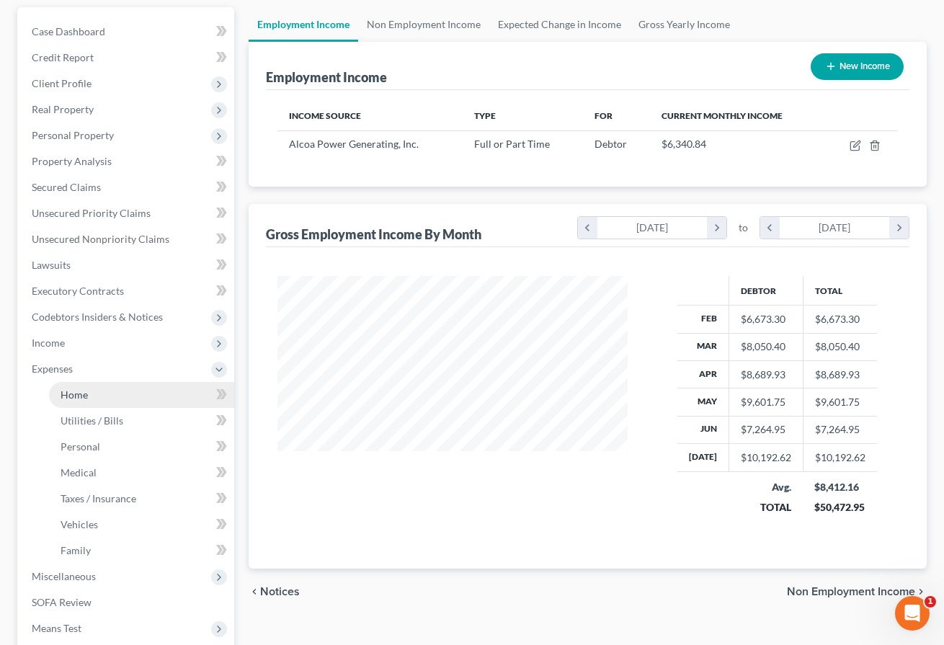
click at [86, 403] on link "Home" at bounding box center [141, 395] width 185 height 26
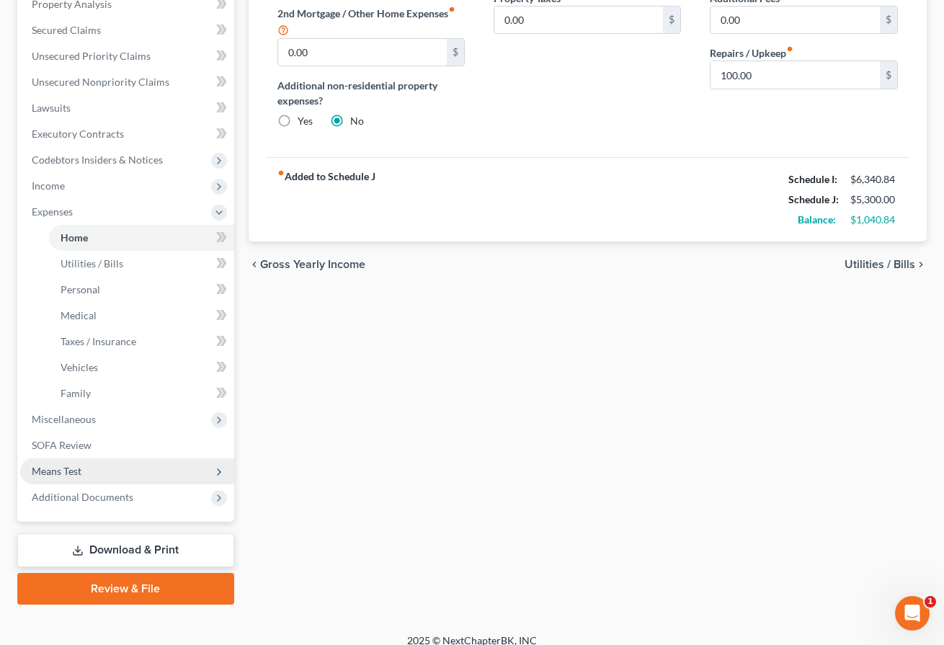
click at [79, 473] on span "Means Test" at bounding box center [57, 471] width 50 height 12
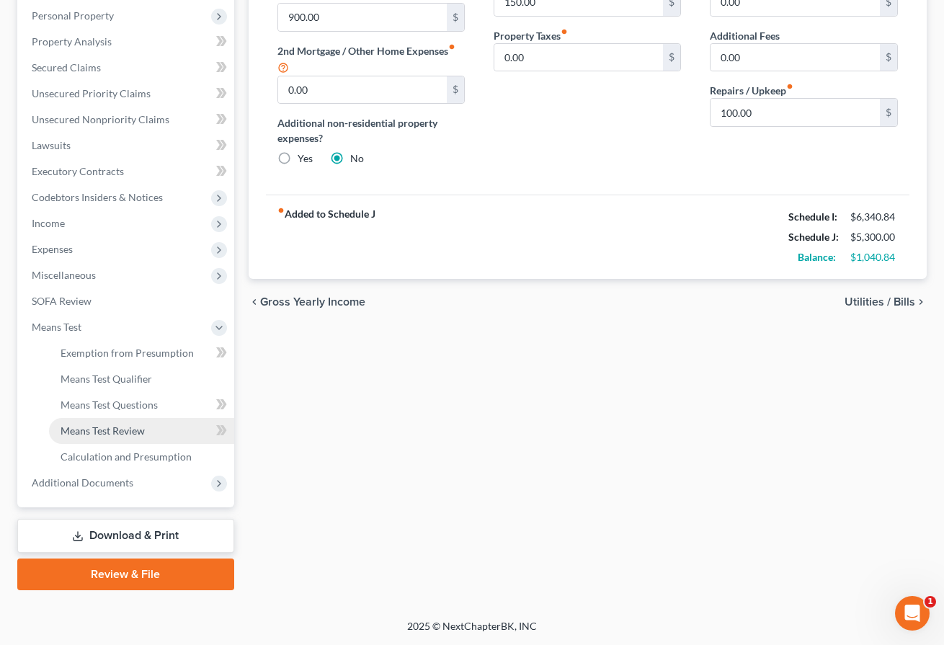
scroll to position [251, 0]
click at [92, 383] on span "Means Test Qualifier" at bounding box center [106, 378] width 91 height 12
